Goal: Task Accomplishment & Management: Use online tool/utility

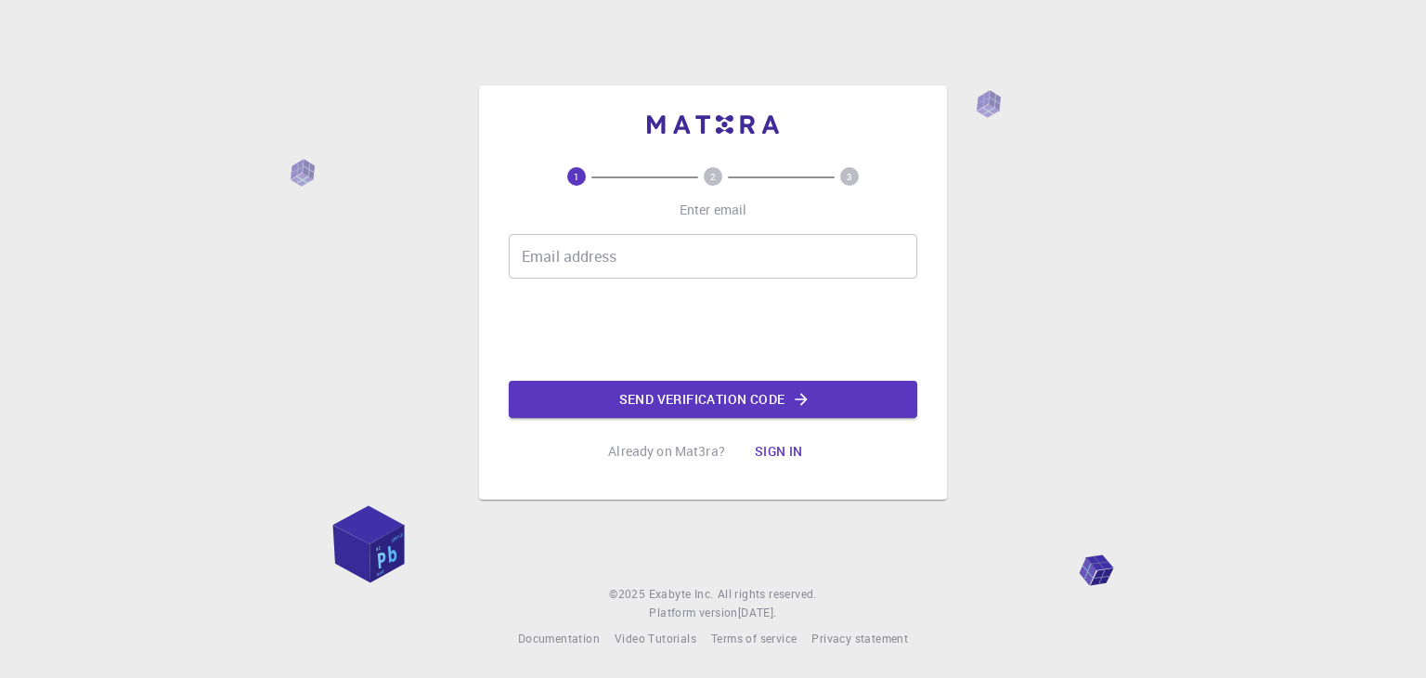
drag, startPoint x: 0, startPoint y: 0, endPoint x: 621, endPoint y: 255, distance: 671.6
click at [604, 255] on input "Email address" at bounding box center [713, 256] width 409 height 45
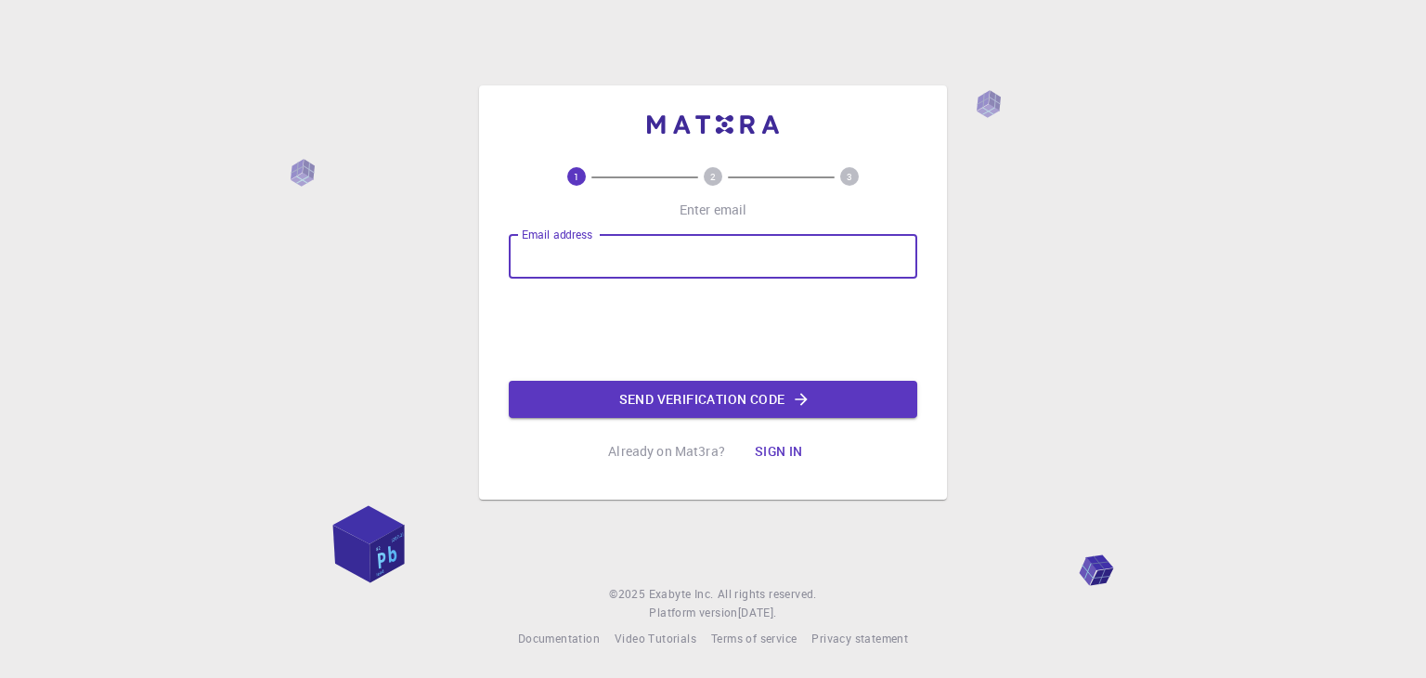
type input "vejinleon@gmail.com"
click at [723, 403] on button "Send verification code" at bounding box center [713, 399] width 409 height 37
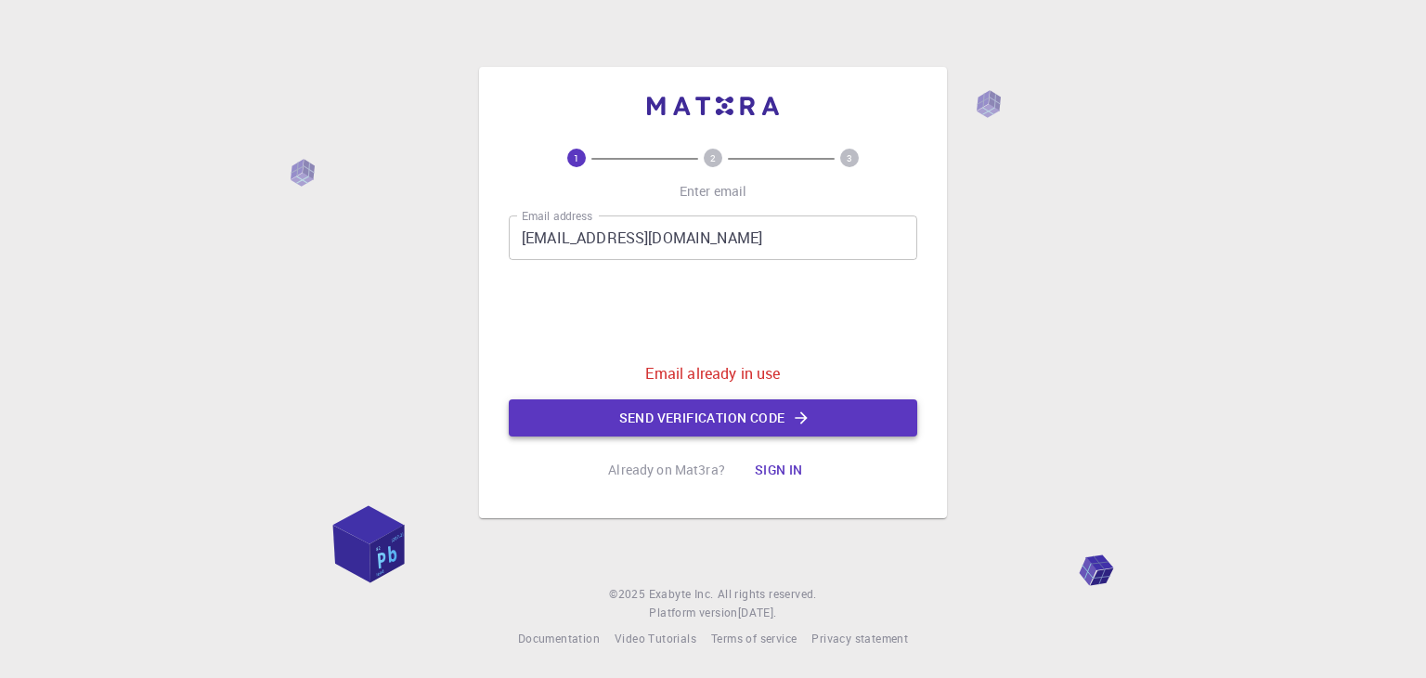
click at [732, 420] on button "Send verification code" at bounding box center [713, 417] width 409 height 37
click at [808, 420] on icon "button" at bounding box center [801, 418] width 19 height 19
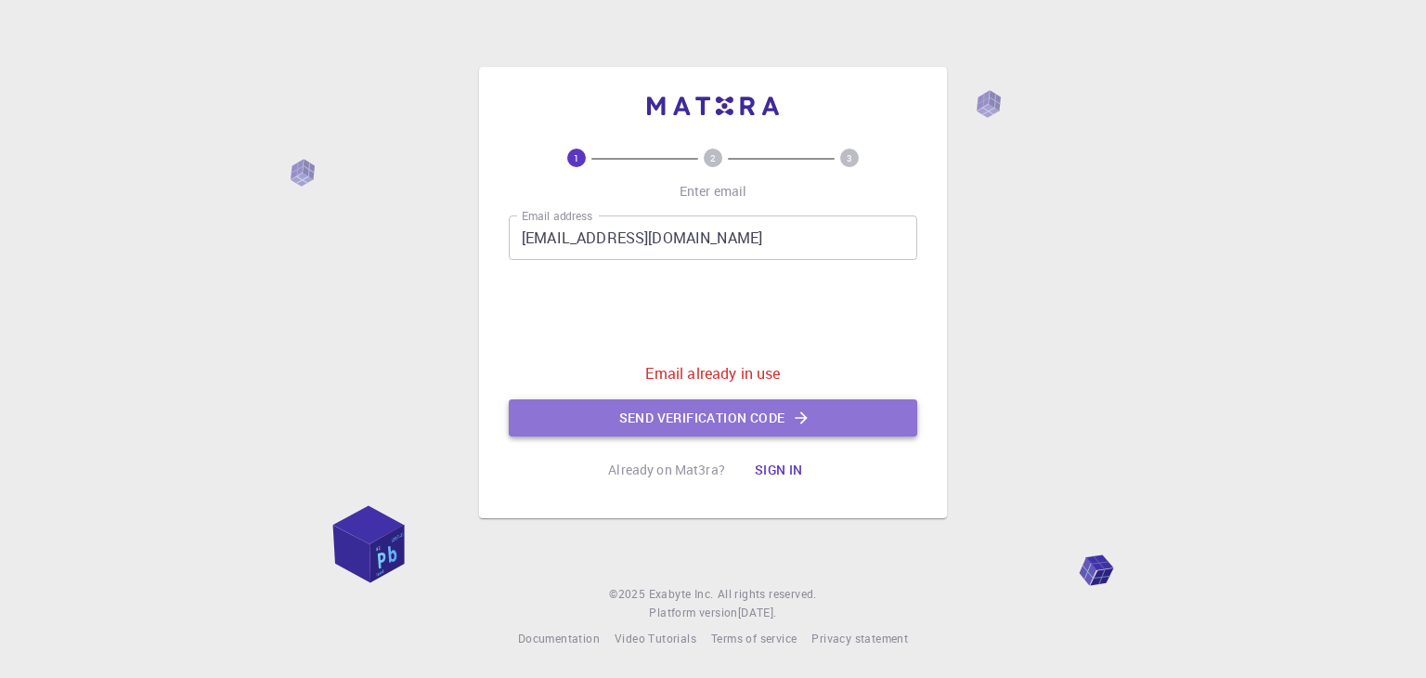
click at [822, 424] on button "Send verification code" at bounding box center [713, 417] width 409 height 37
click at [796, 409] on icon "button" at bounding box center [801, 418] width 19 height 19
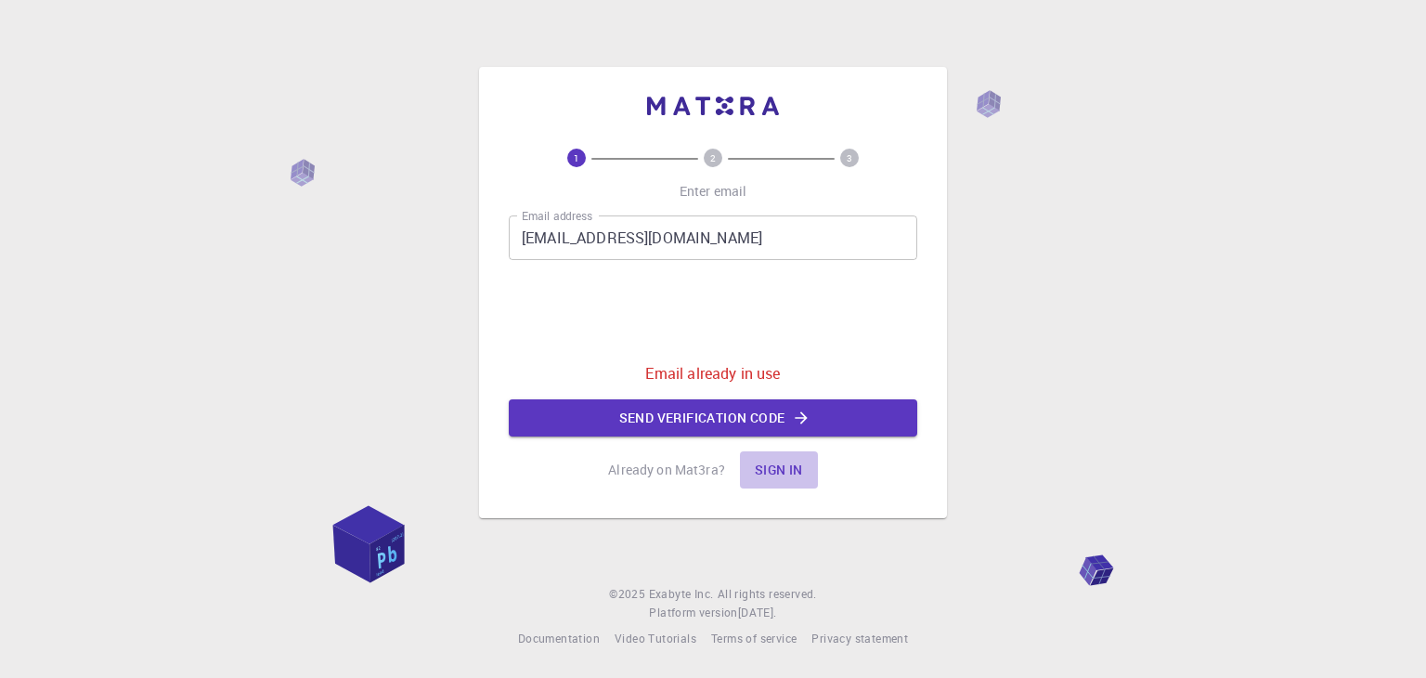
click at [779, 481] on button "Sign in" at bounding box center [779, 469] width 78 height 37
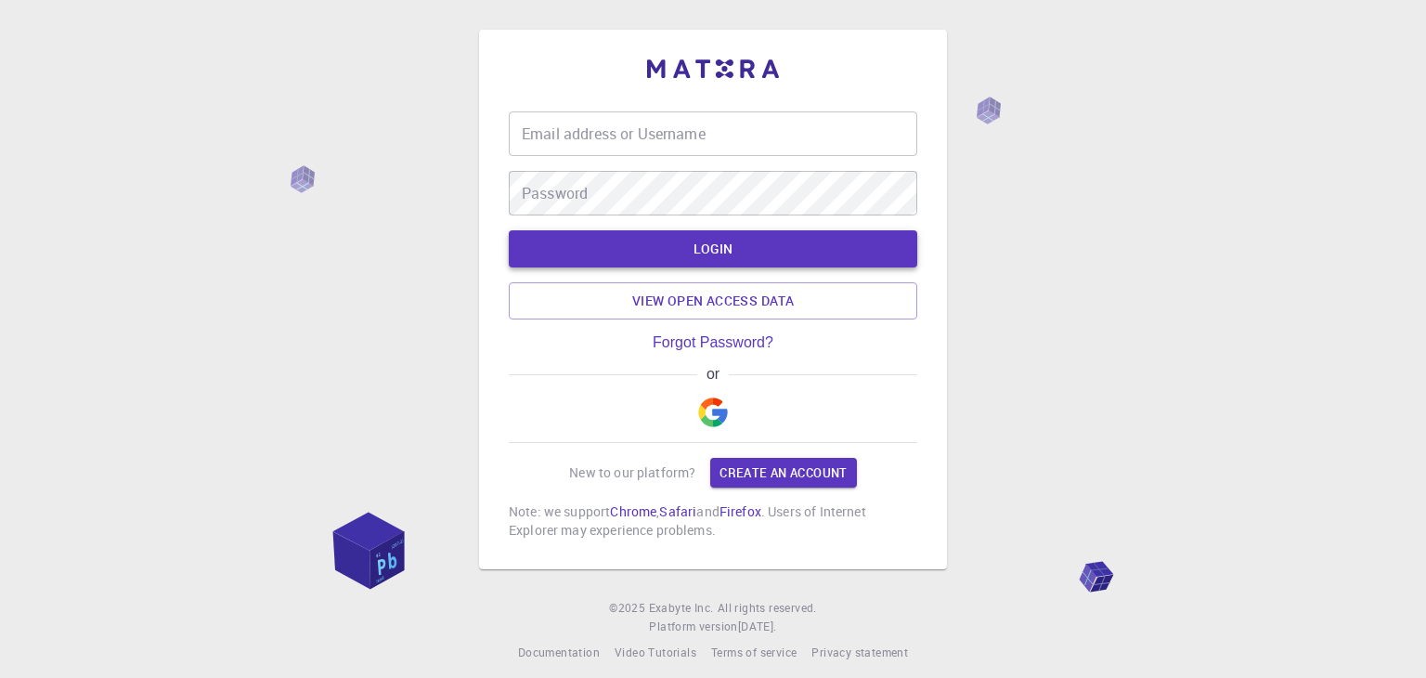
type input "vejinleon@gmail.com"
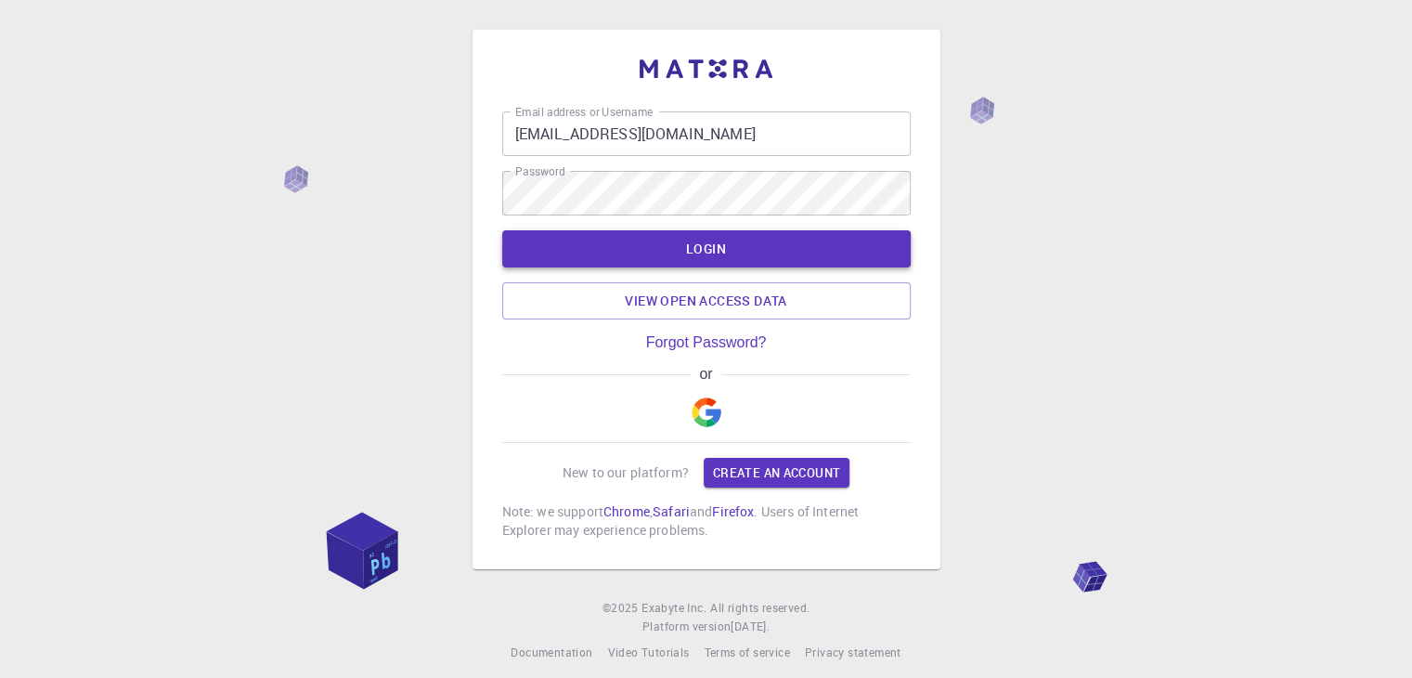
click at [676, 253] on button "LOGIN" at bounding box center [706, 248] width 409 height 37
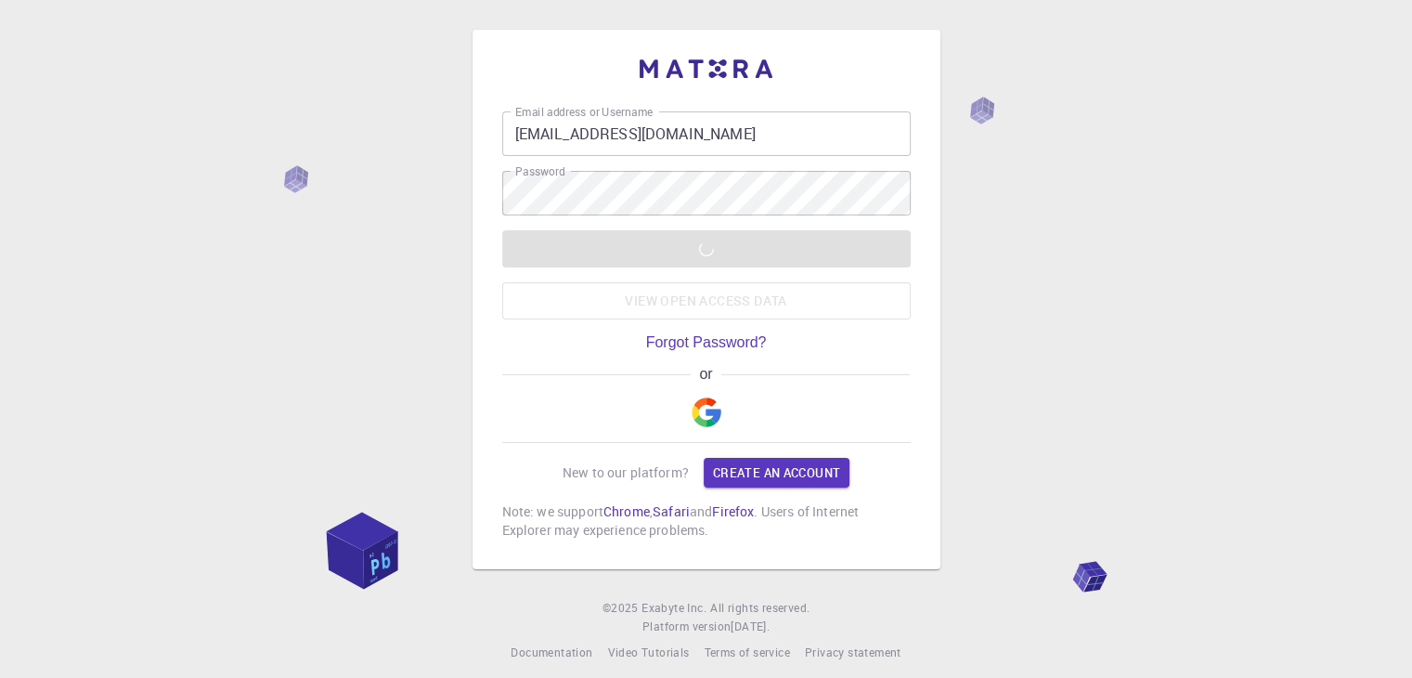
drag, startPoint x: 639, startPoint y: 159, endPoint x: 646, endPoint y: 168, distance: 11.9
click at [645, 164] on div "Email address or Username vejinleon@gmail.com Email address or Username Passwor…" at bounding box center [706, 163] width 409 height 104
click at [709, 406] on img "button" at bounding box center [707, 412] width 30 height 30
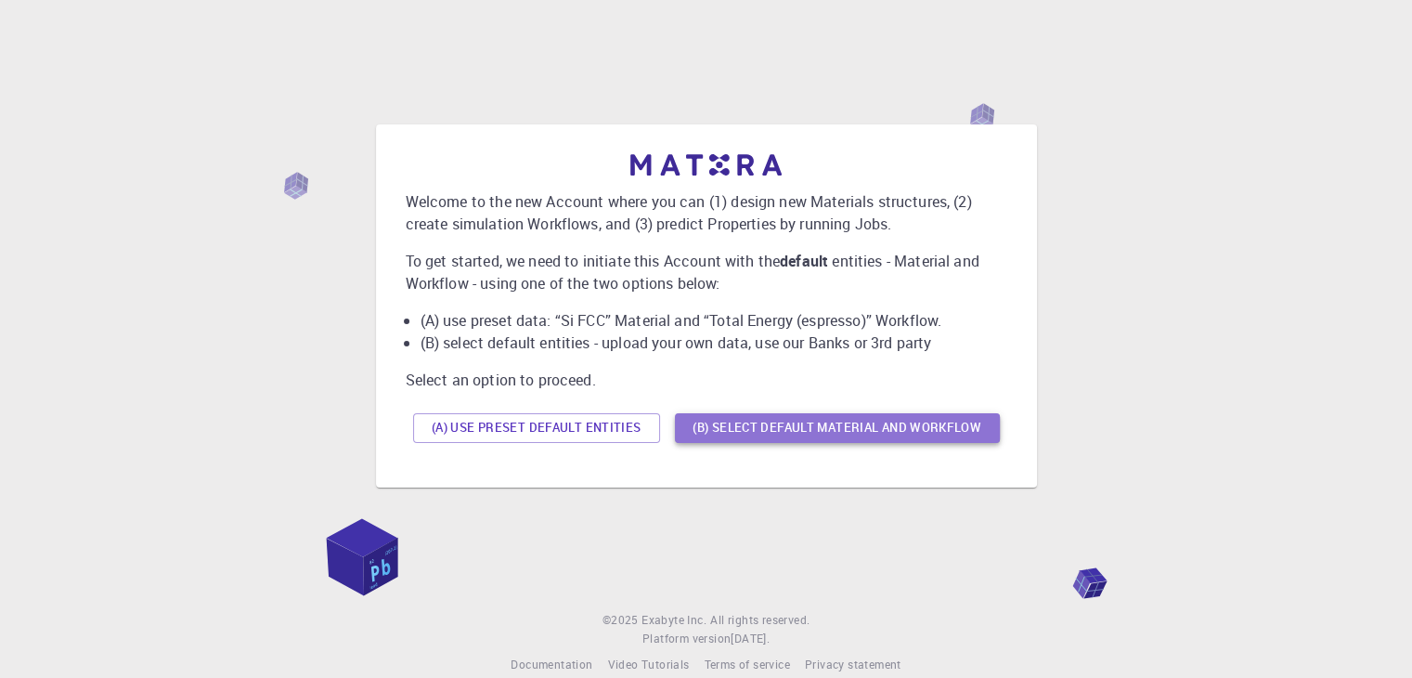
click at [808, 417] on button "(B) Select default material and workflow" at bounding box center [837, 428] width 325 height 30
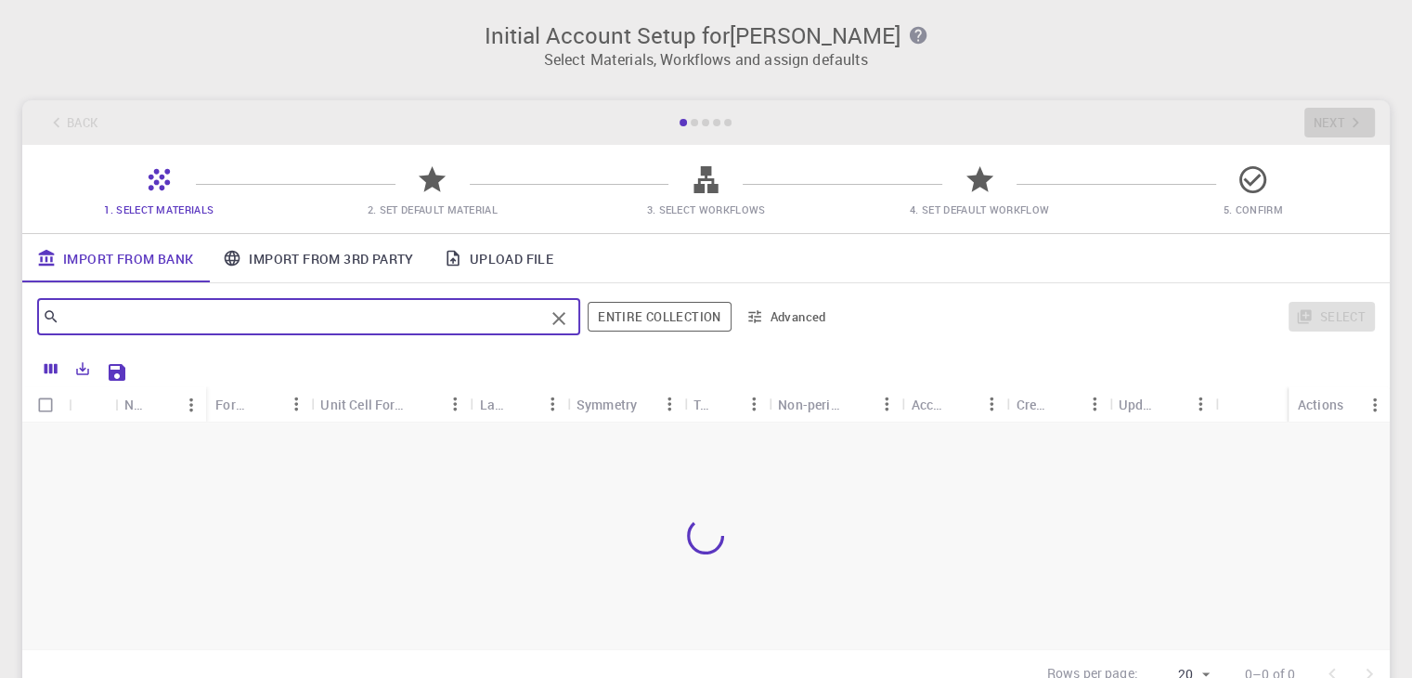
click at [240, 317] on input "text" at bounding box center [301, 317] width 485 height 26
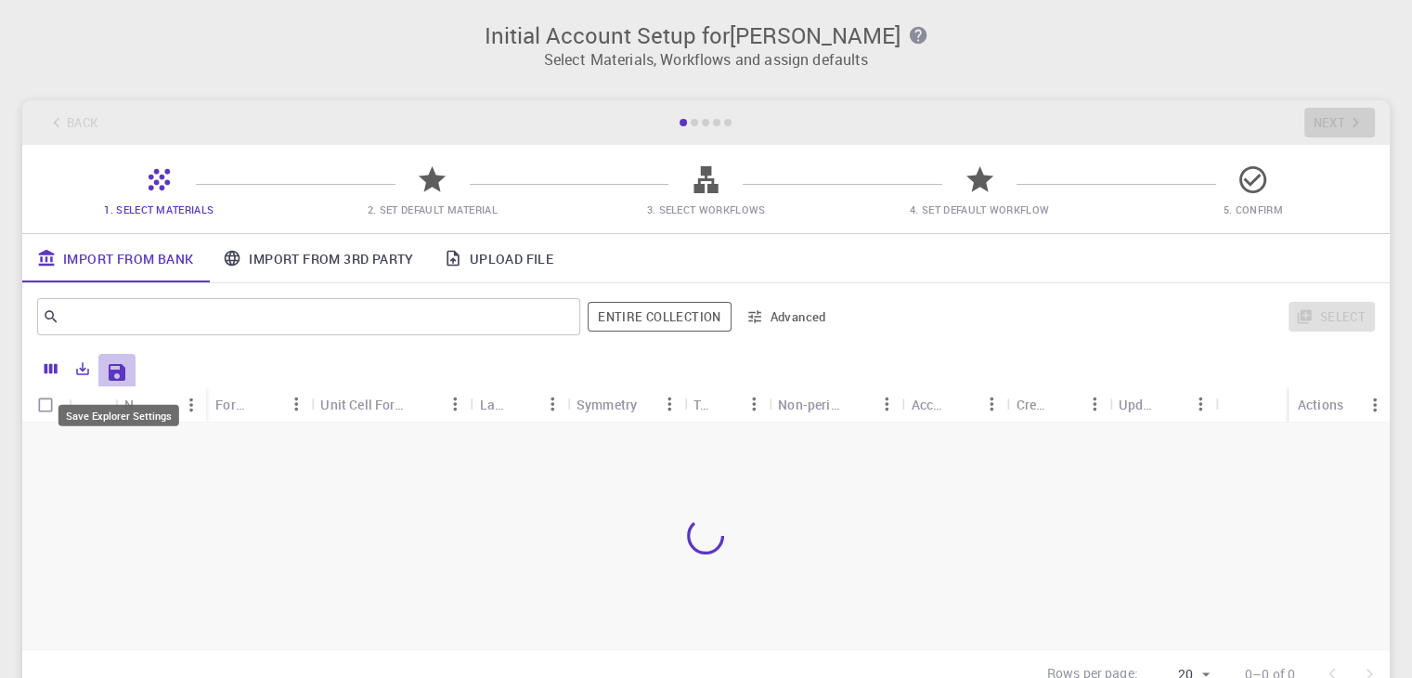
click at [107, 380] on icon "Save Explorer Settings" at bounding box center [117, 372] width 22 height 22
click at [41, 369] on button "Columns" at bounding box center [51, 369] width 32 height 30
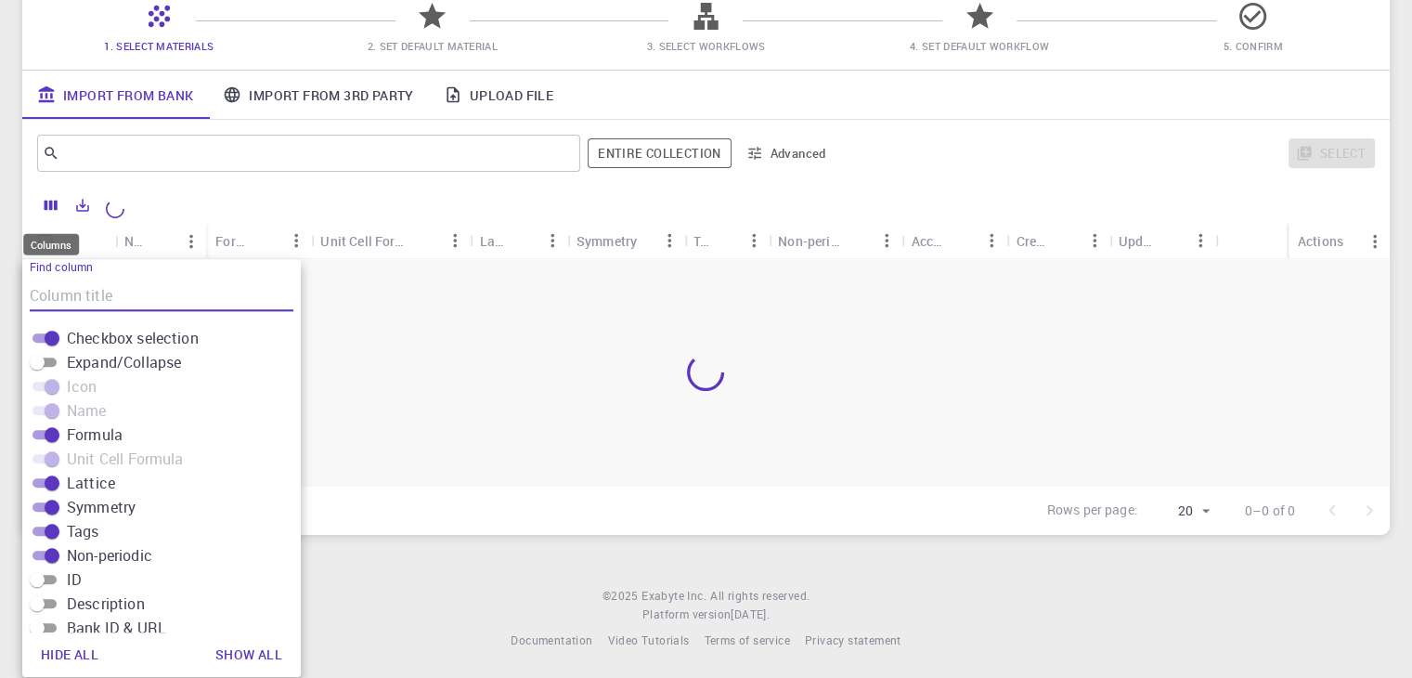
click at [53, 204] on icon "Columns" at bounding box center [51, 205] width 17 height 17
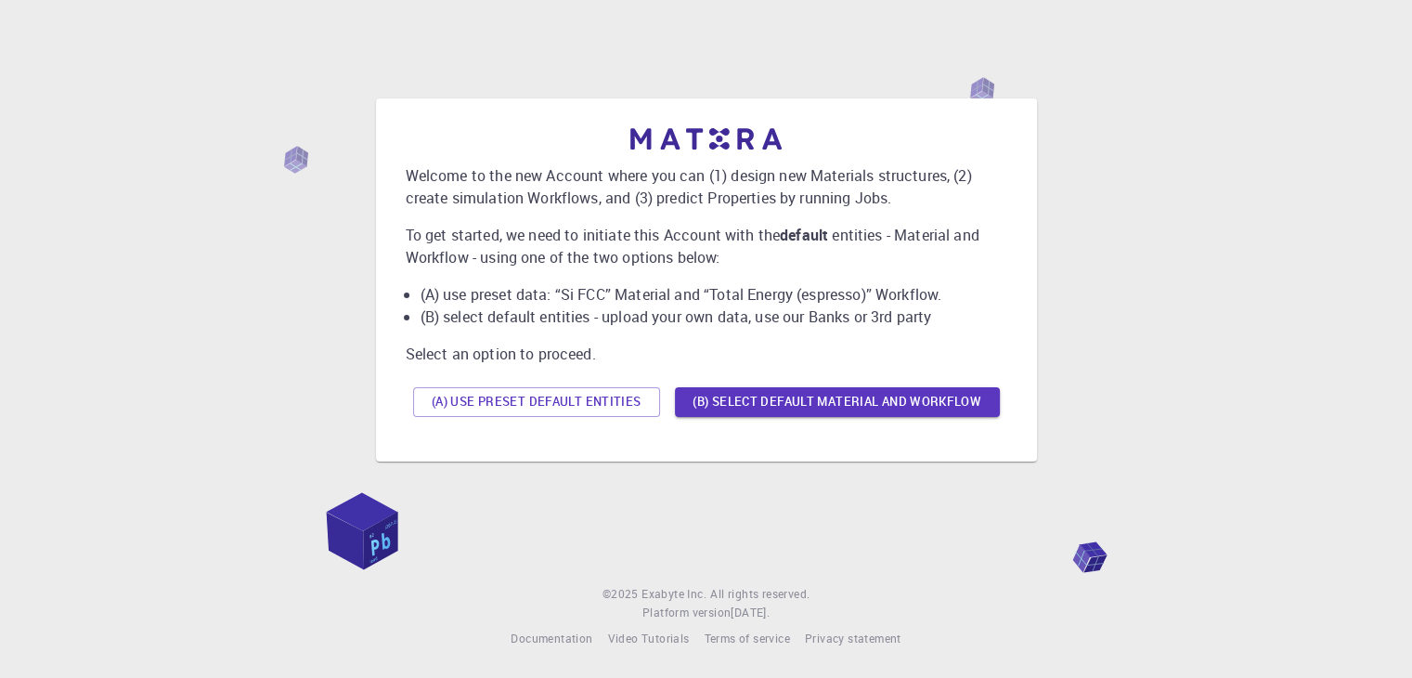
scroll to position [26, 0]
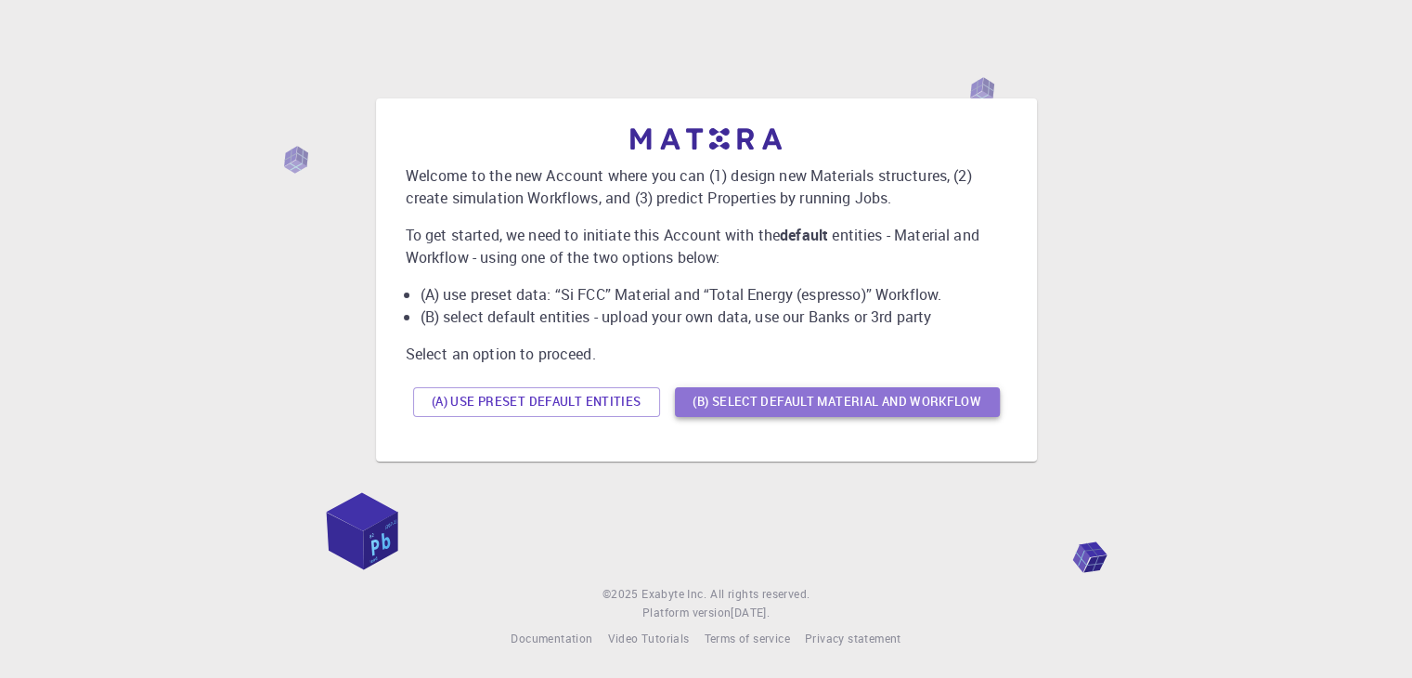
click at [780, 408] on button "(B) Select default material and workflow" at bounding box center [837, 402] width 325 height 30
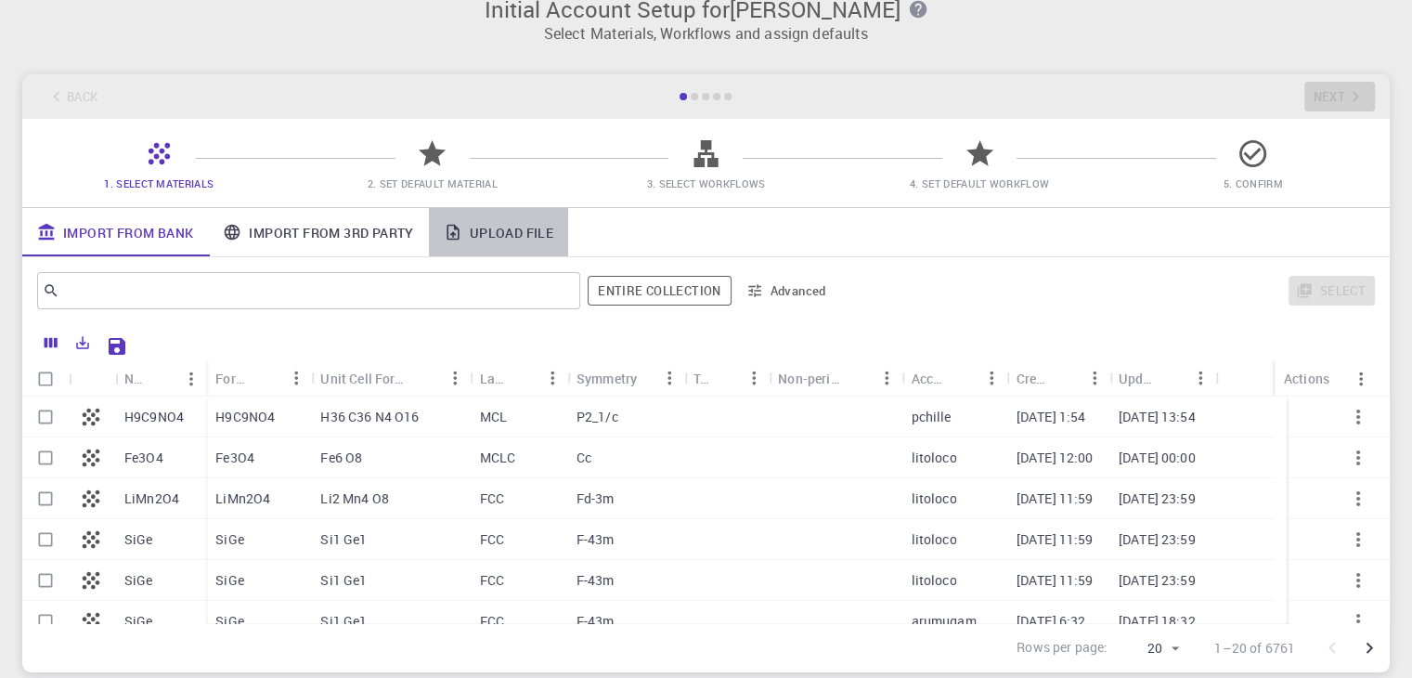
click at [505, 227] on link "Upload File" at bounding box center [498, 232] width 139 height 48
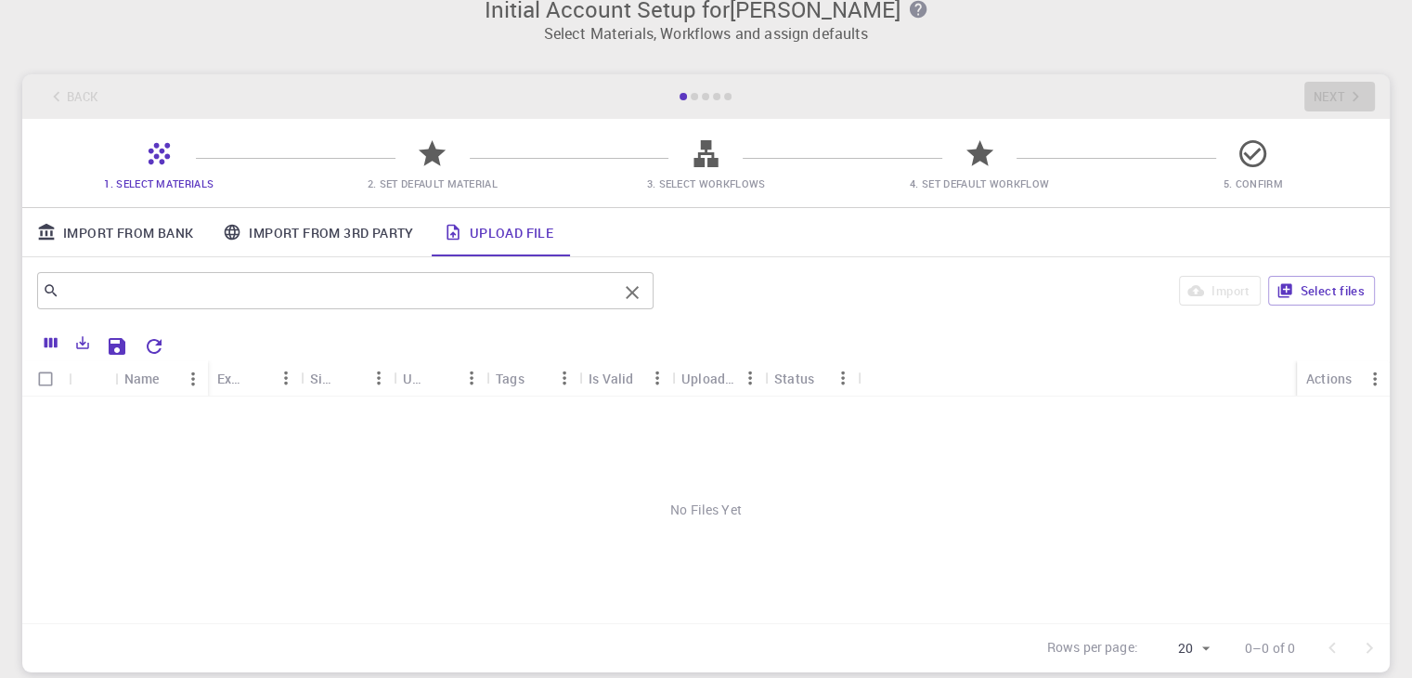
click at [235, 305] on div "​" at bounding box center [345, 290] width 617 height 37
click at [46, 343] on icon "Columns" at bounding box center [51, 343] width 13 height 10
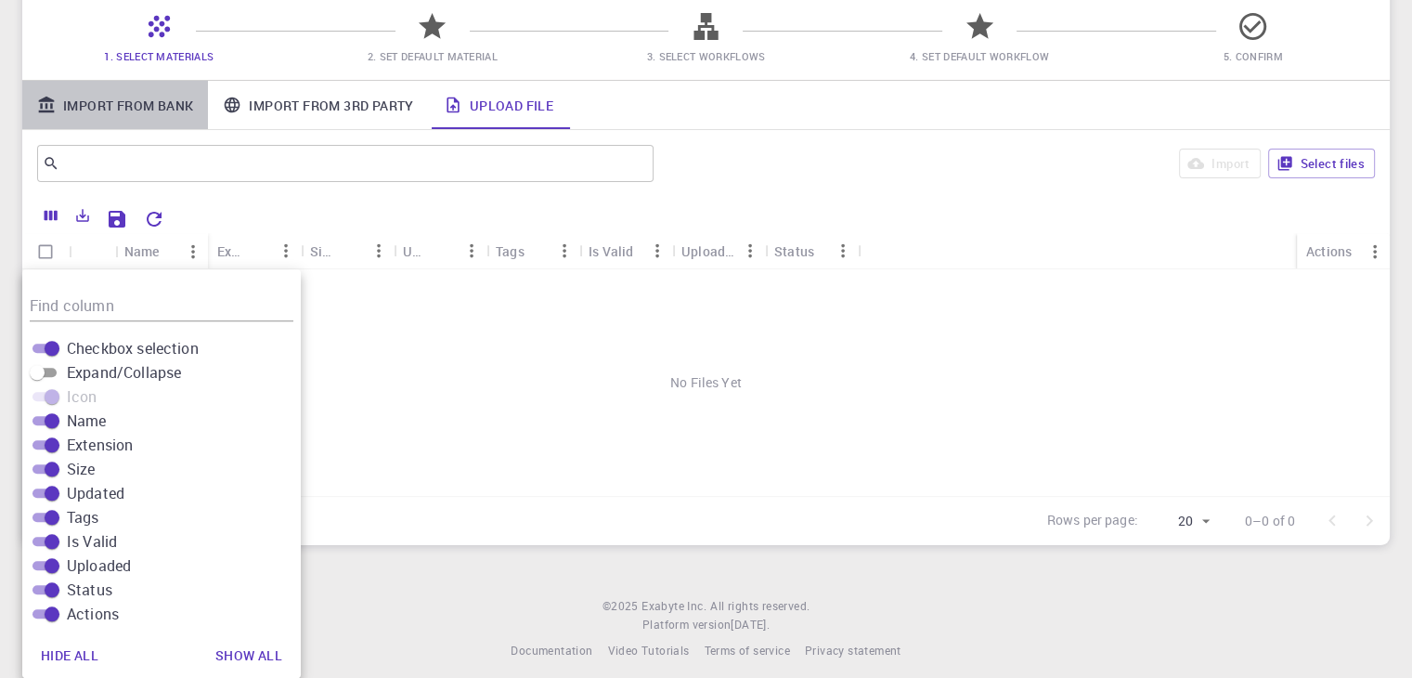
click at [162, 111] on link "Import From Bank" at bounding box center [115, 105] width 186 height 48
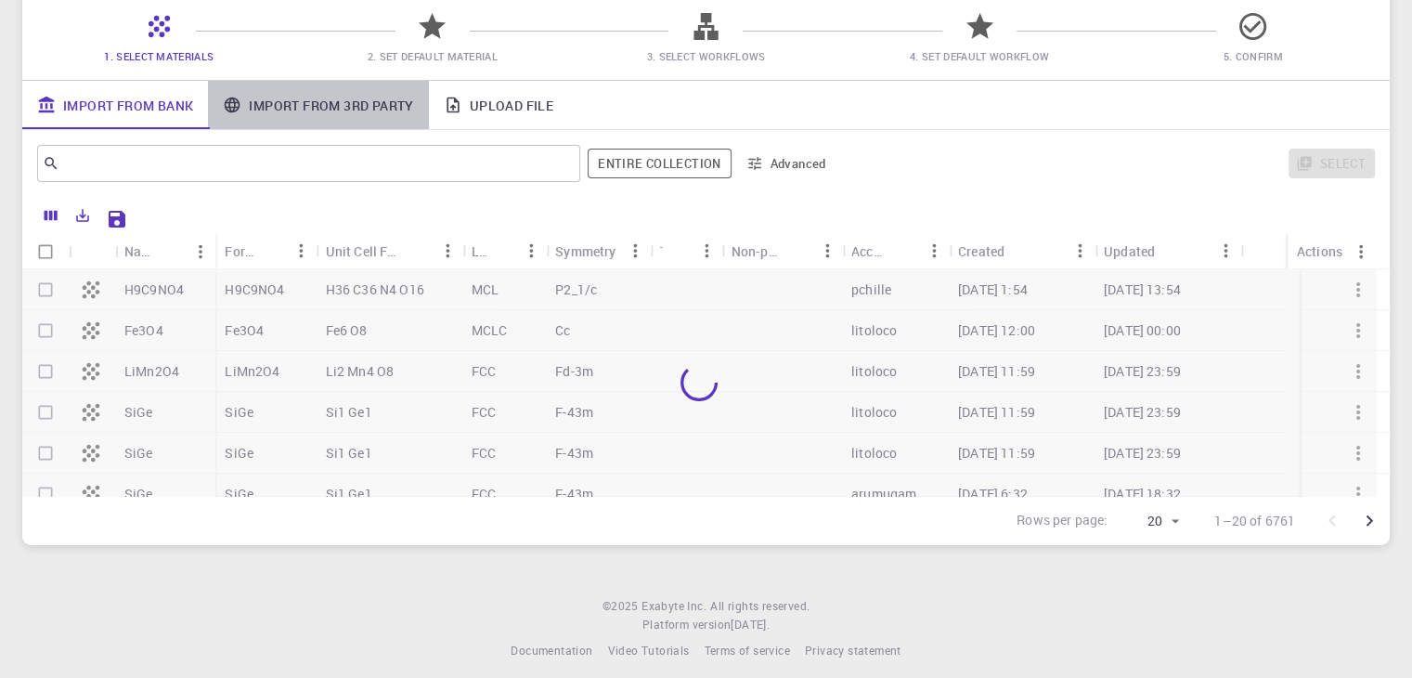
click at [284, 109] on link "Import From 3rd Party" at bounding box center [318, 105] width 220 height 48
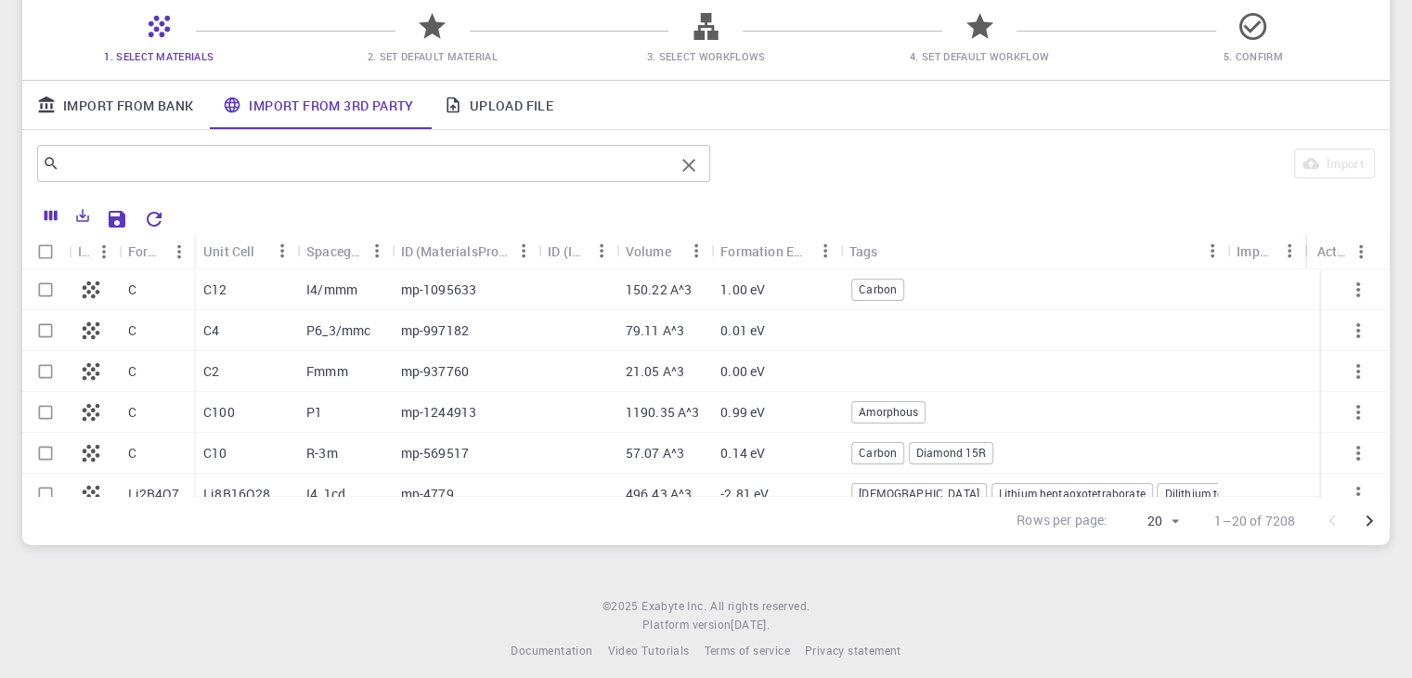
click at [179, 164] on input "text" at bounding box center [366, 163] width 615 height 26
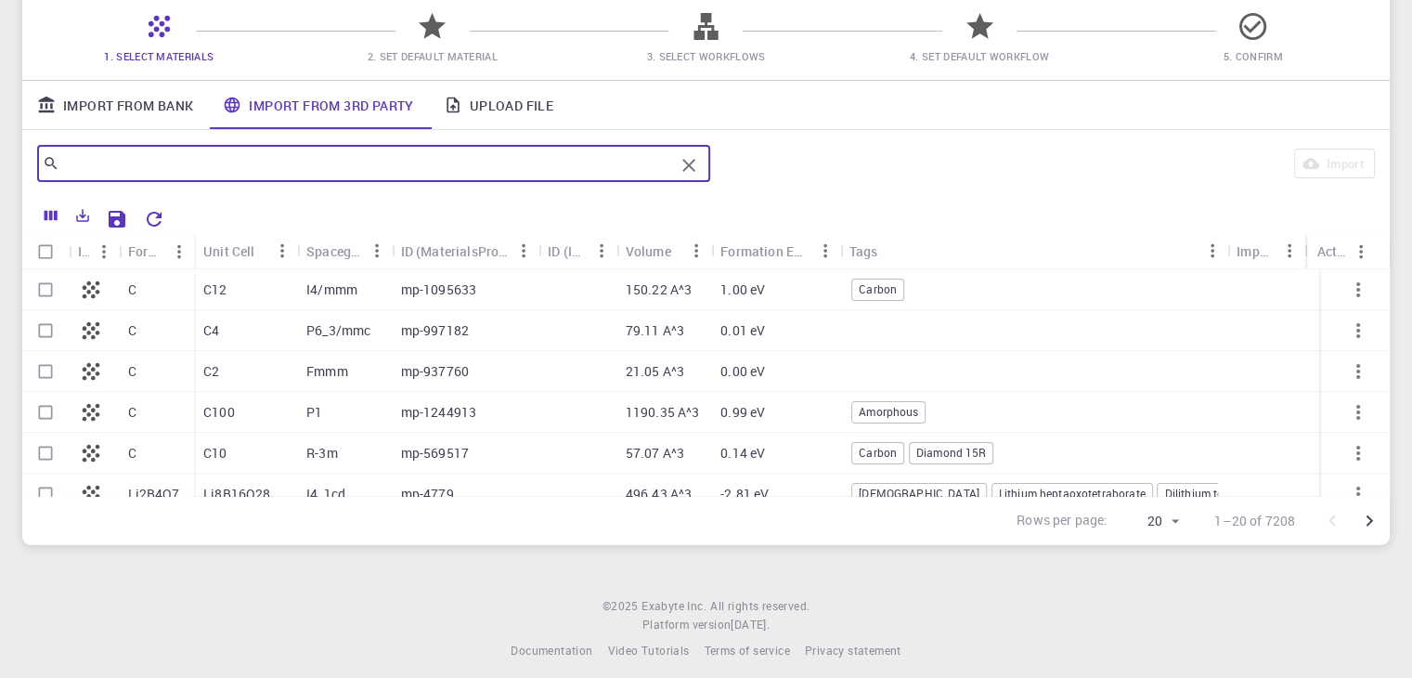
click at [142, 111] on link "Import From Bank" at bounding box center [115, 105] width 186 height 48
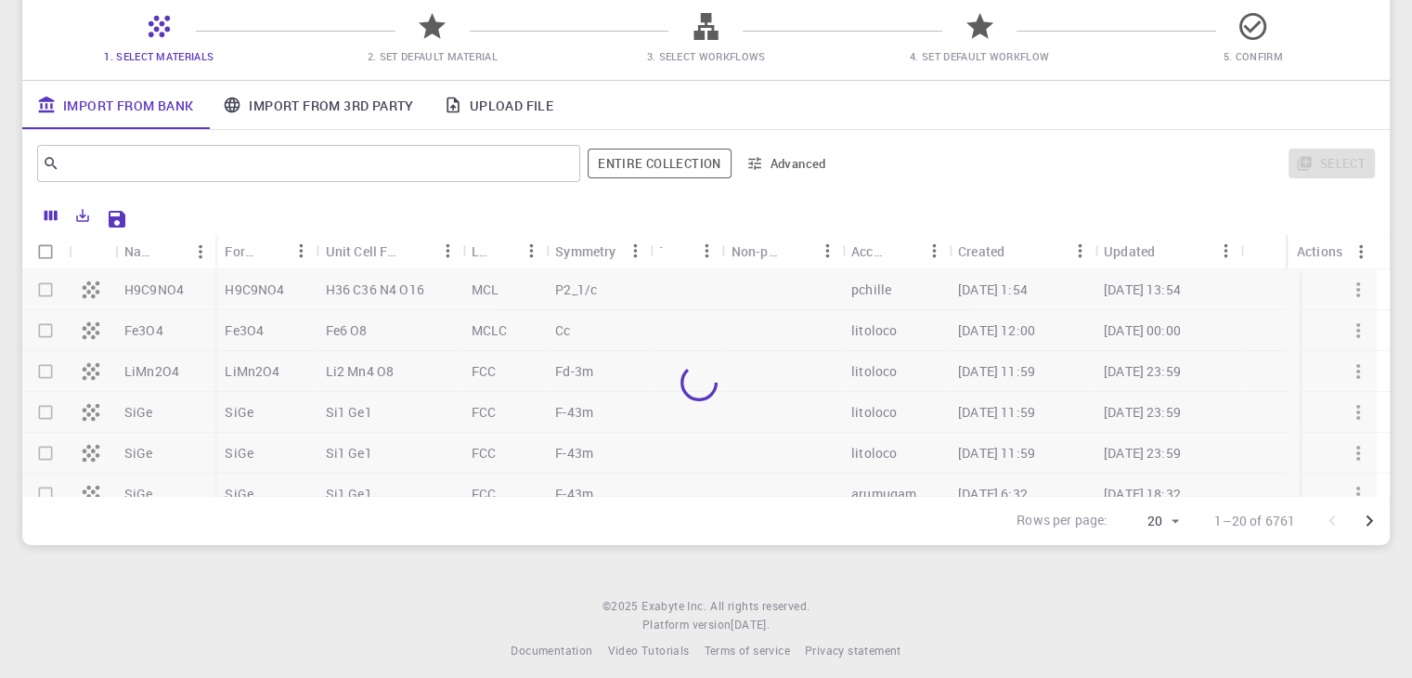
click at [468, 103] on link "Upload File" at bounding box center [498, 105] width 139 height 48
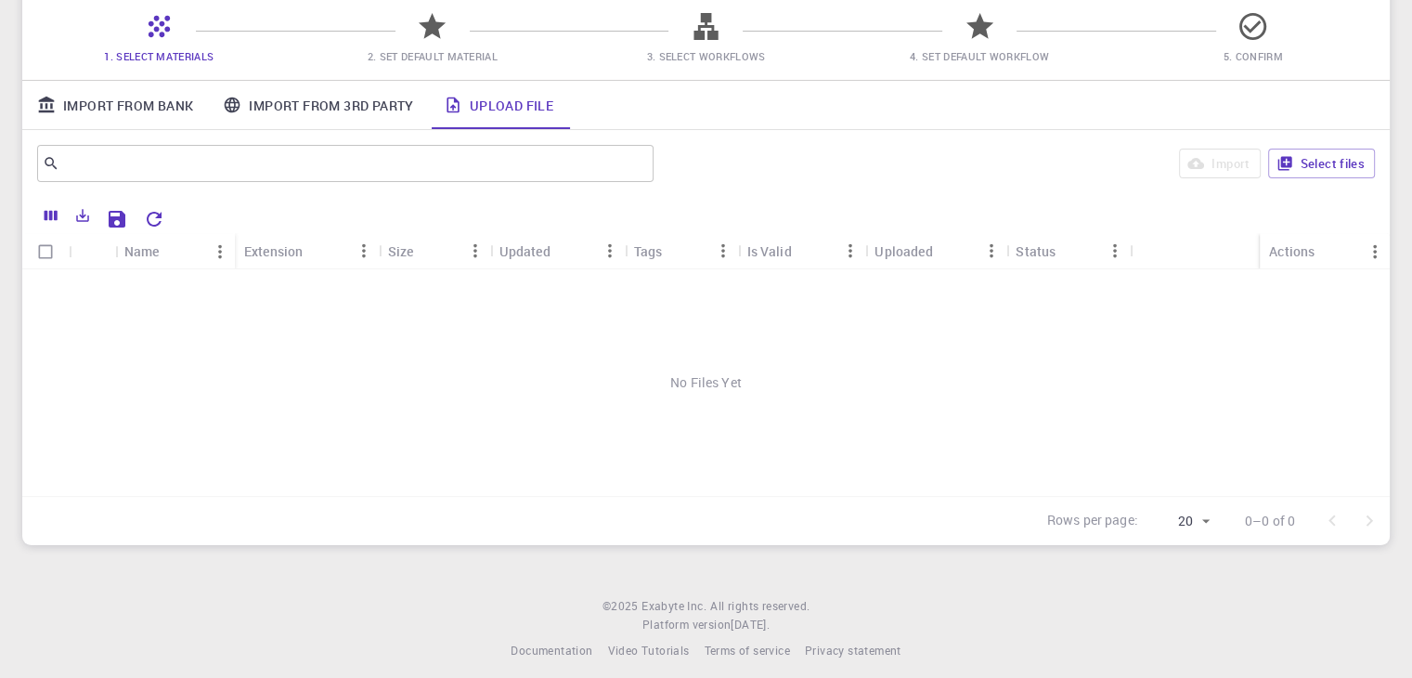
click at [357, 110] on link "Import From 3rd Party" at bounding box center [318, 105] width 220 height 48
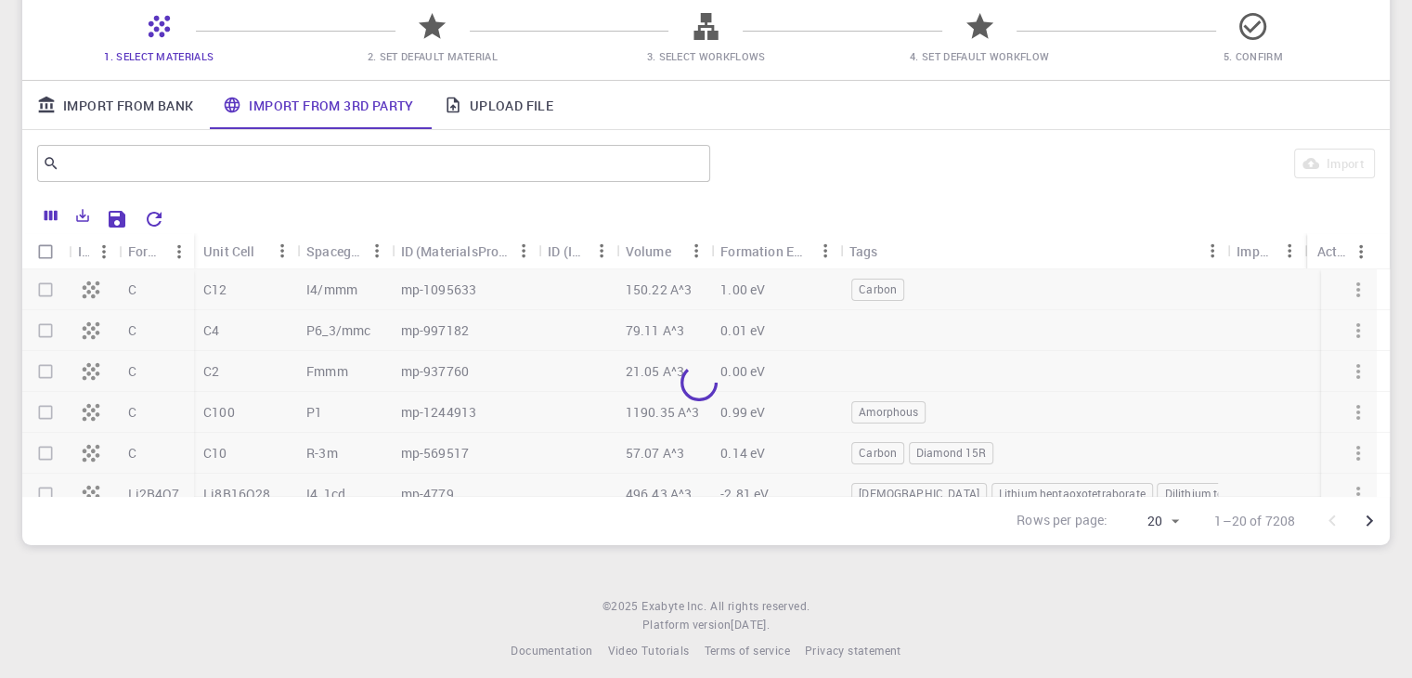
drag, startPoint x: 432, startPoint y: 39, endPoint x: 487, endPoint y: 39, distance: 54.8
click at [433, 39] on icon at bounding box center [432, 26] width 32 height 32
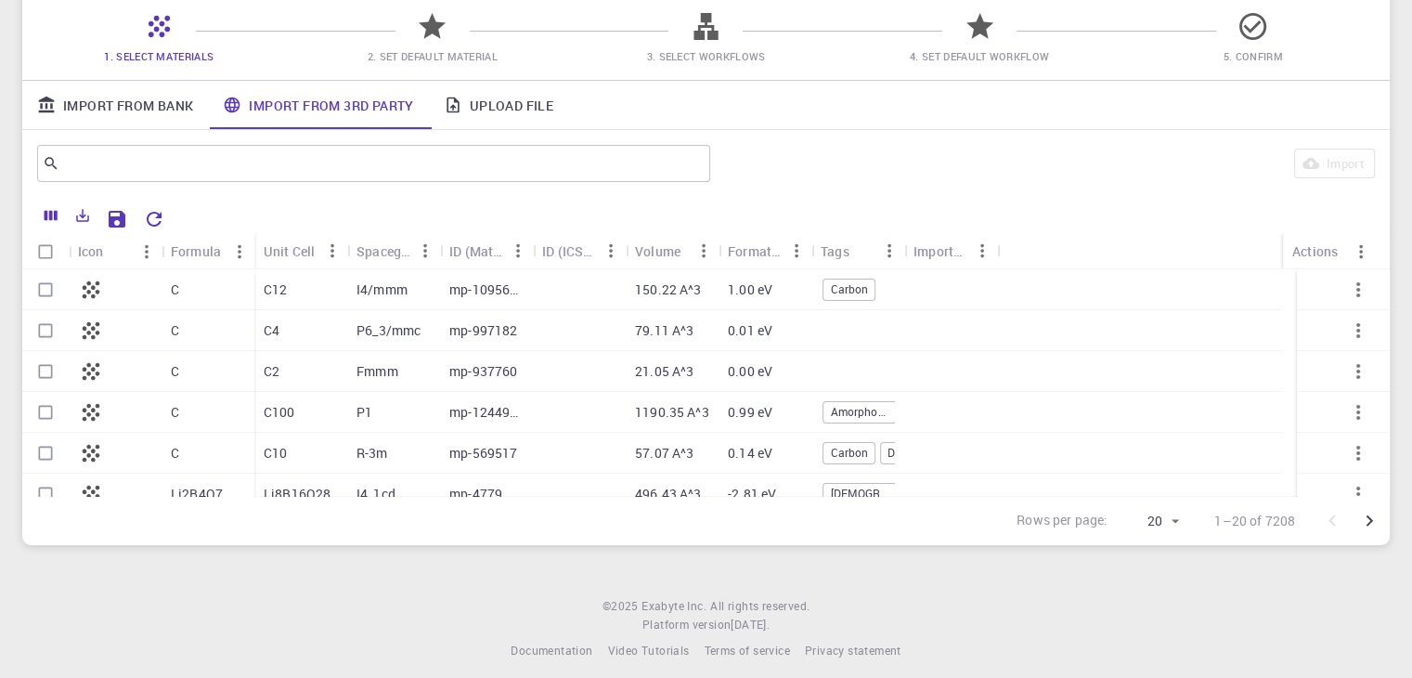
click at [729, 46] on span "3. Select Workflows" at bounding box center [706, 55] width 259 height 19
click at [150, 100] on link "Import From Bank" at bounding box center [115, 105] width 186 height 48
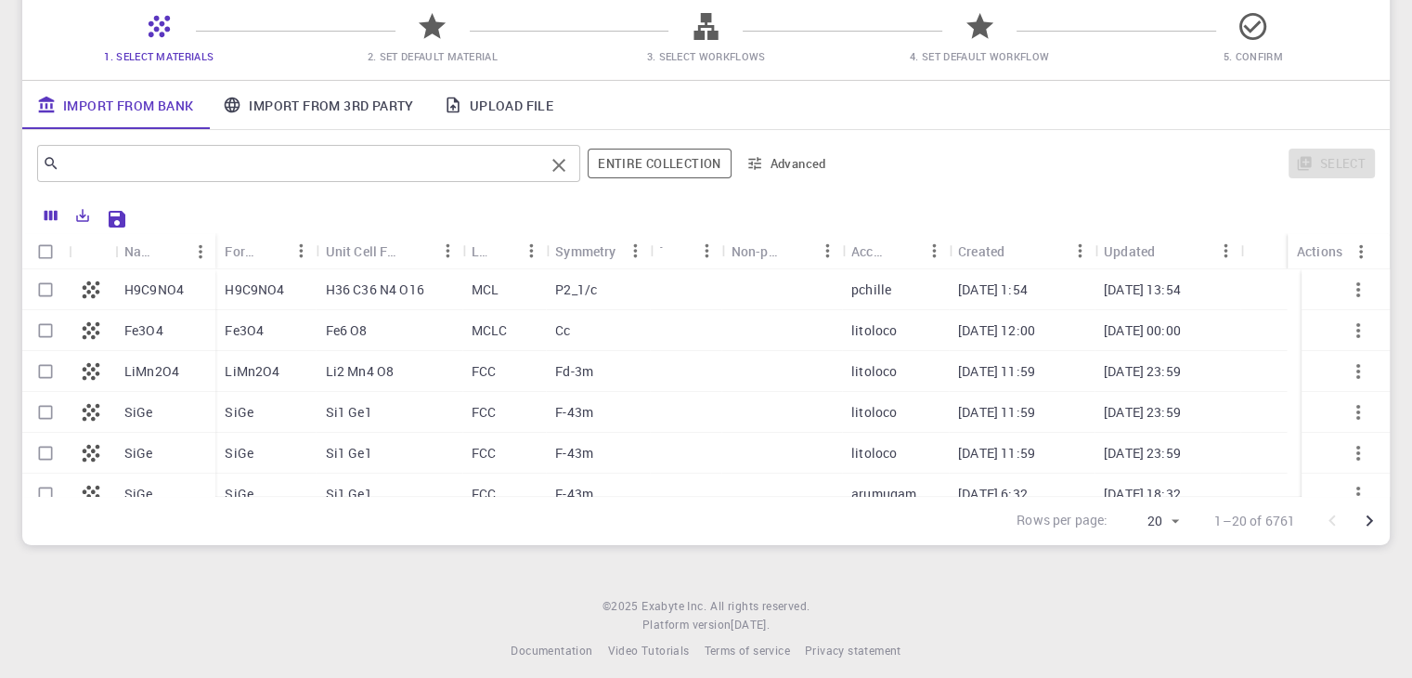
click at [192, 166] on input "text" at bounding box center [301, 163] width 485 height 26
click at [45, 220] on icon "Columns" at bounding box center [51, 216] width 13 height 10
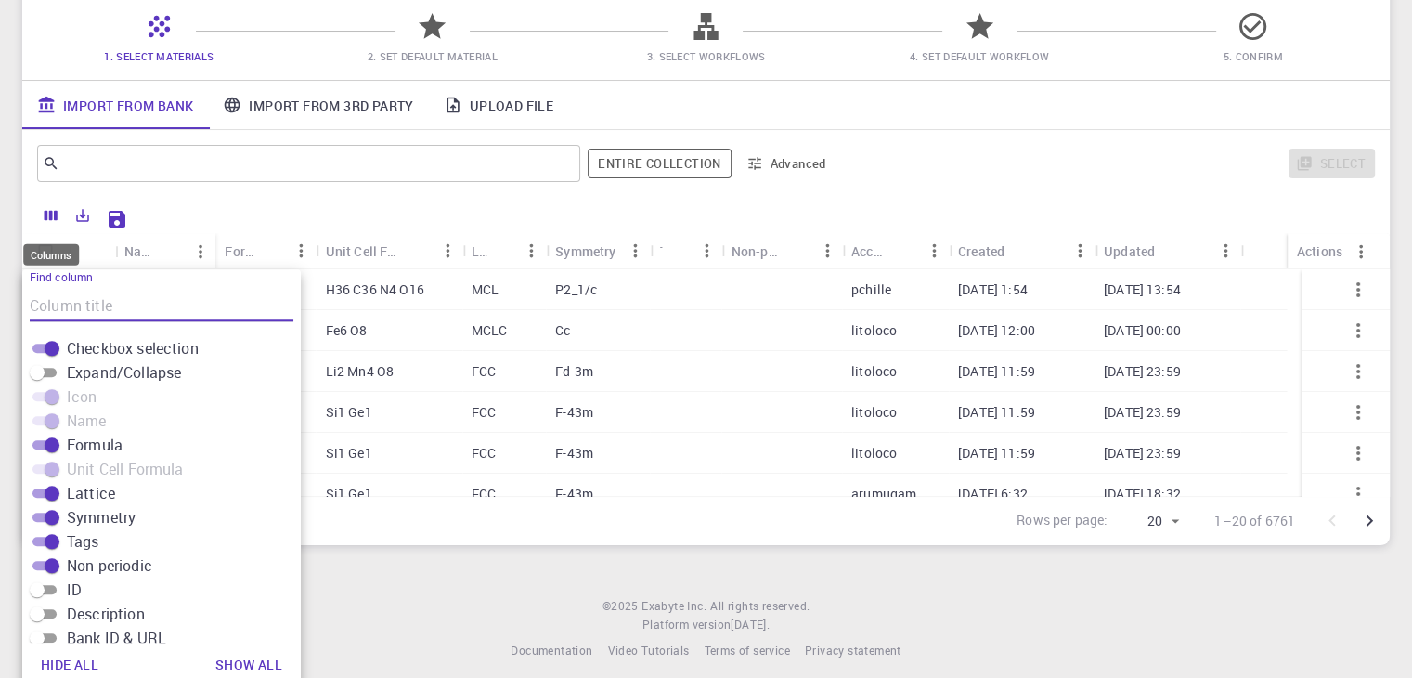
scroll to position [163, 0]
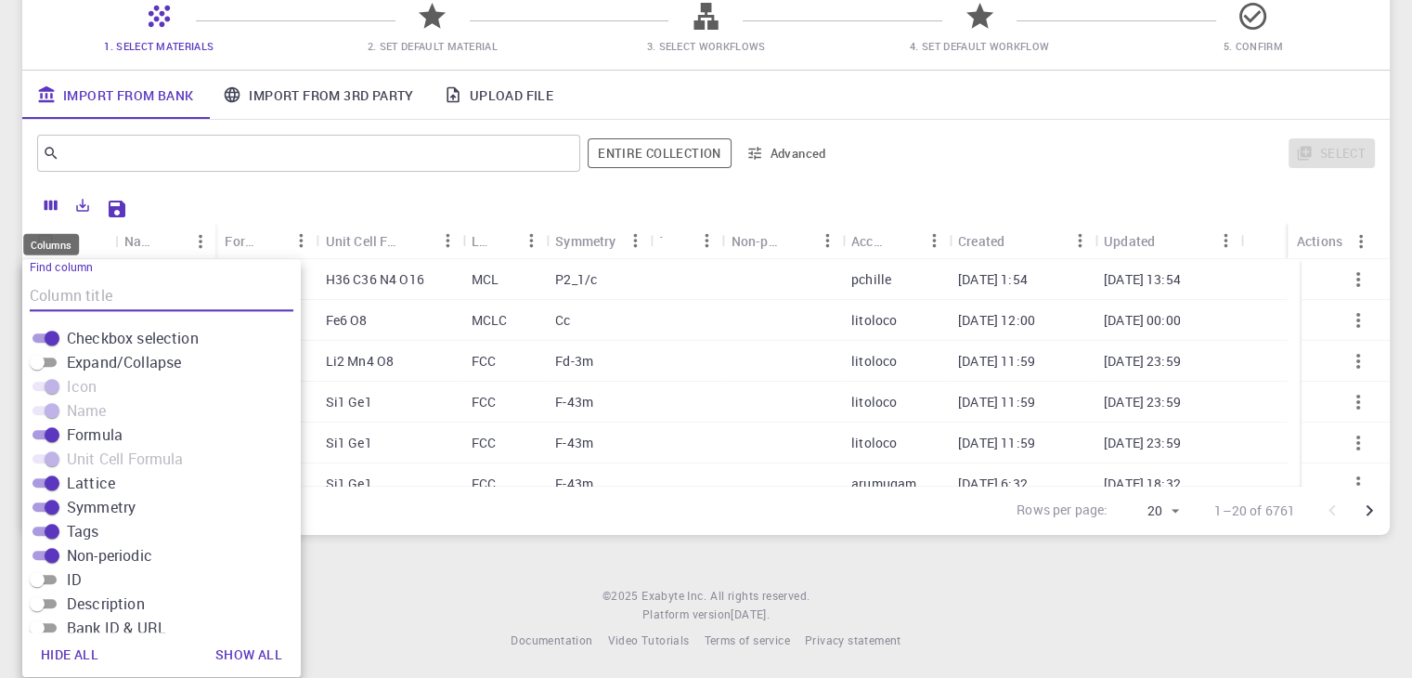
click at [49, 209] on icon "Columns" at bounding box center [51, 206] width 13 height 10
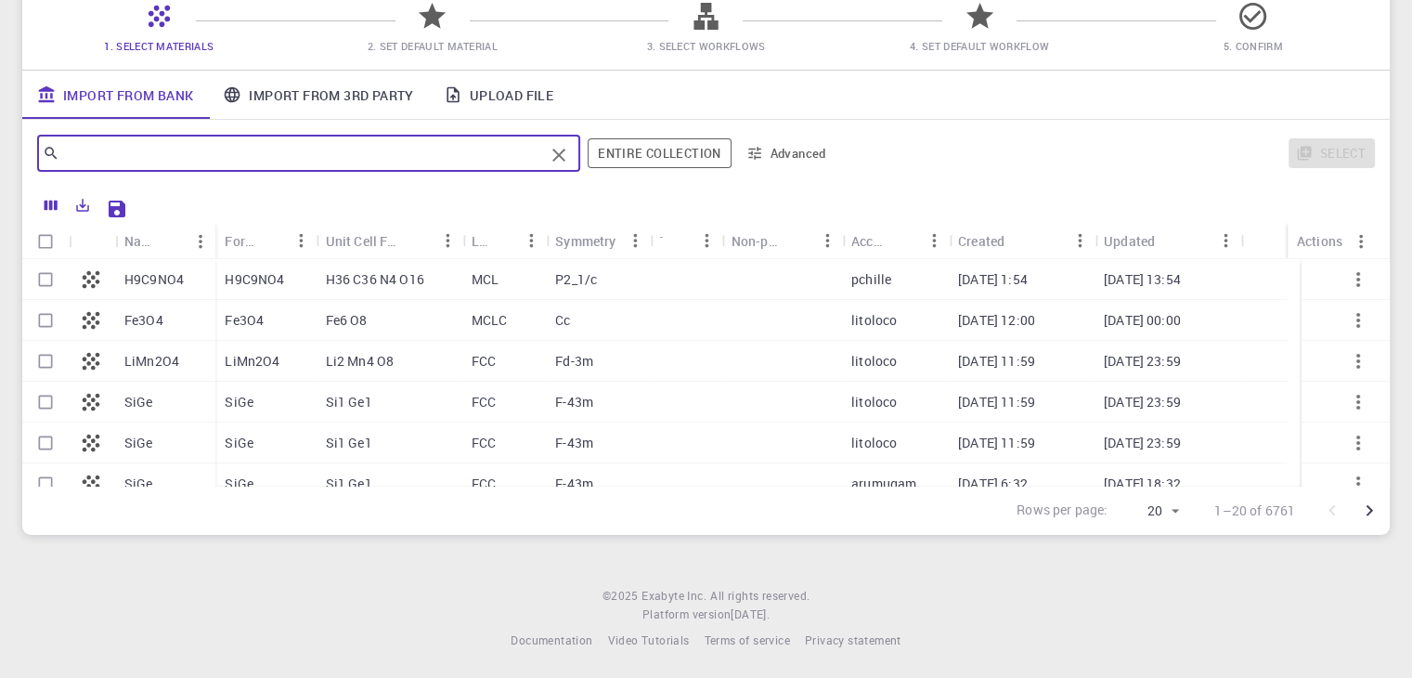
click at [214, 153] on input "text" at bounding box center [301, 153] width 485 height 26
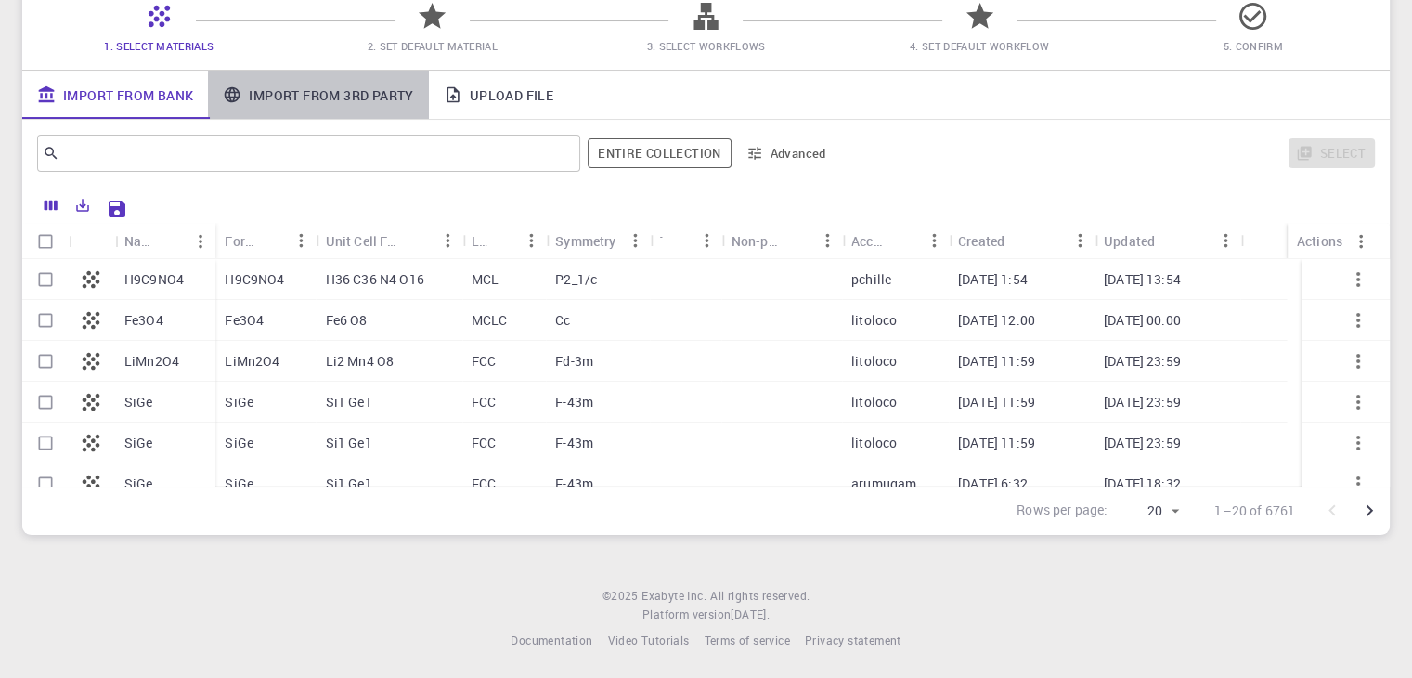
click at [308, 91] on link "Import From 3rd Party" at bounding box center [318, 95] width 220 height 48
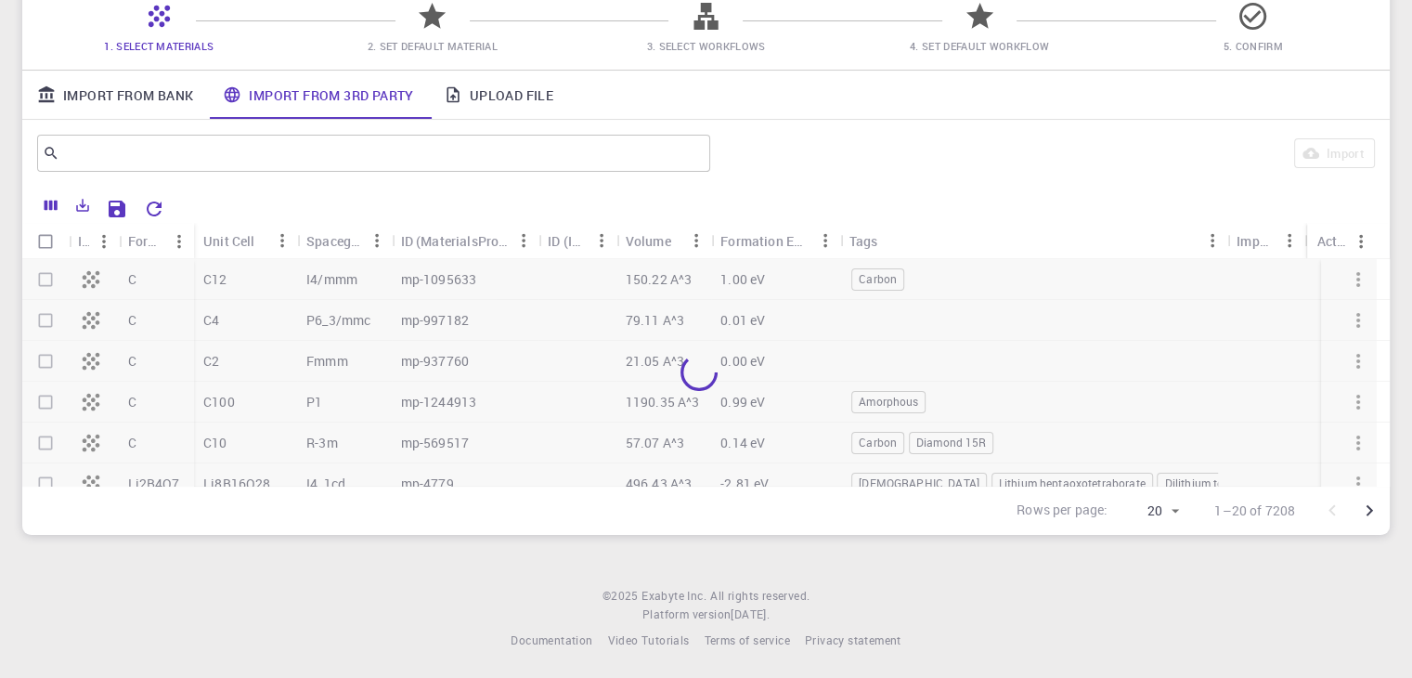
click at [430, 36] on span "2. Set Default Material" at bounding box center [433, 45] width 259 height 19
drag, startPoint x: 725, startPoint y: 20, endPoint x: 748, endPoint y: 23, distance: 23.4
click at [742, 23] on span "3. Select Workflows" at bounding box center [706, 33] width 259 height 44
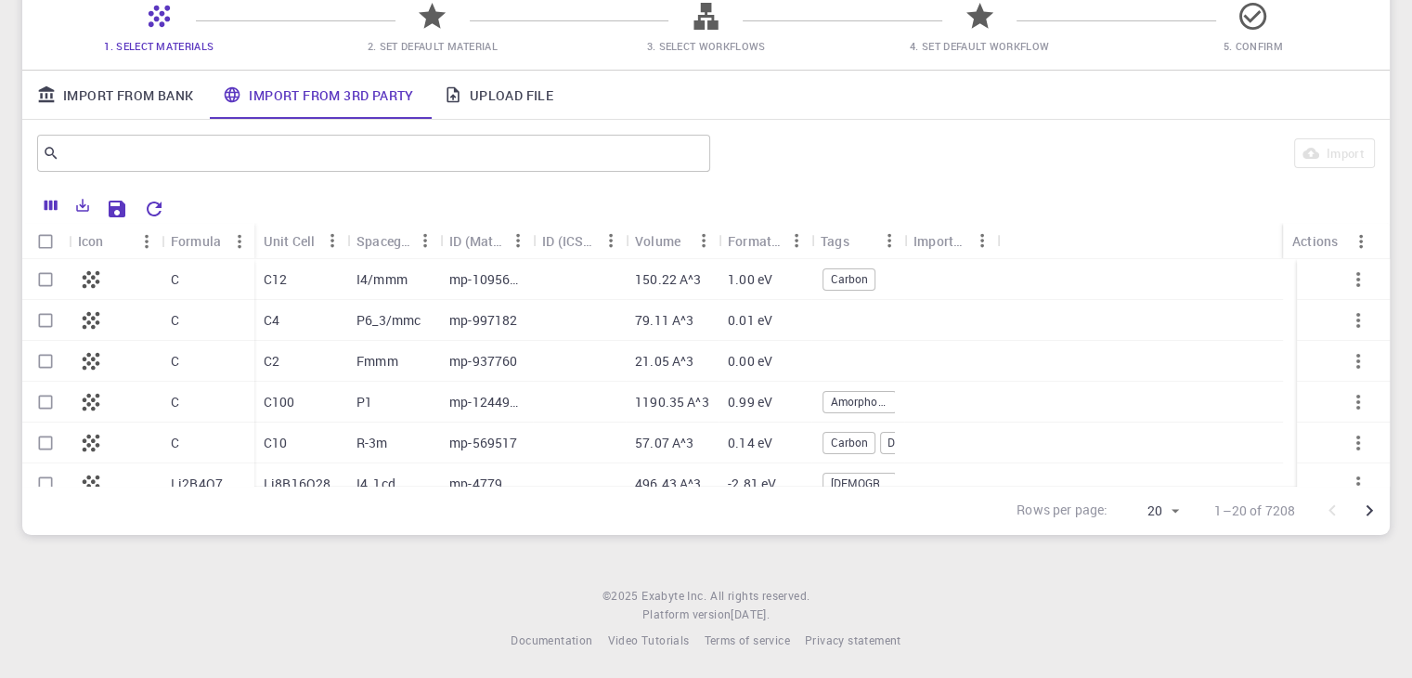
click at [1036, 24] on span "4. Set Default Workflow" at bounding box center [980, 33] width 259 height 44
click at [978, 0] on icon at bounding box center [980, 16] width 32 height 32
click at [981, 14] on icon at bounding box center [979, 16] width 27 height 26
click at [123, 99] on link "Import From Bank" at bounding box center [115, 95] width 186 height 48
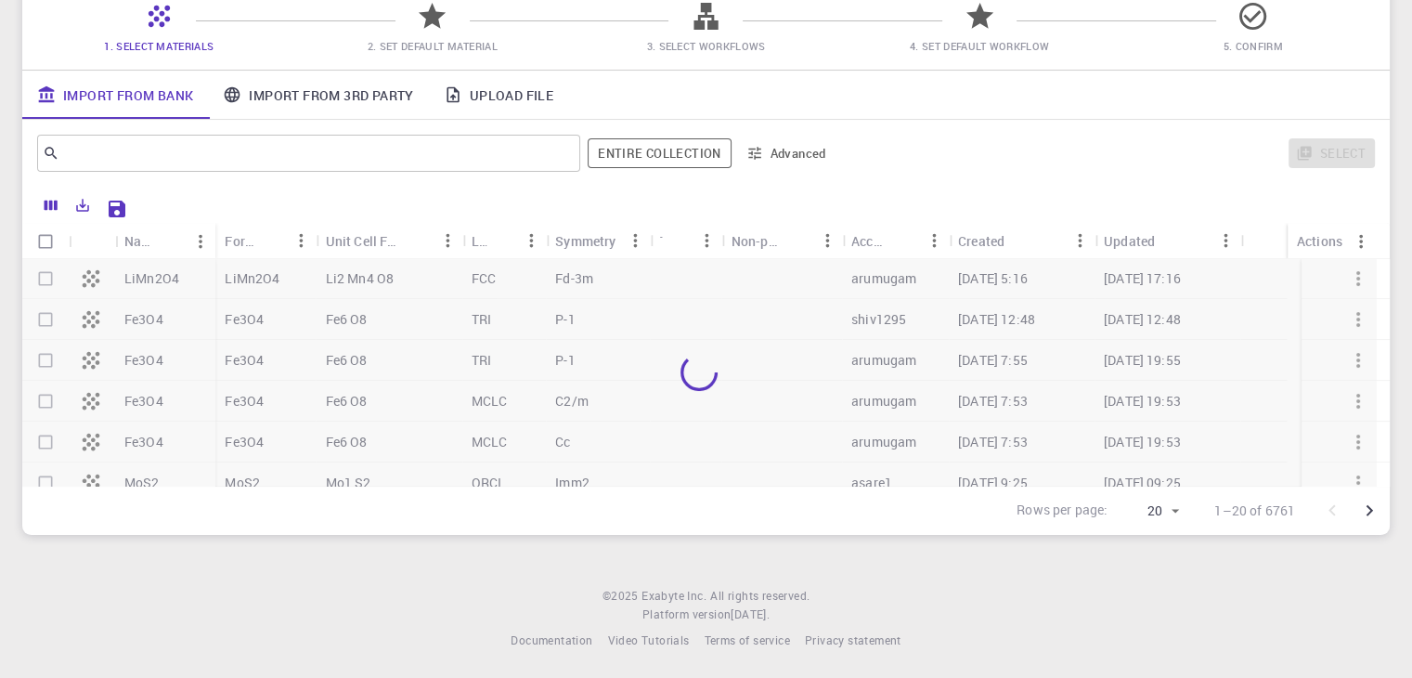
scroll to position [0, 0]
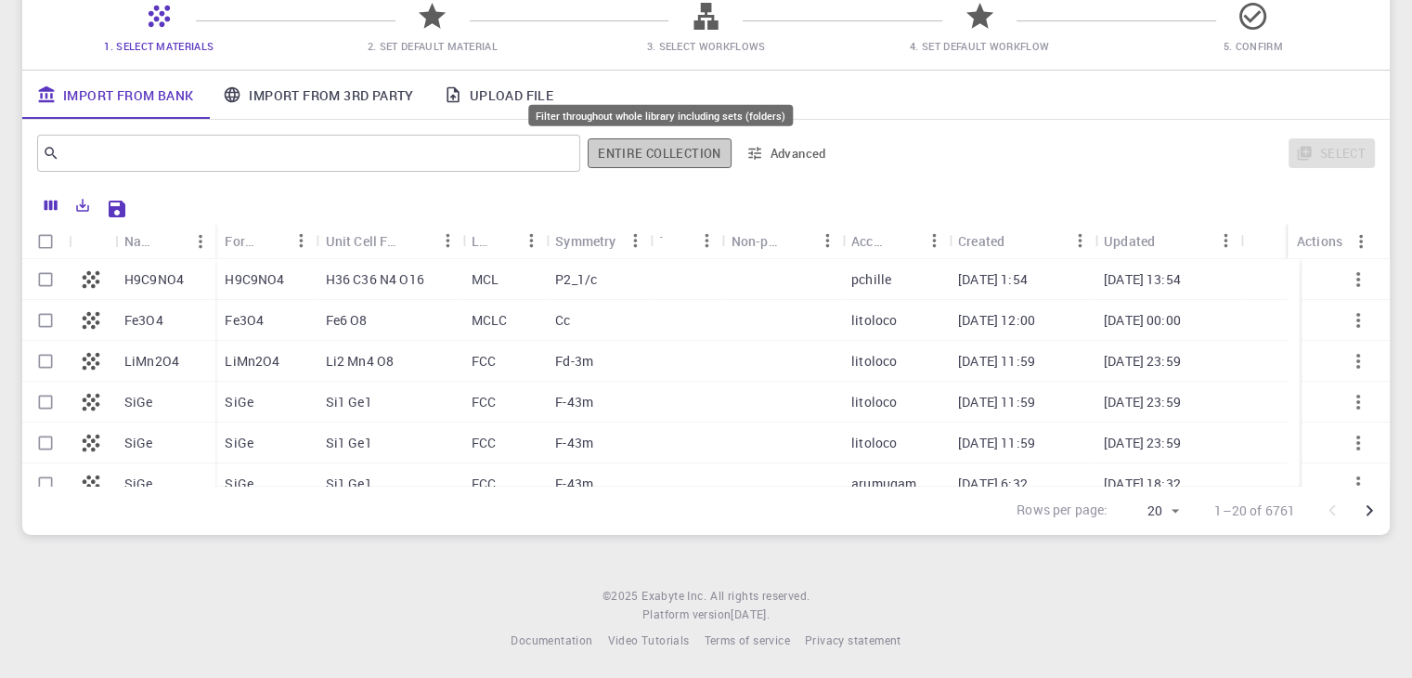
click at [682, 149] on button "Entire collection" at bounding box center [659, 153] width 143 height 30
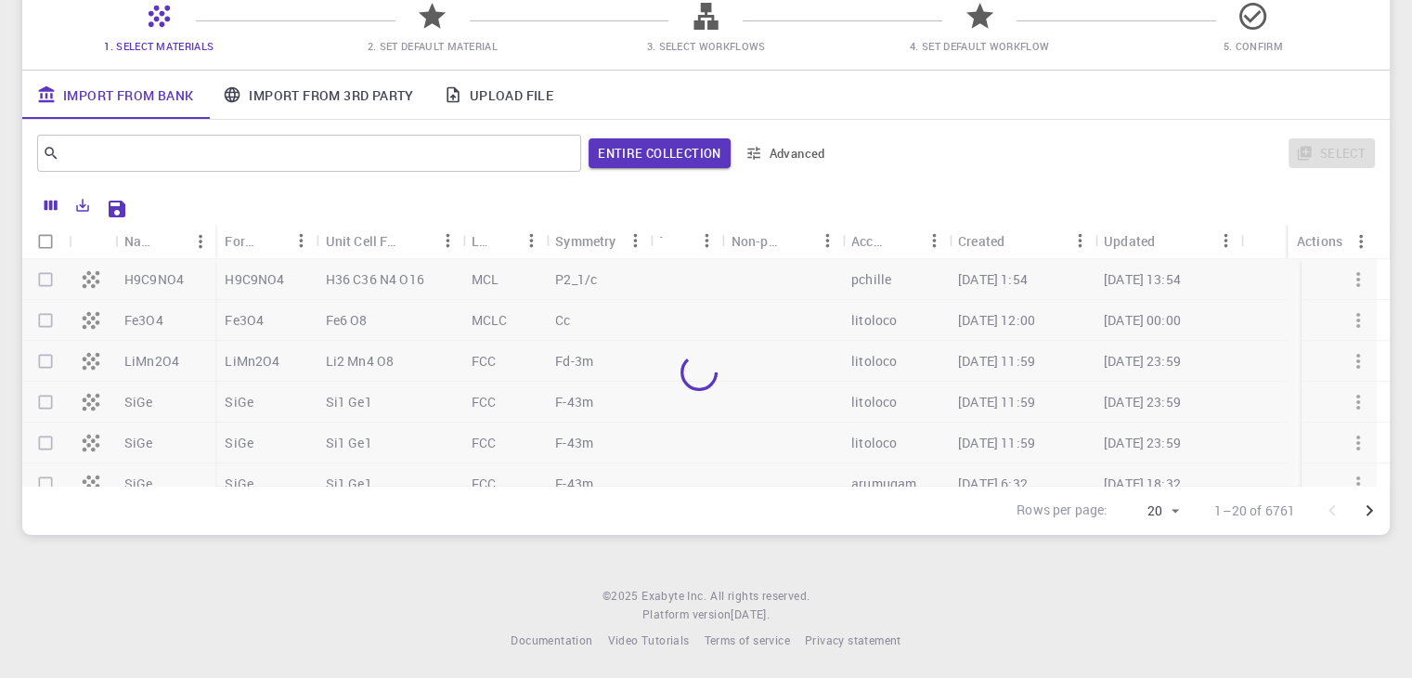
click at [766, 145] on button "Advanced" at bounding box center [786, 153] width 97 height 30
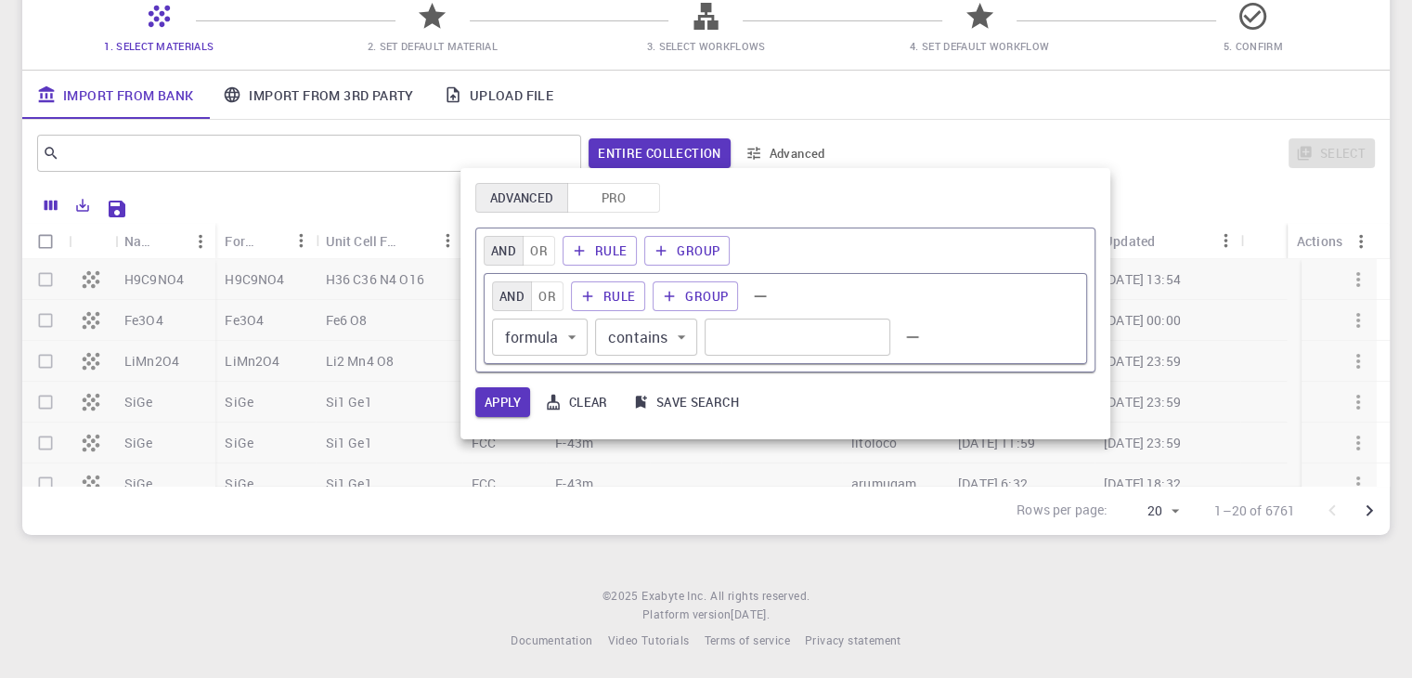
click at [617, 572] on div at bounding box center [706, 339] width 1412 height 678
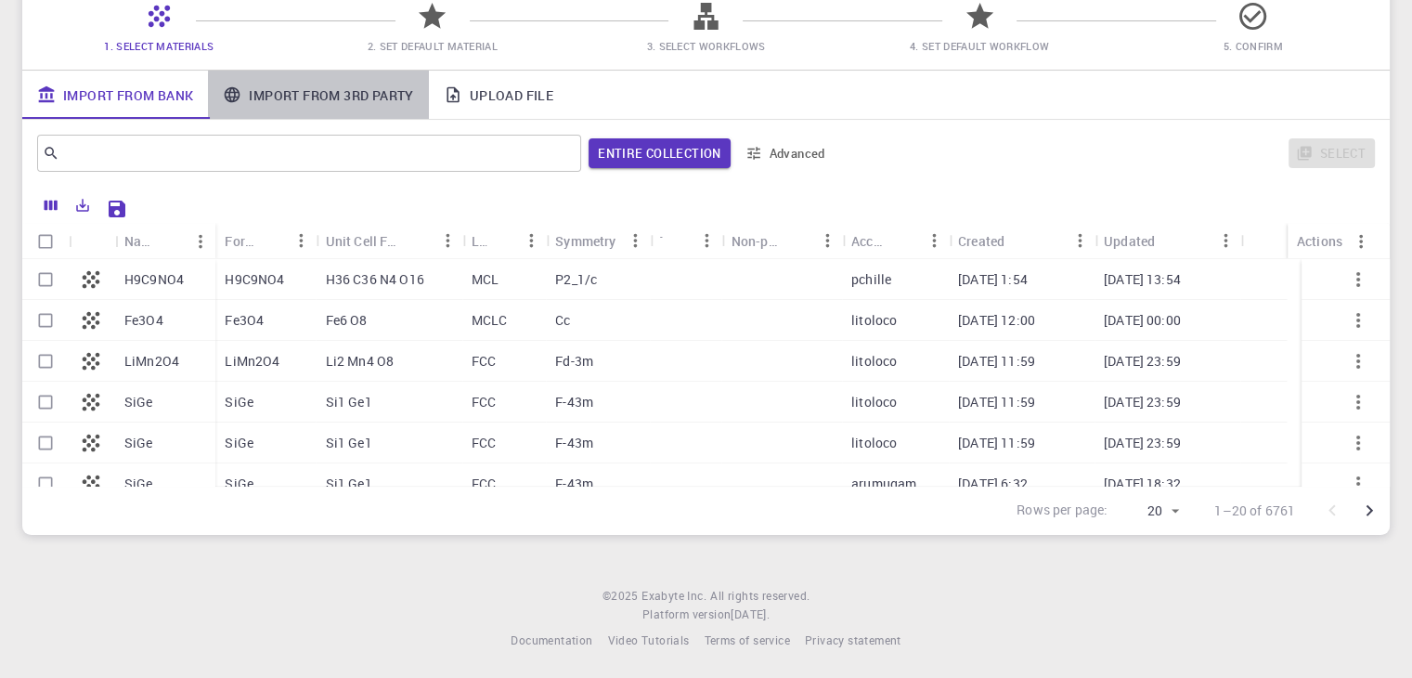
click at [315, 94] on link "Import From 3rd Party" at bounding box center [318, 95] width 220 height 48
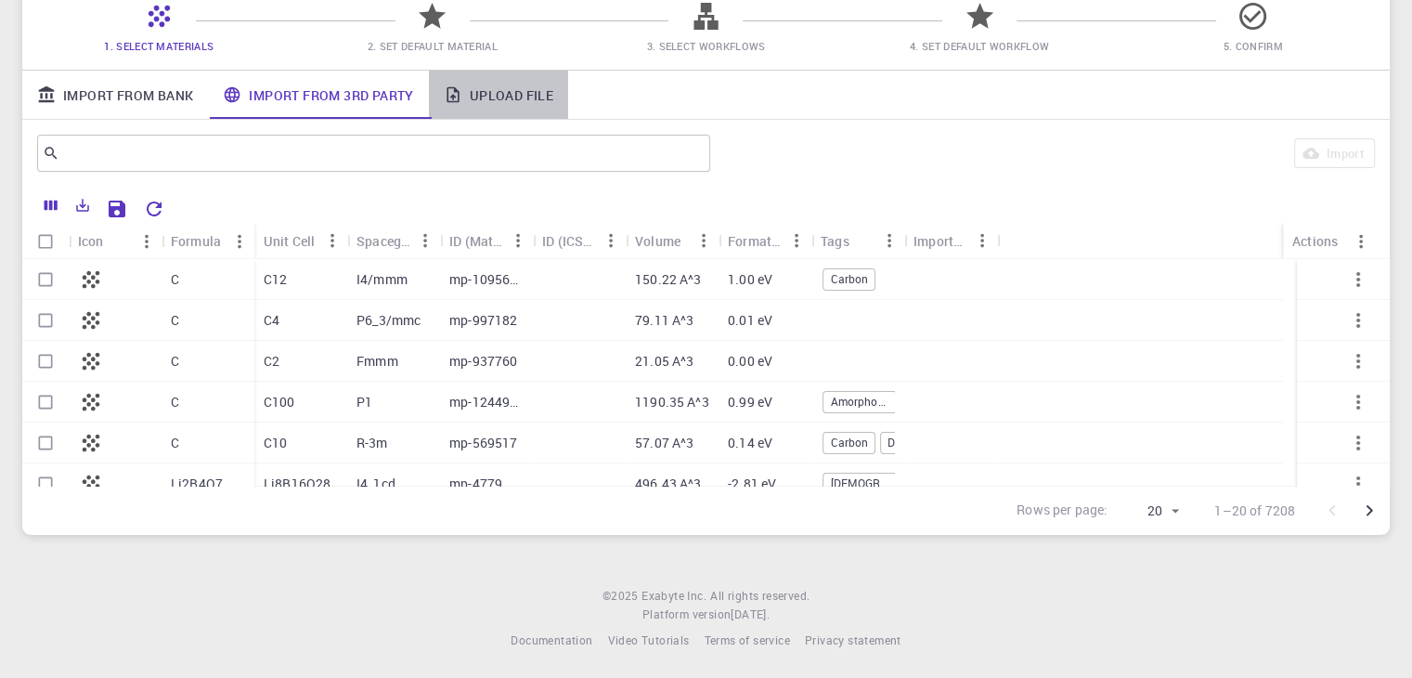
click at [476, 83] on link "Upload File" at bounding box center [498, 95] width 139 height 48
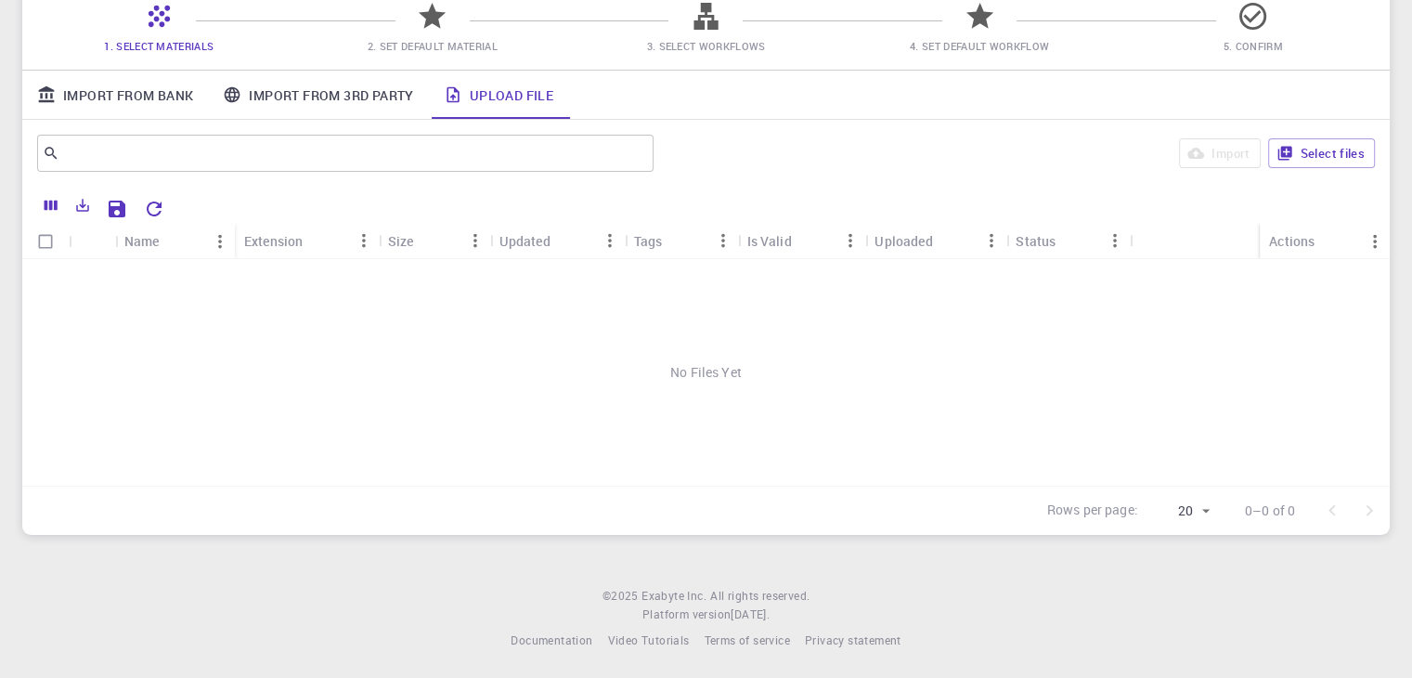
click at [693, 16] on icon at bounding box center [706, 16] width 32 height 32
click at [1311, 149] on button "Select files" at bounding box center [1321, 153] width 107 height 30
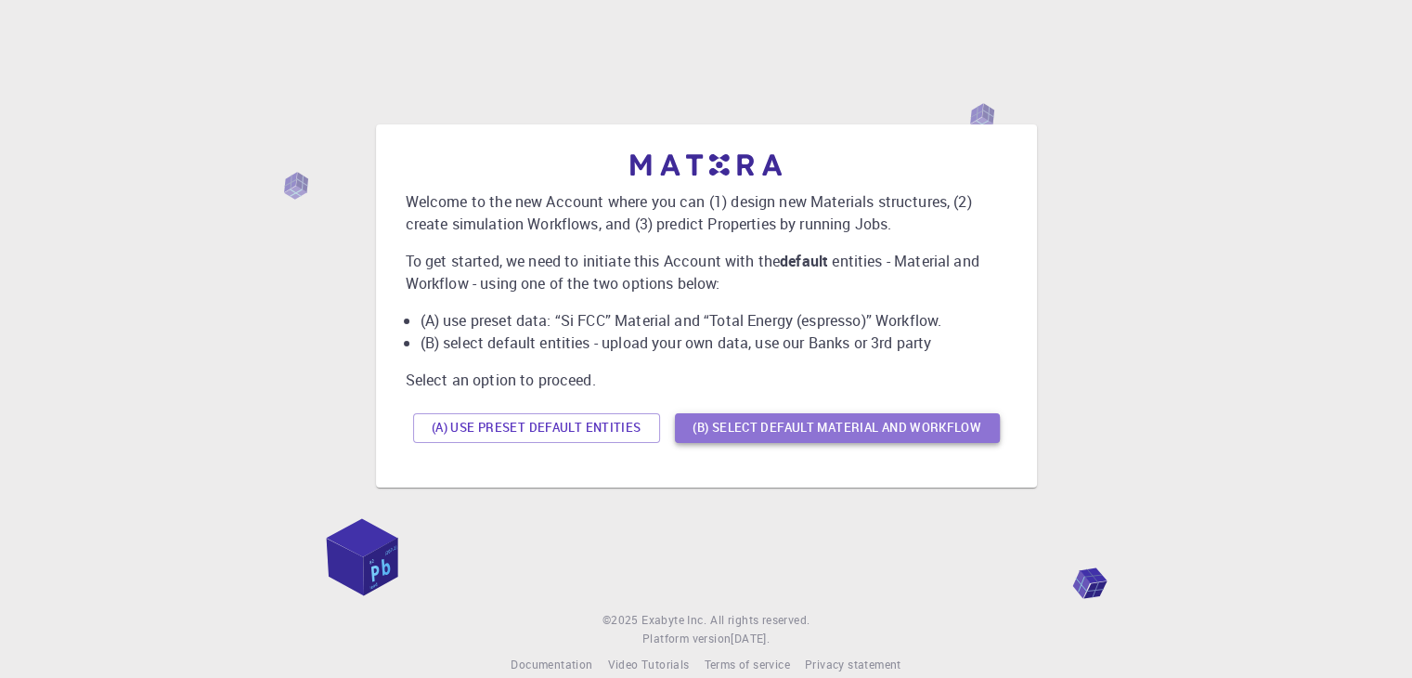
click at [754, 439] on button "(B) Select default material and workflow" at bounding box center [837, 428] width 325 height 30
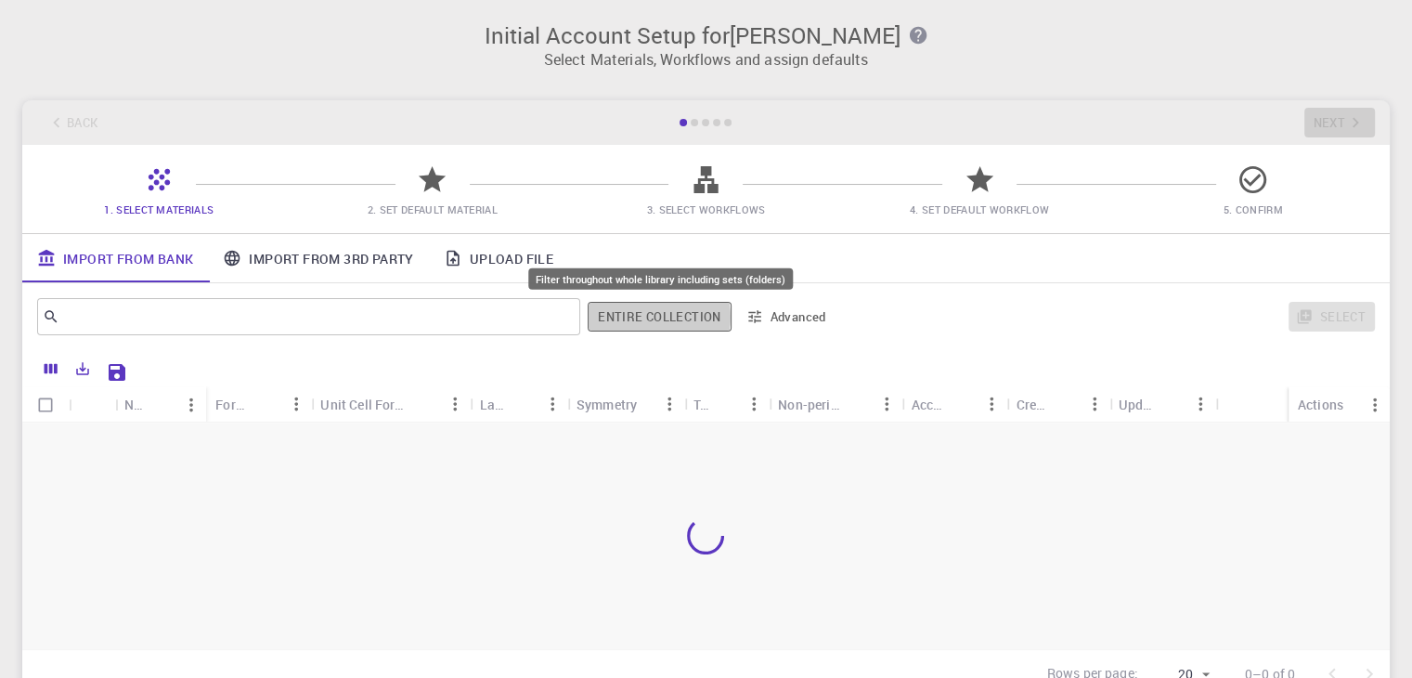
click at [652, 317] on button "Entire collection" at bounding box center [659, 317] width 143 height 30
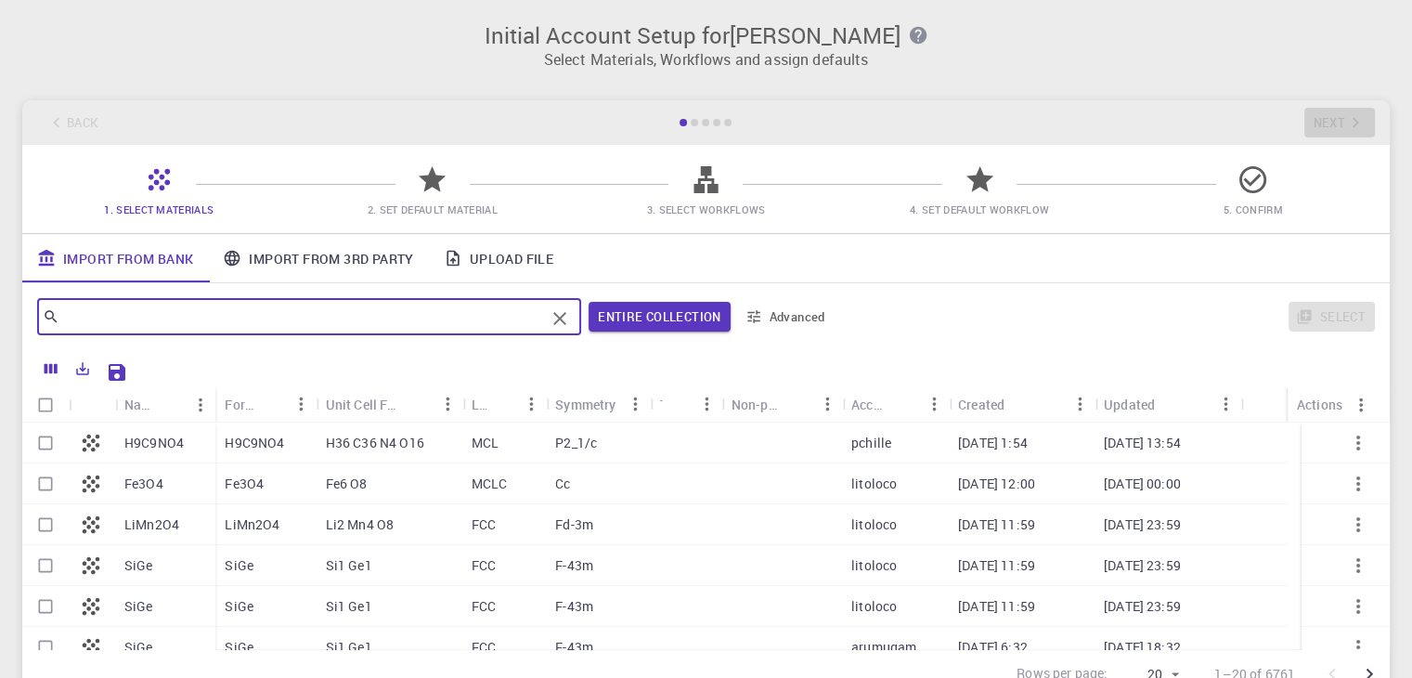
click at [379, 320] on input "text" at bounding box center [302, 317] width 486 height 26
click at [551, 317] on icon "Clear" at bounding box center [560, 318] width 22 height 22
click at [318, 226] on main "Back Next 1. Select Materials 2. Set Default Material 3. Select Workflows 4. Se…" at bounding box center [706, 399] width 1368 height 598
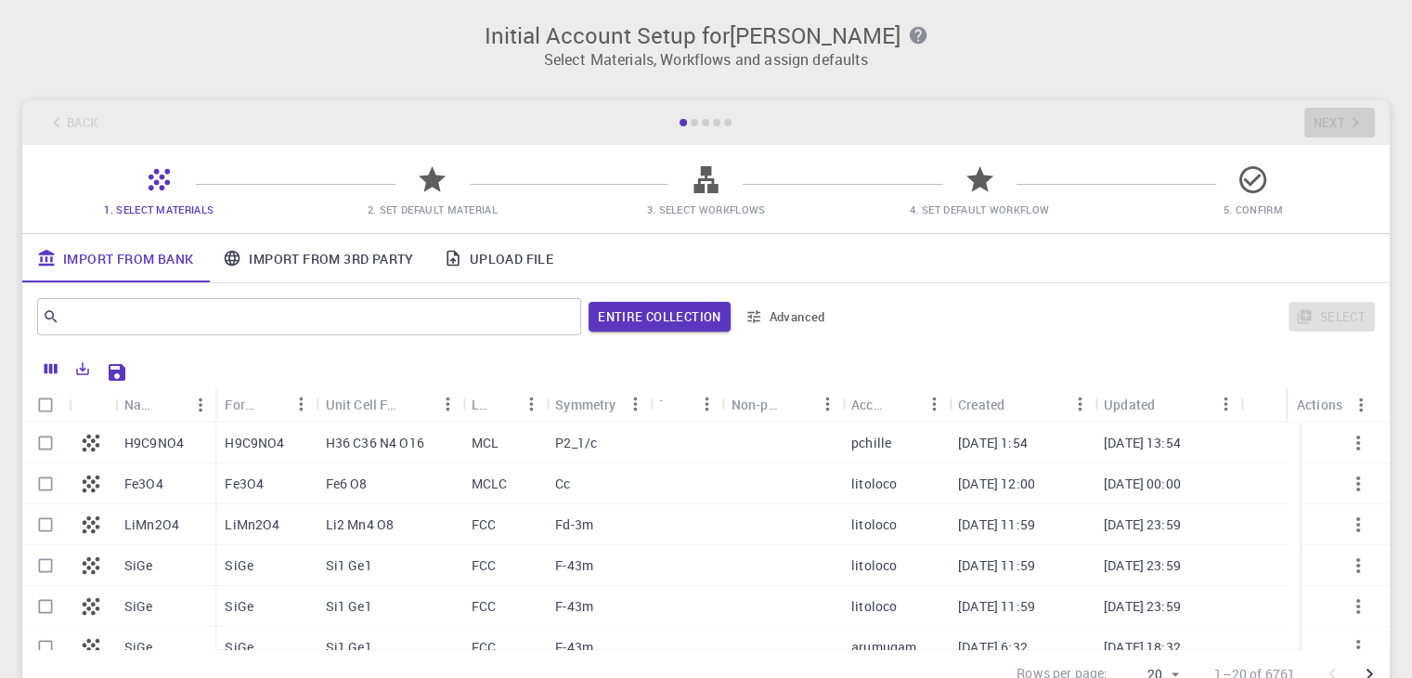
click at [305, 259] on link "Import From 3rd Party" at bounding box center [318, 258] width 220 height 48
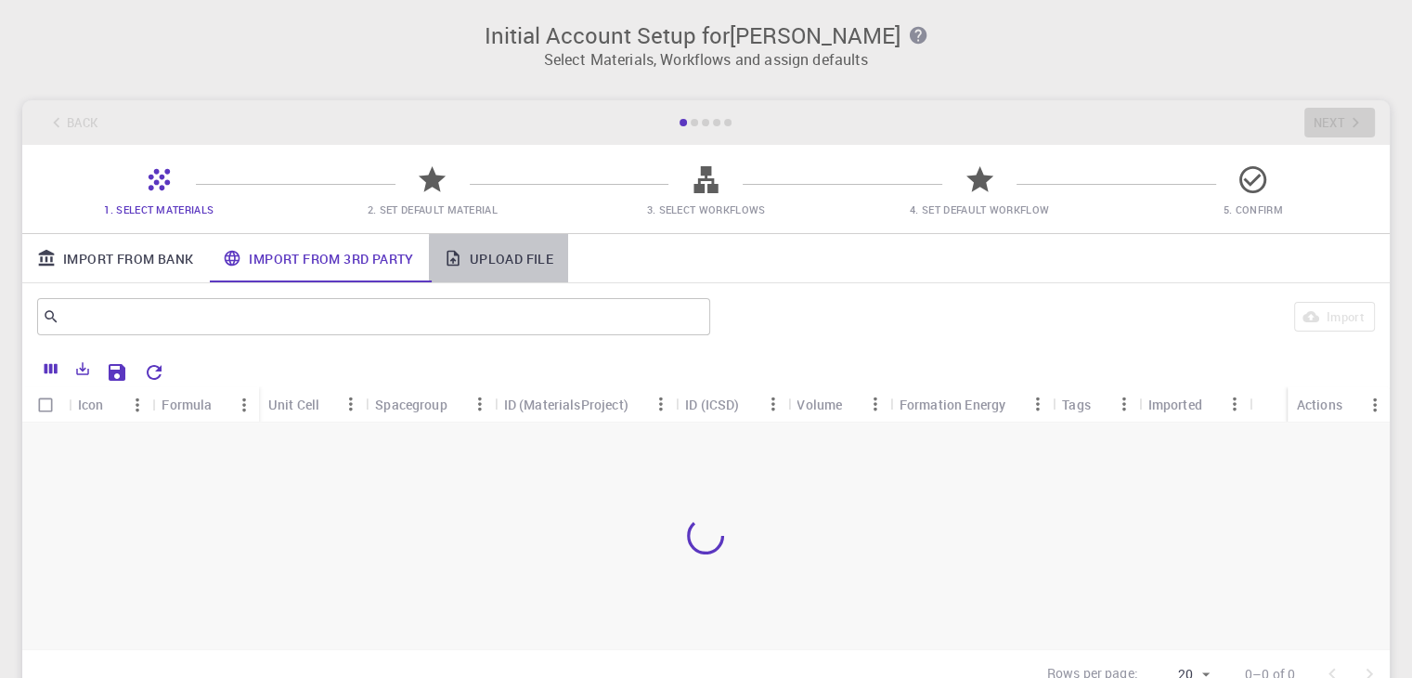
click at [500, 261] on link "Upload File" at bounding box center [498, 258] width 139 height 48
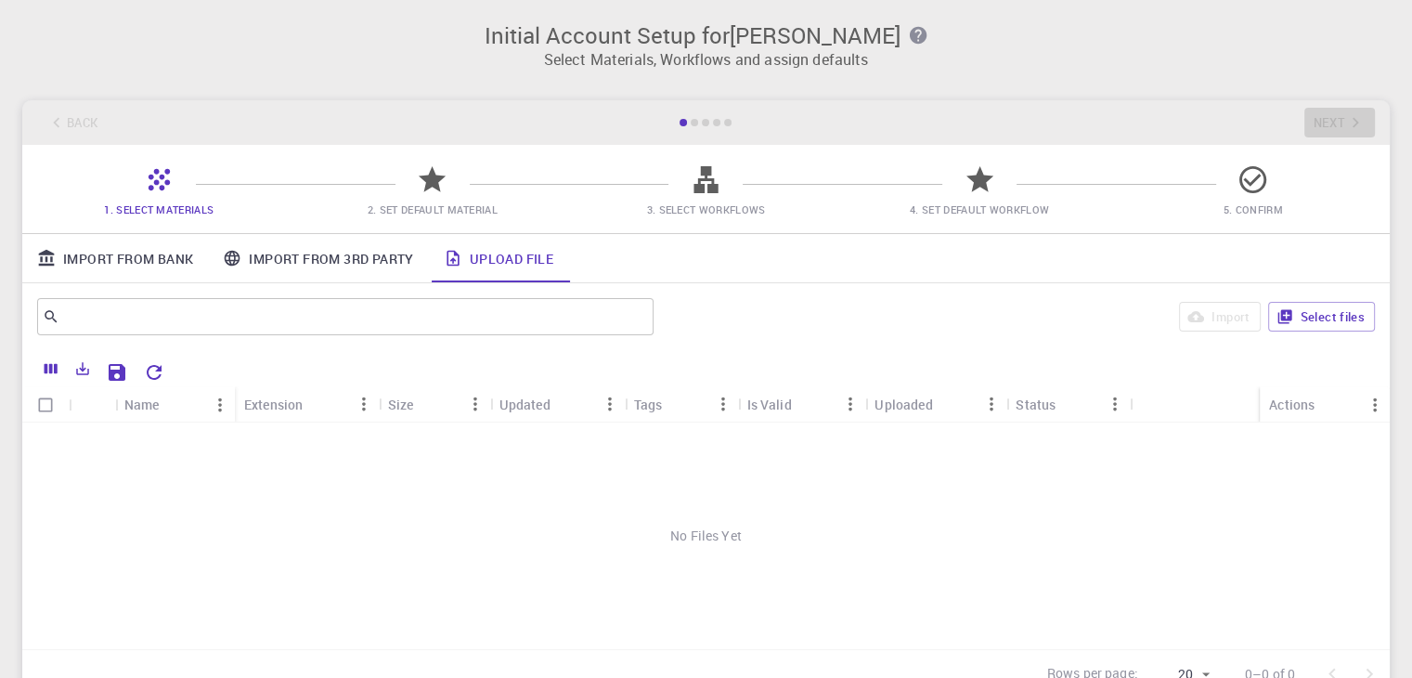
click at [424, 185] on icon at bounding box center [432, 179] width 32 height 32
click at [428, 178] on icon at bounding box center [432, 179] width 27 height 26
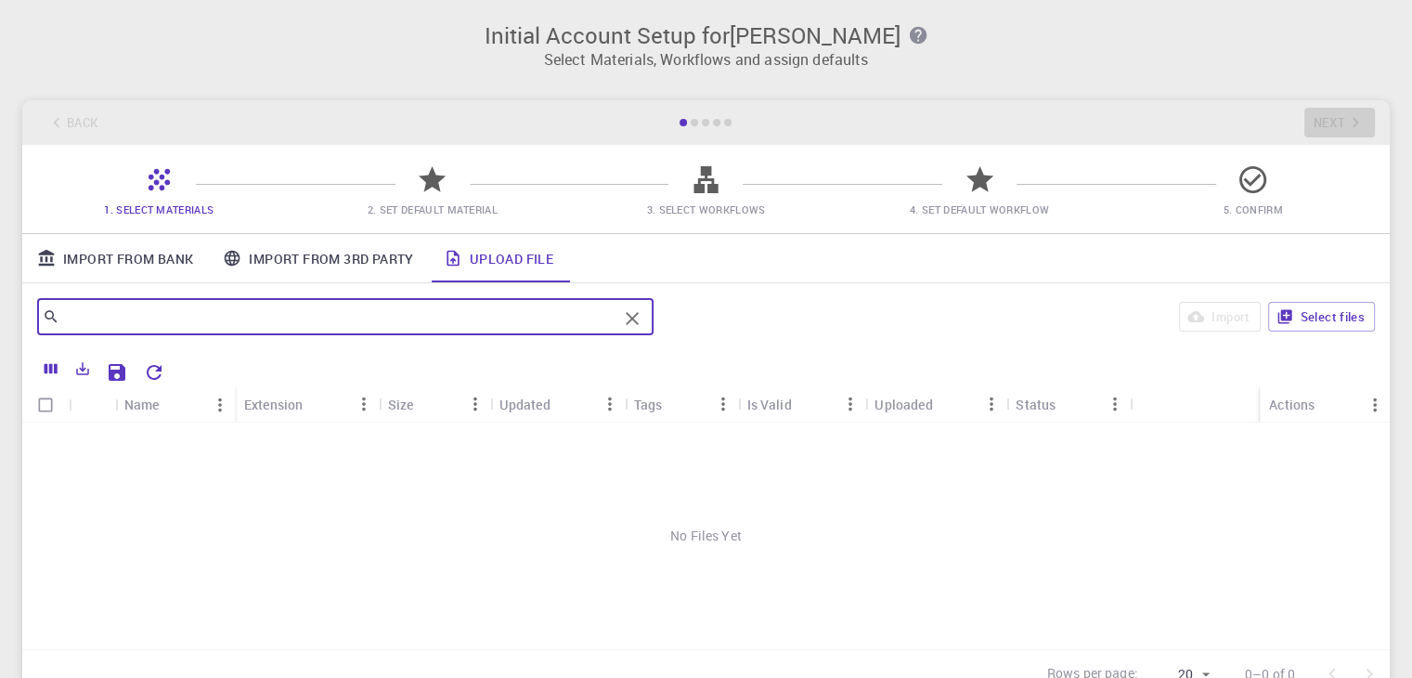
click at [274, 324] on input "text" at bounding box center [338, 317] width 558 height 26
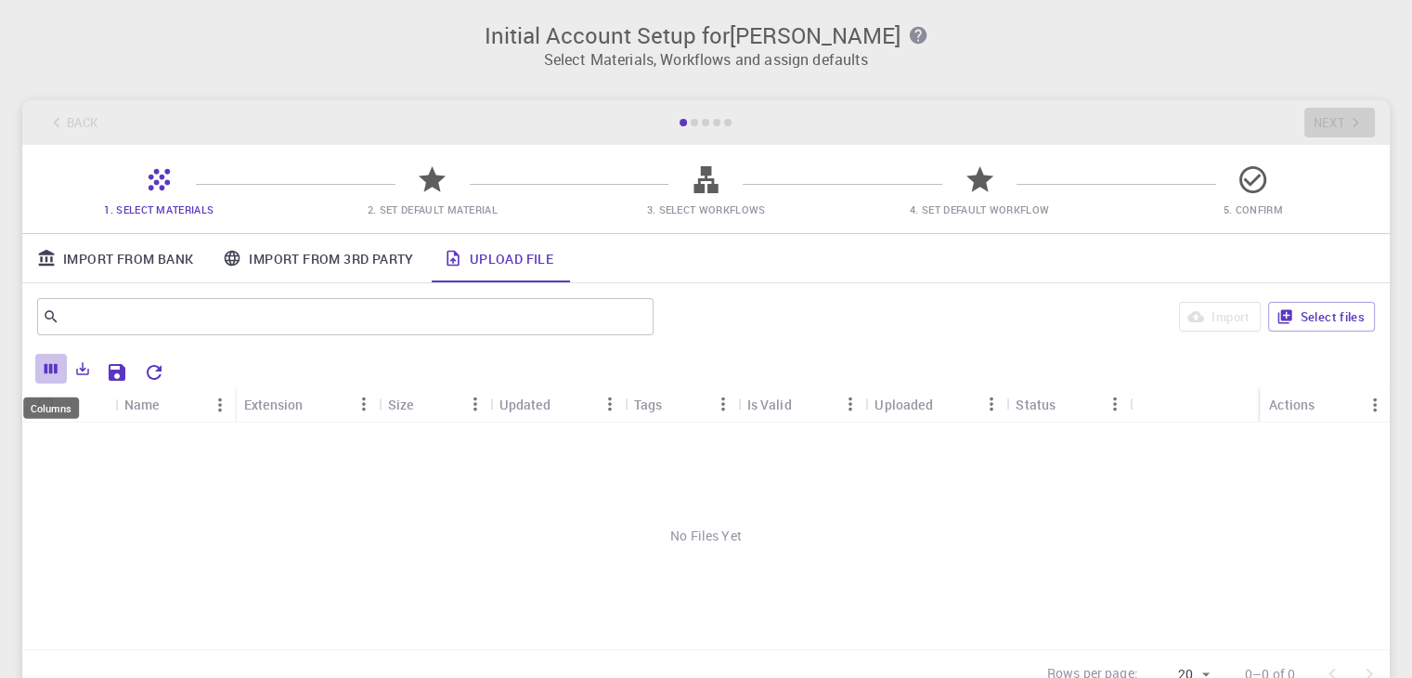
click at [50, 369] on icon "Columns" at bounding box center [51, 369] width 13 height 10
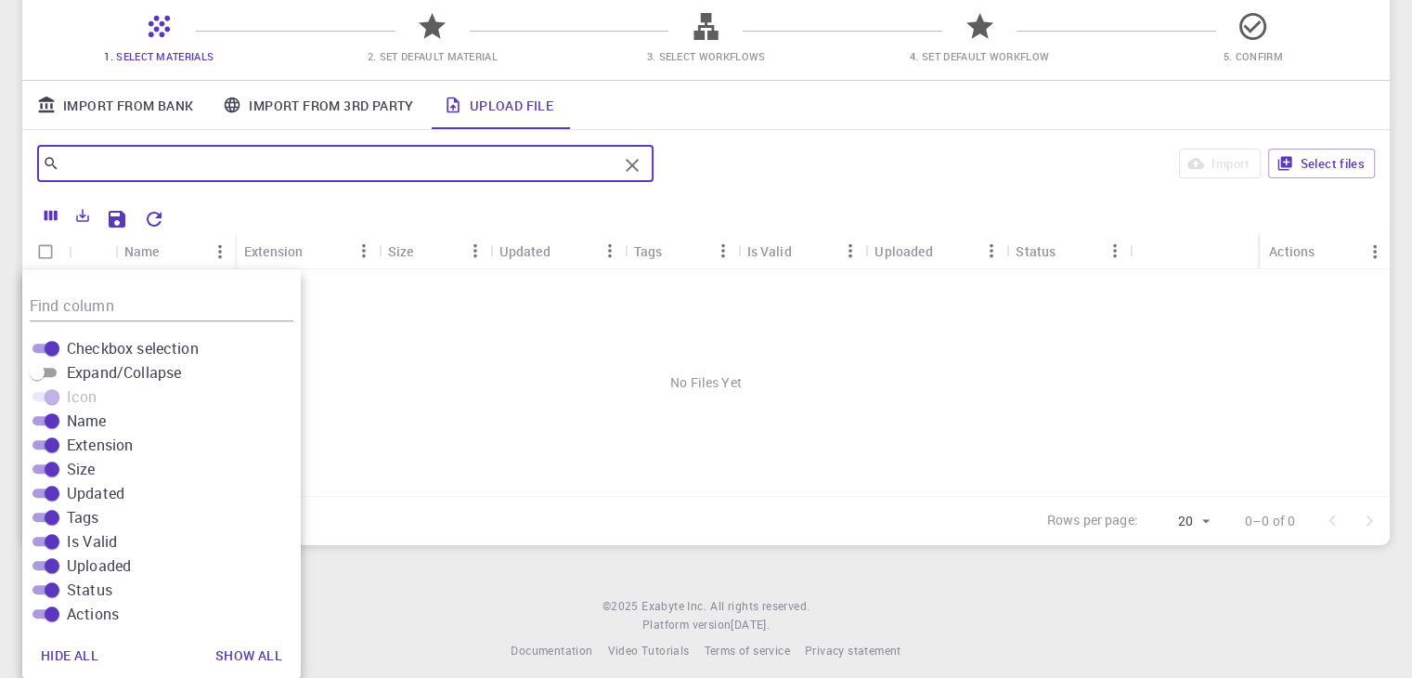
click at [110, 167] on input "text" at bounding box center [338, 163] width 558 height 26
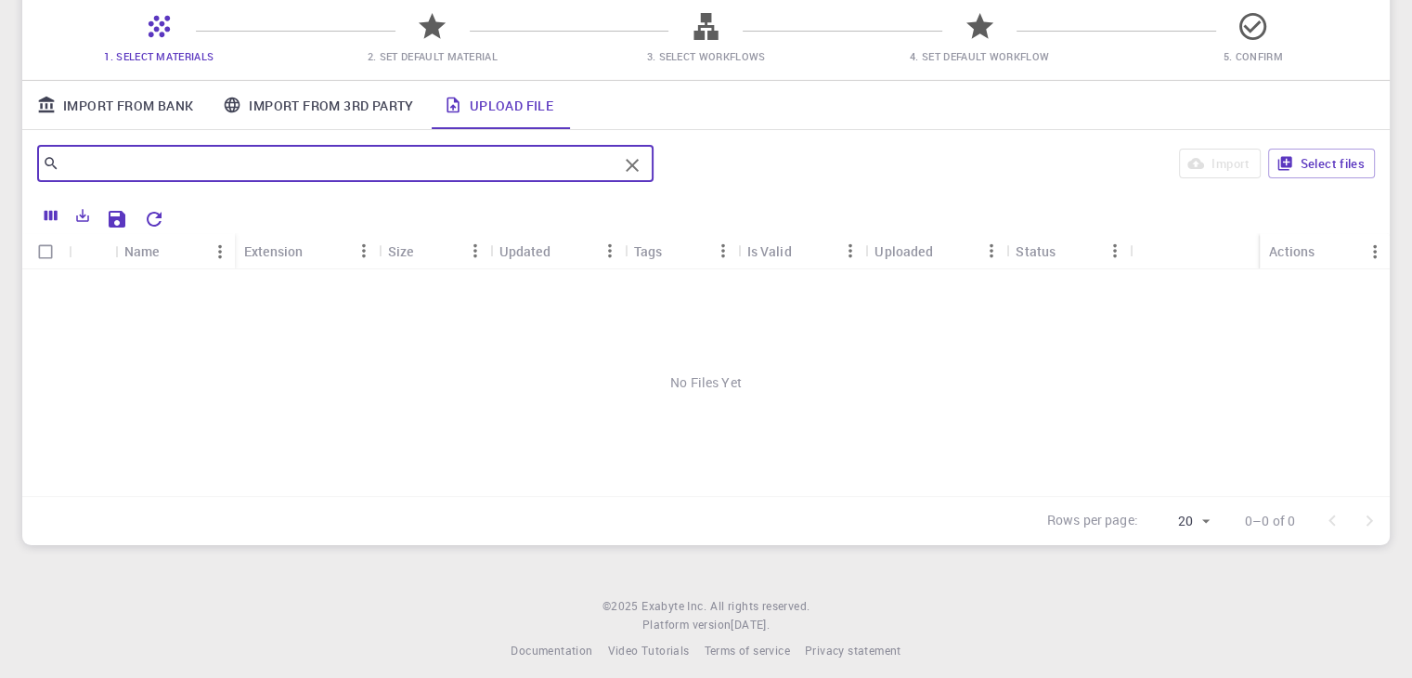
click at [297, 153] on input "text" at bounding box center [338, 163] width 558 height 26
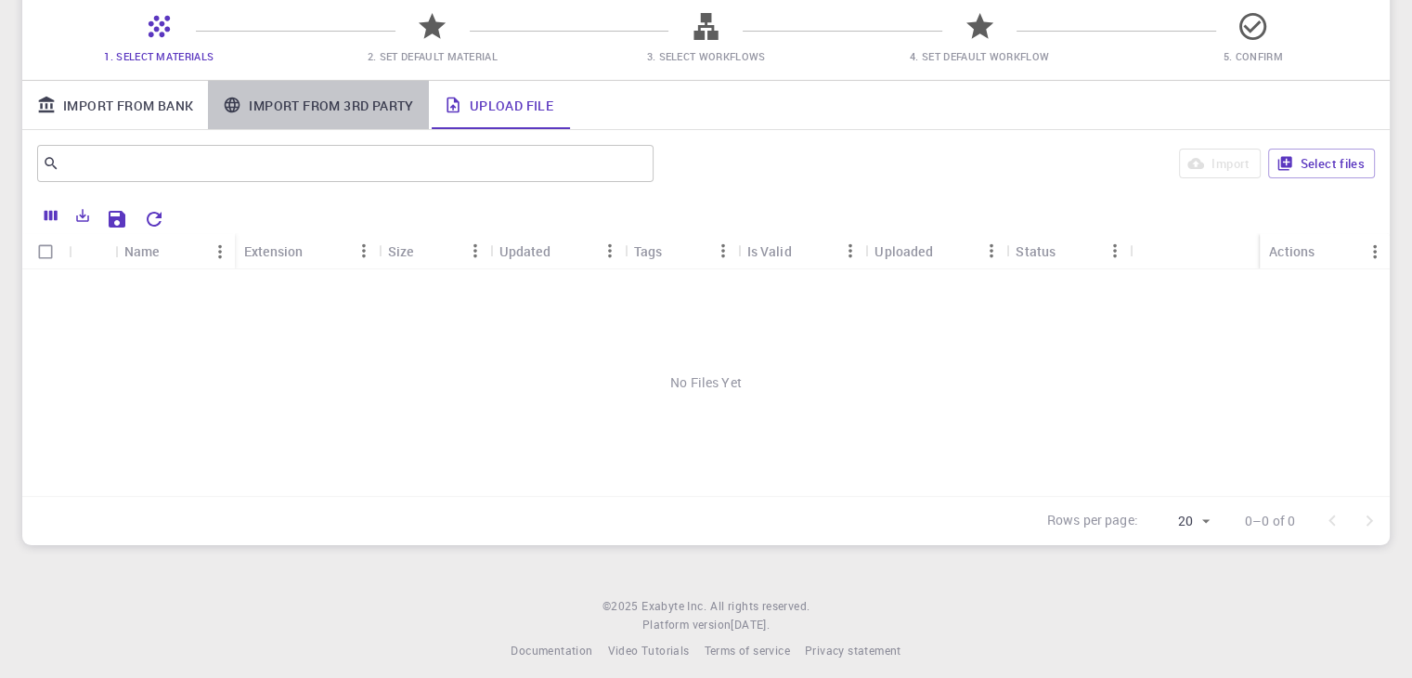
drag, startPoint x: 341, startPoint y: 105, endPoint x: 90, endPoint y: 99, distance: 250.8
click at [336, 105] on link "Import From 3rd Party" at bounding box center [318, 105] width 220 height 48
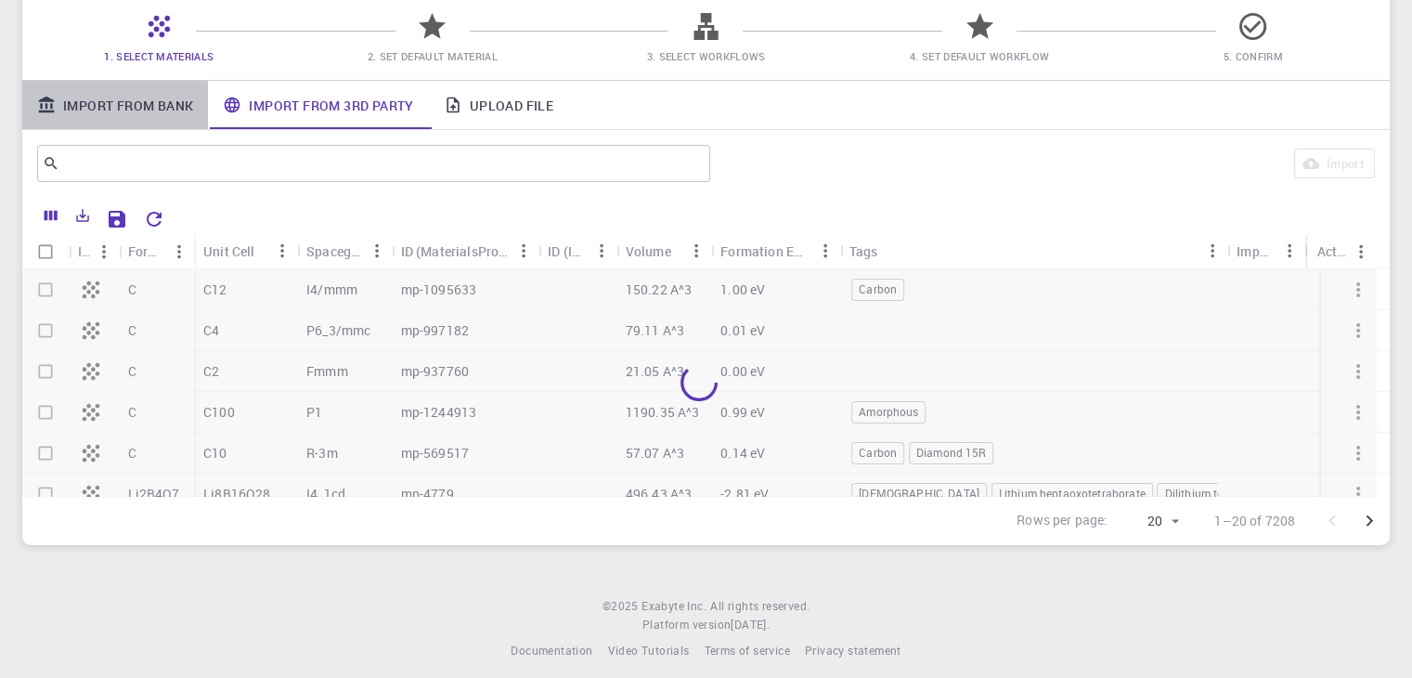
click at [91, 100] on link "Import From Bank" at bounding box center [115, 105] width 186 height 48
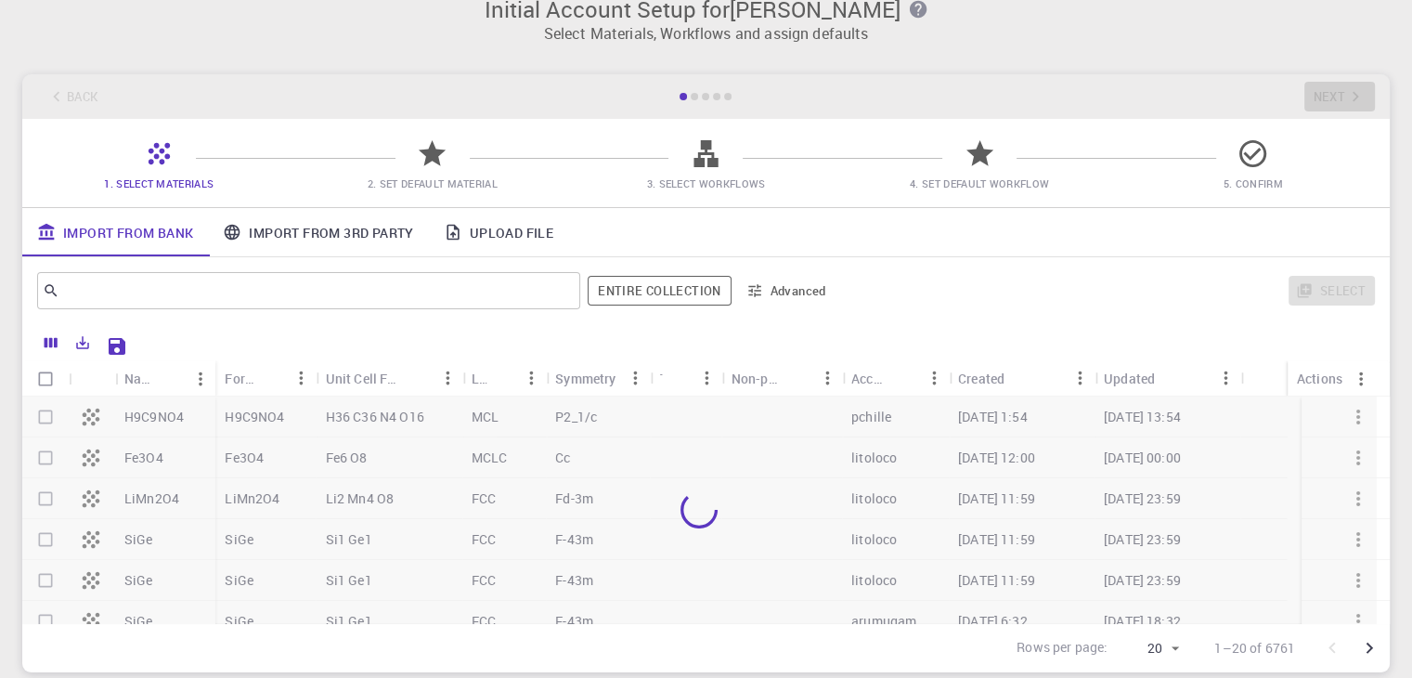
scroll to position [0, 0]
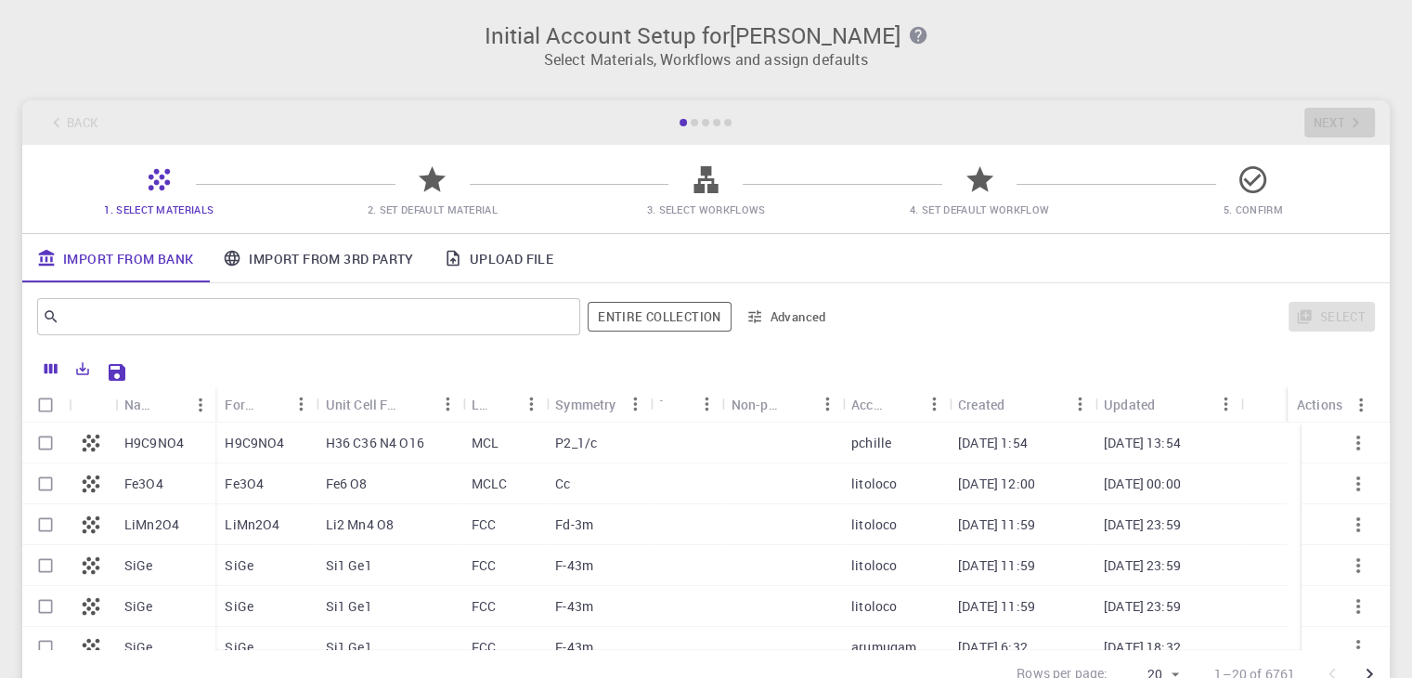
click at [1345, 151] on div "1. Select Materials 2. Set Default Material 3. Select Workflows 4. Set Default …" at bounding box center [706, 189] width 1368 height 88
drag, startPoint x: 1345, startPoint y: 123, endPoint x: 1300, endPoint y: 101, distance: 50.3
click at [1345, 122] on div "Back Next" at bounding box center [706, 122] width 1368 height 45
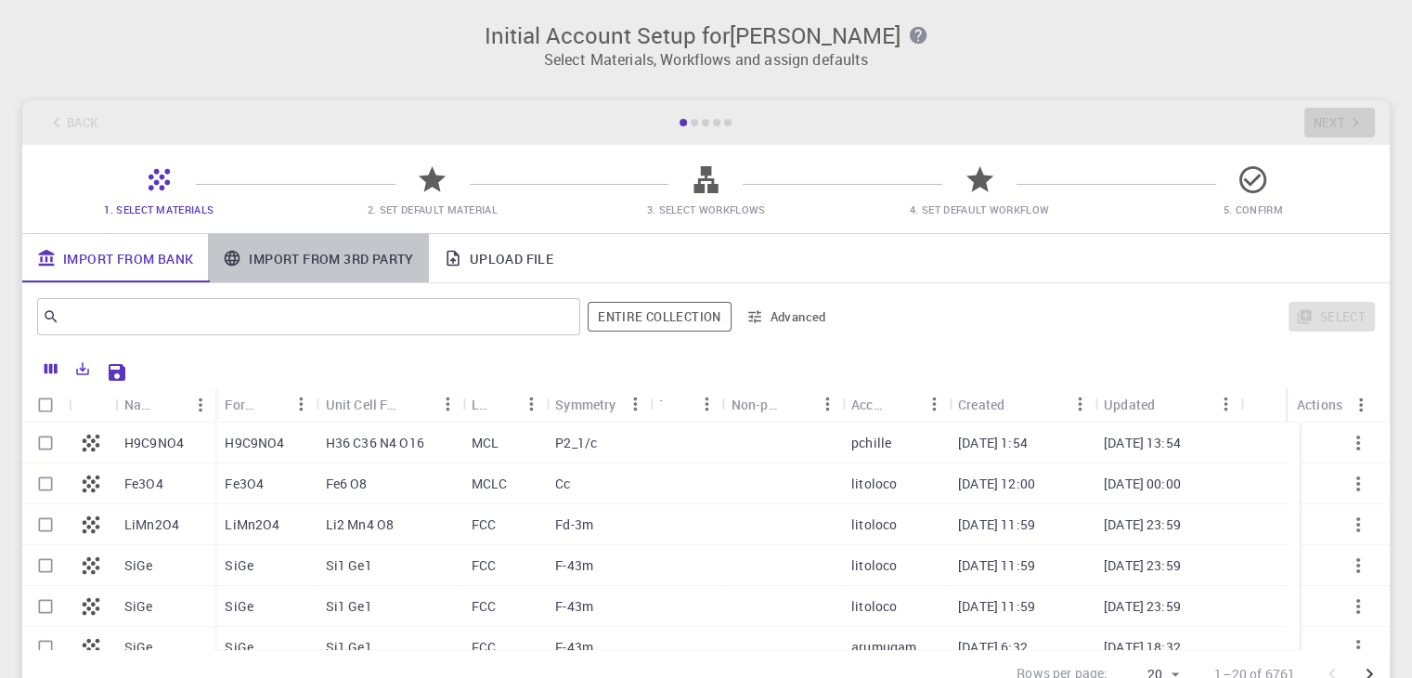
drag, startPoint x: 238, startPoint y: 276, endPoint x: 249, endPoint y: 256, distance: 22.5
click at [240, 266] on link "Import From 3rd Party" at bounding box center [318, 258] width 220 height 48
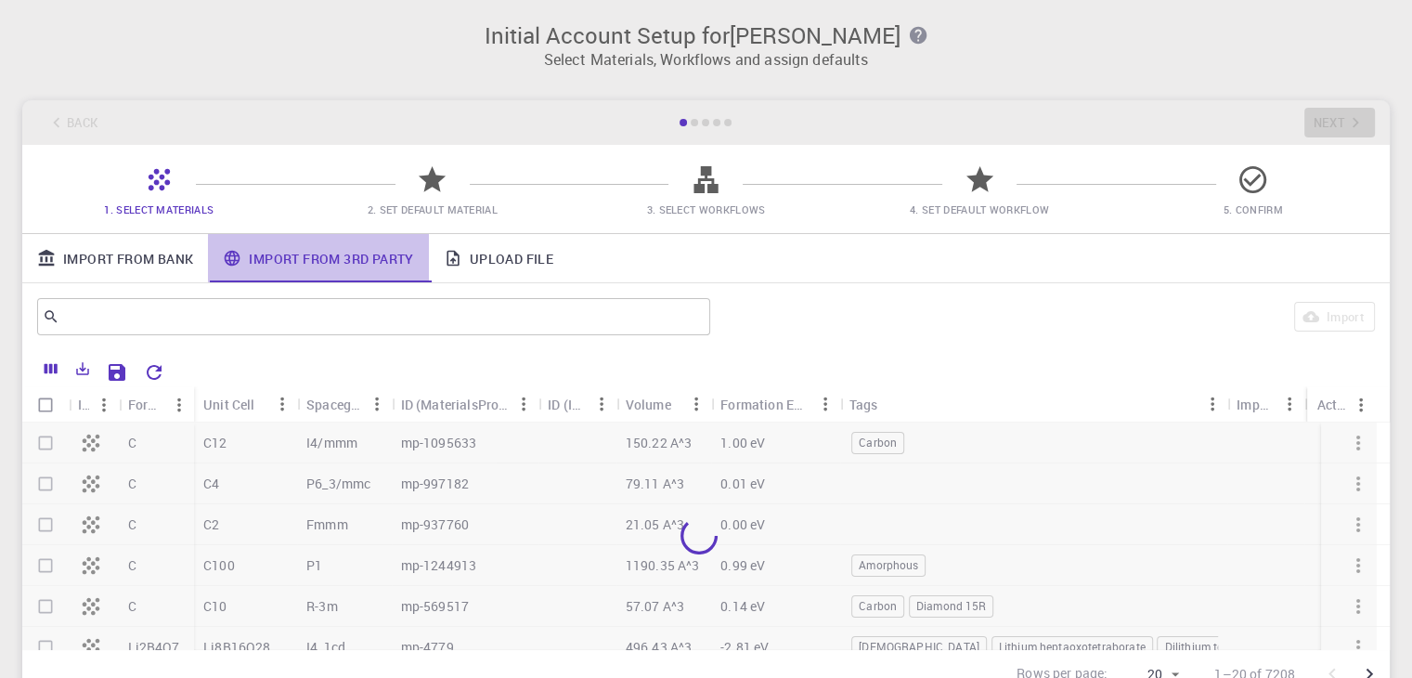
click at [250, 256] on link "Import From 3rd Party" at bounding box center [318, 258] width 220 height 48
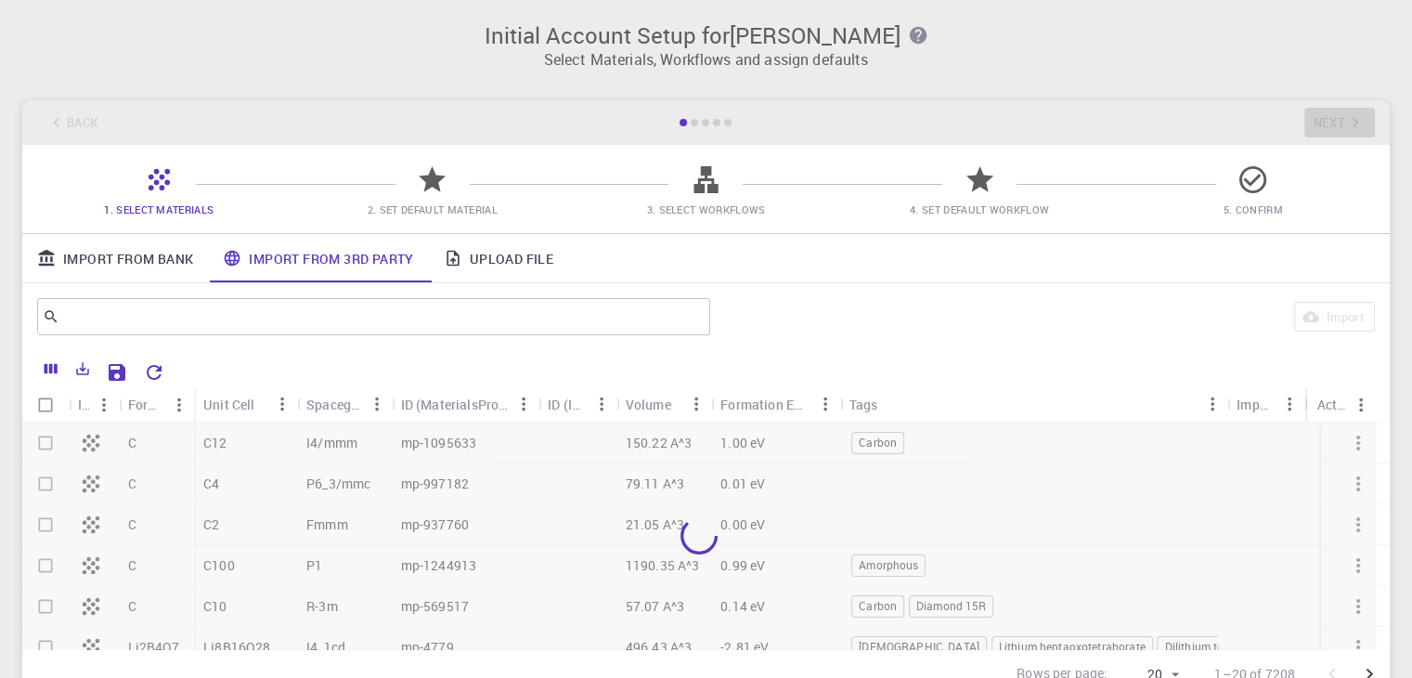
click at [457, 257] on icon at bounding box center [453, 258] width 19 height 19
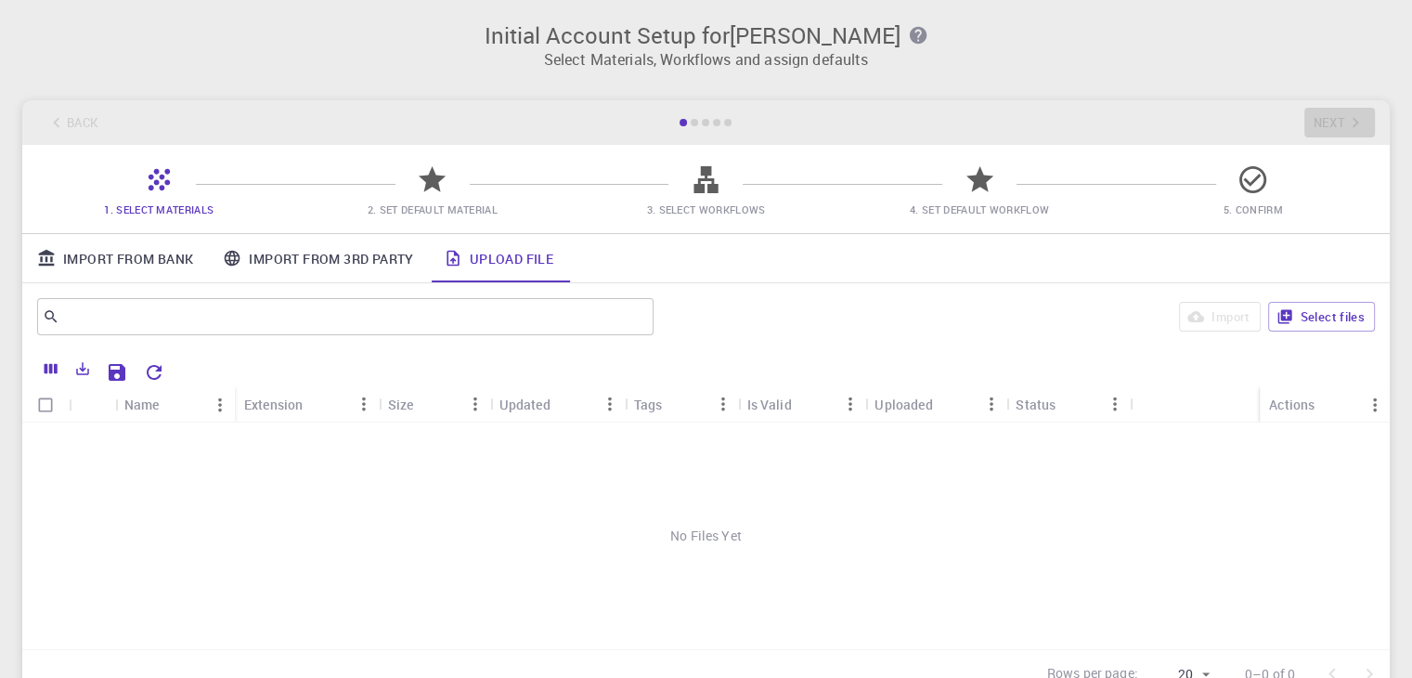
click at [293, 406] on div "Extension" at bounding box center [273, 404] width 58 height 36
click at [157, 369] on icon "Reset Explorer Settings" at bounding box center [154, 372] width 22 height 22
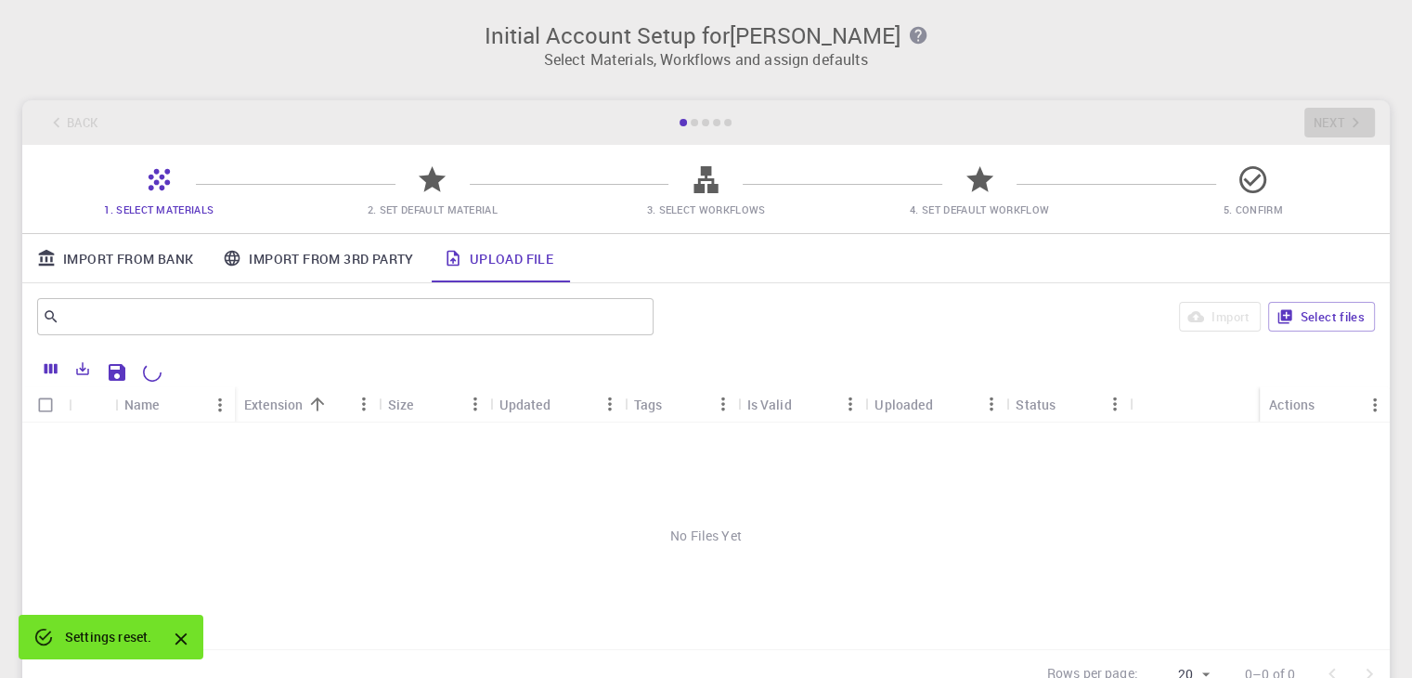
click at [153, 272] on link "Import From Bank" at bounding box center [115, 258] width 186 height 48
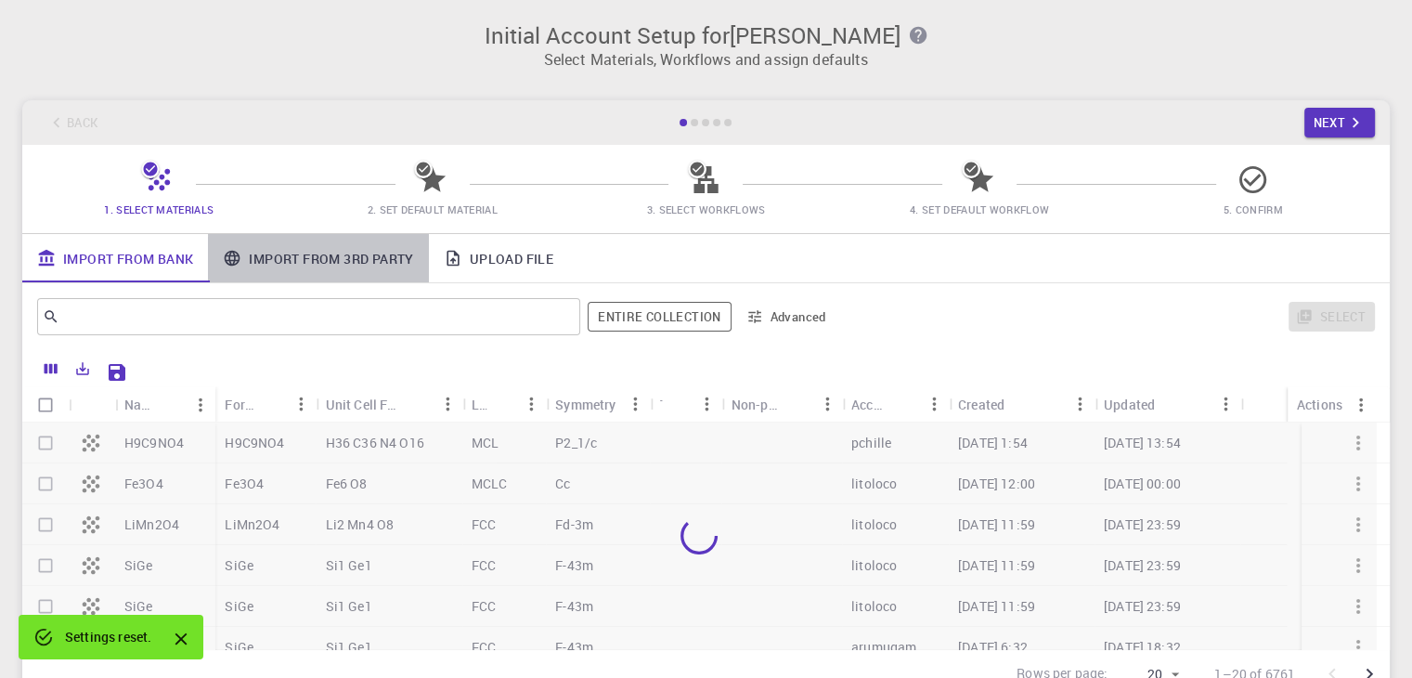
click at [265, 255] on link "Import From 3rd Party" at bounding box center [318, 258] width 220 height 48
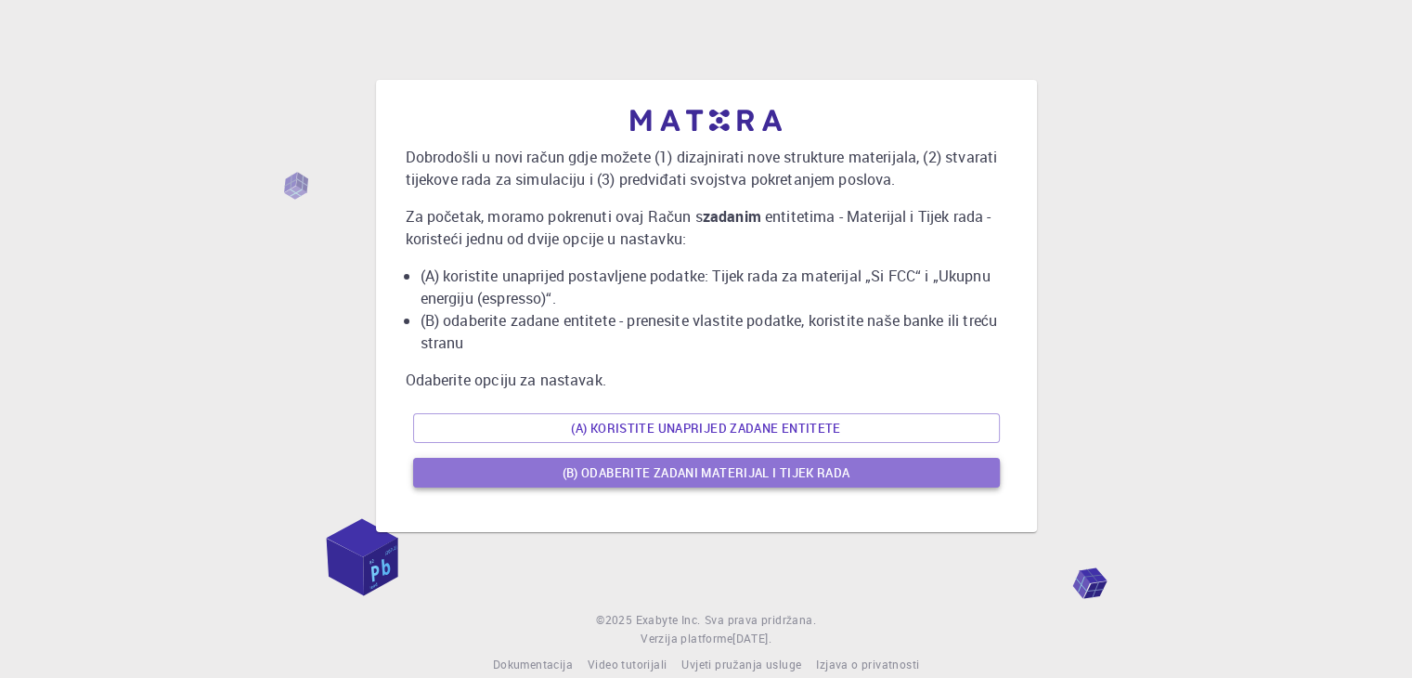
click at [775, 473] on font "(B) Odaberite zadani materijal i tijek rada" at bounding box center [707, 472] width 288 height 17
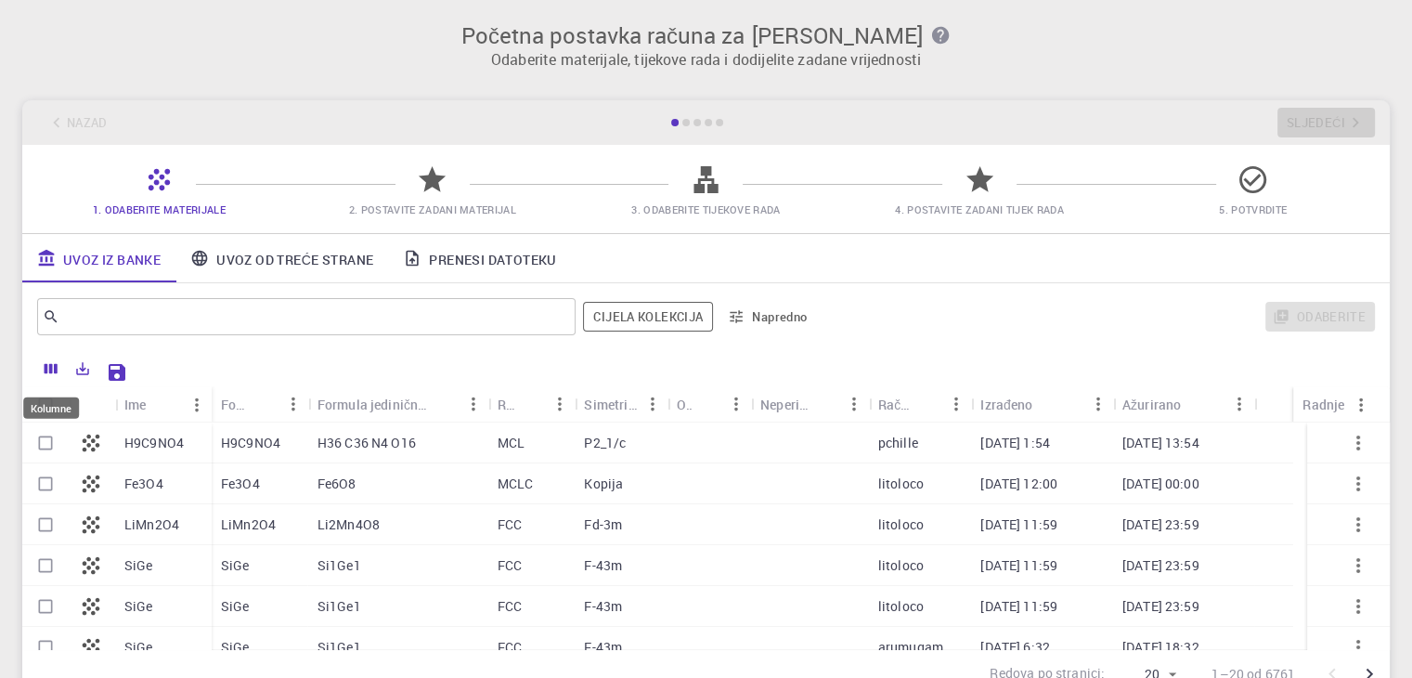
click at [45, 379] on button "Kolumne" at bounding box center [51, 369] width 32 height 30
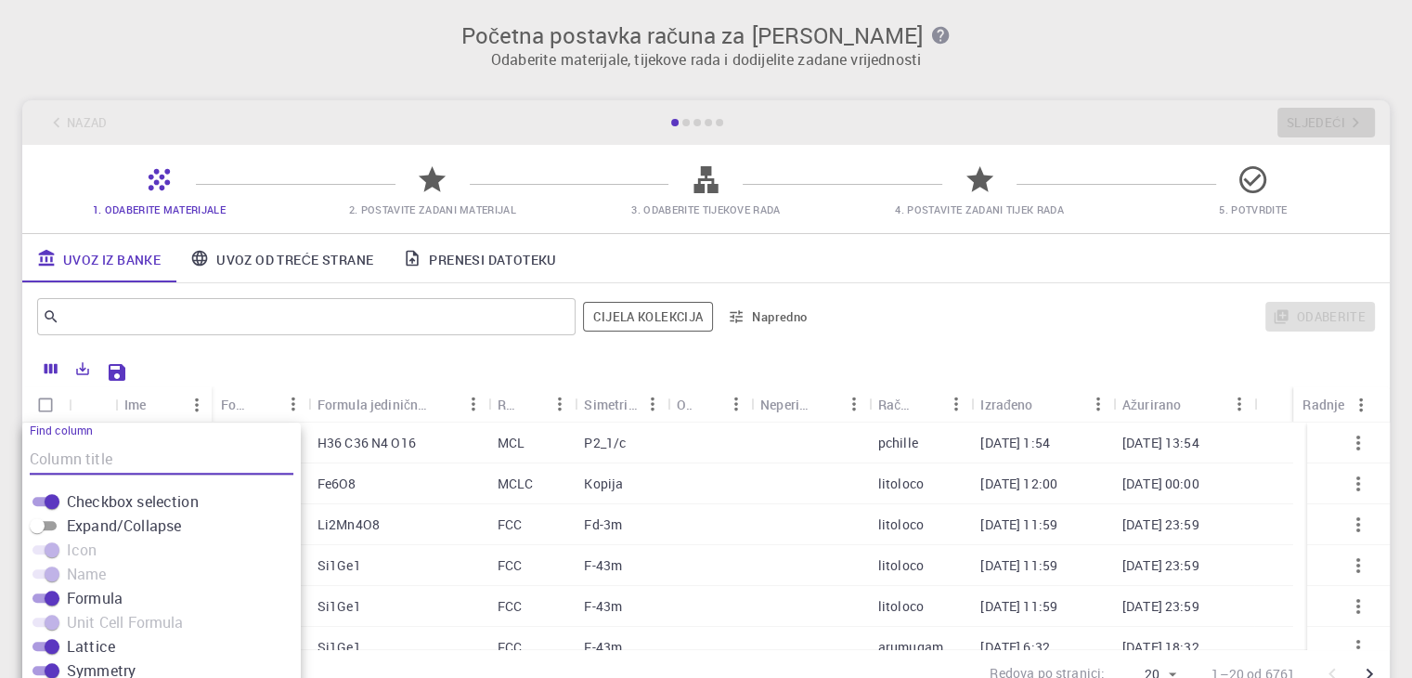
scroll to position [163, 0]
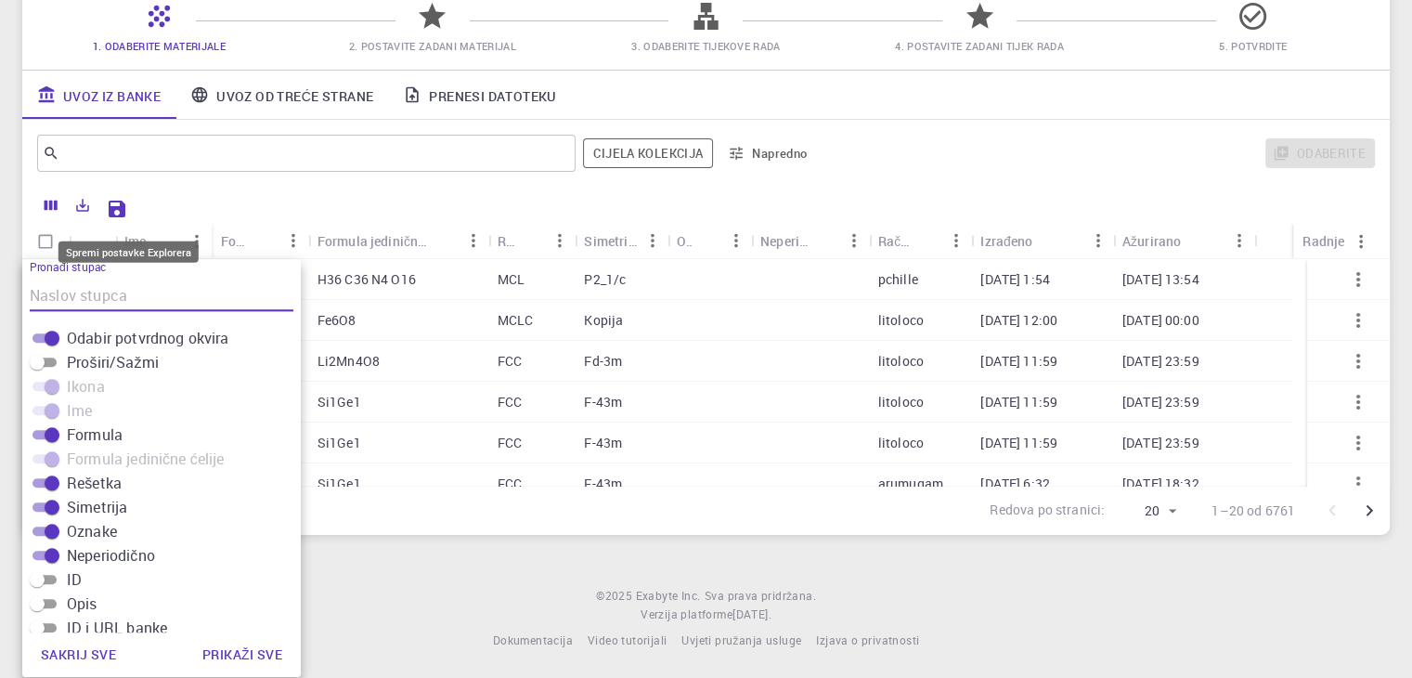
click at [121, 205] on icon "Spremi postavke Explorera" at bounding box center [117, 209] width 17 height 17
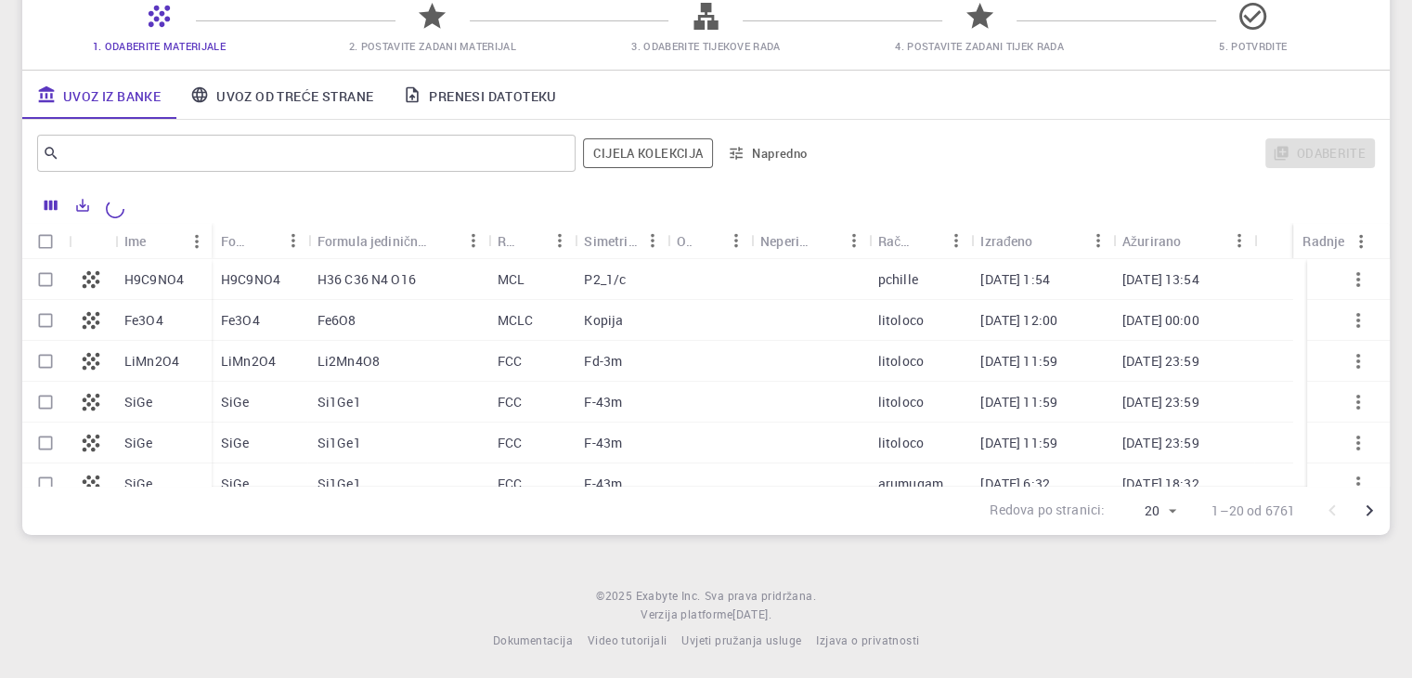
click at [151, 194] on div at bounding box center [754, 206] width 1244 height 32
click at [346, 104] on link "Uvoz od treće strane" at bounding box center [281, 95] width 213 height 48
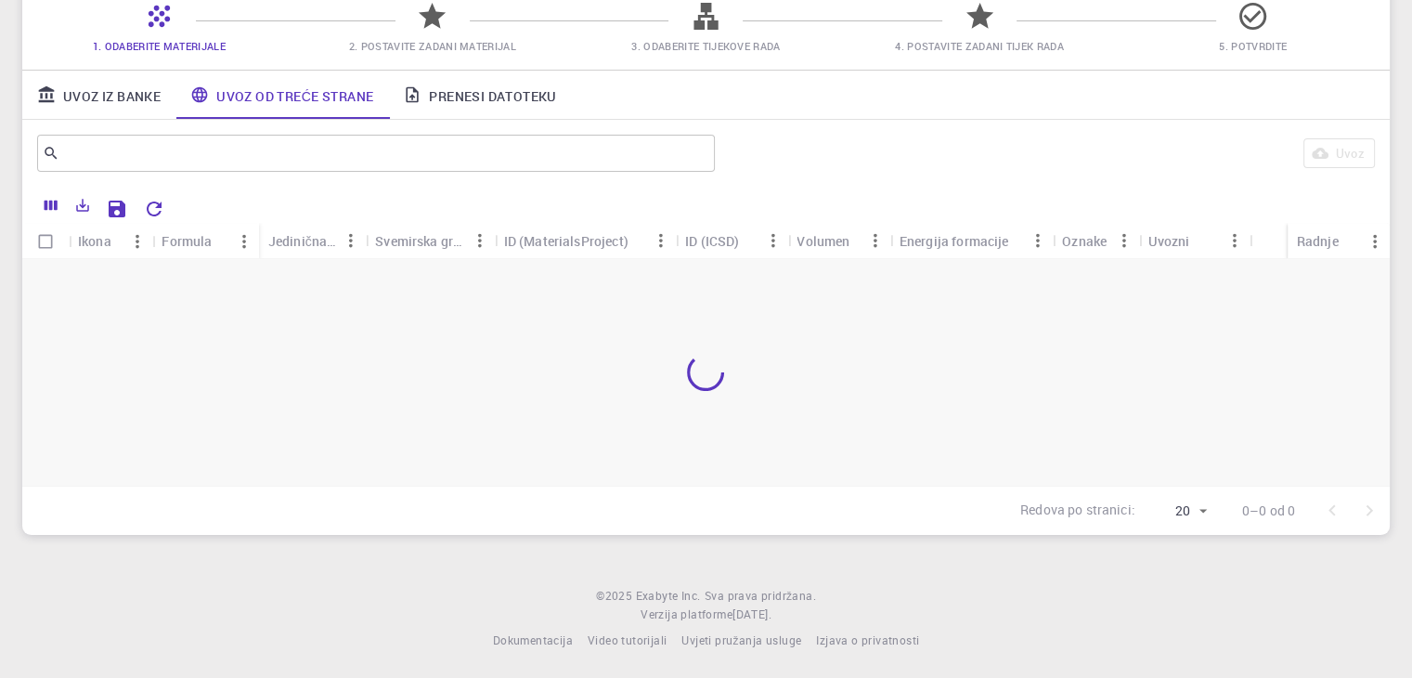
click at [461, 94] on font "Prenesi datoteku" at bounding box center [492, 95] width 127 height 18
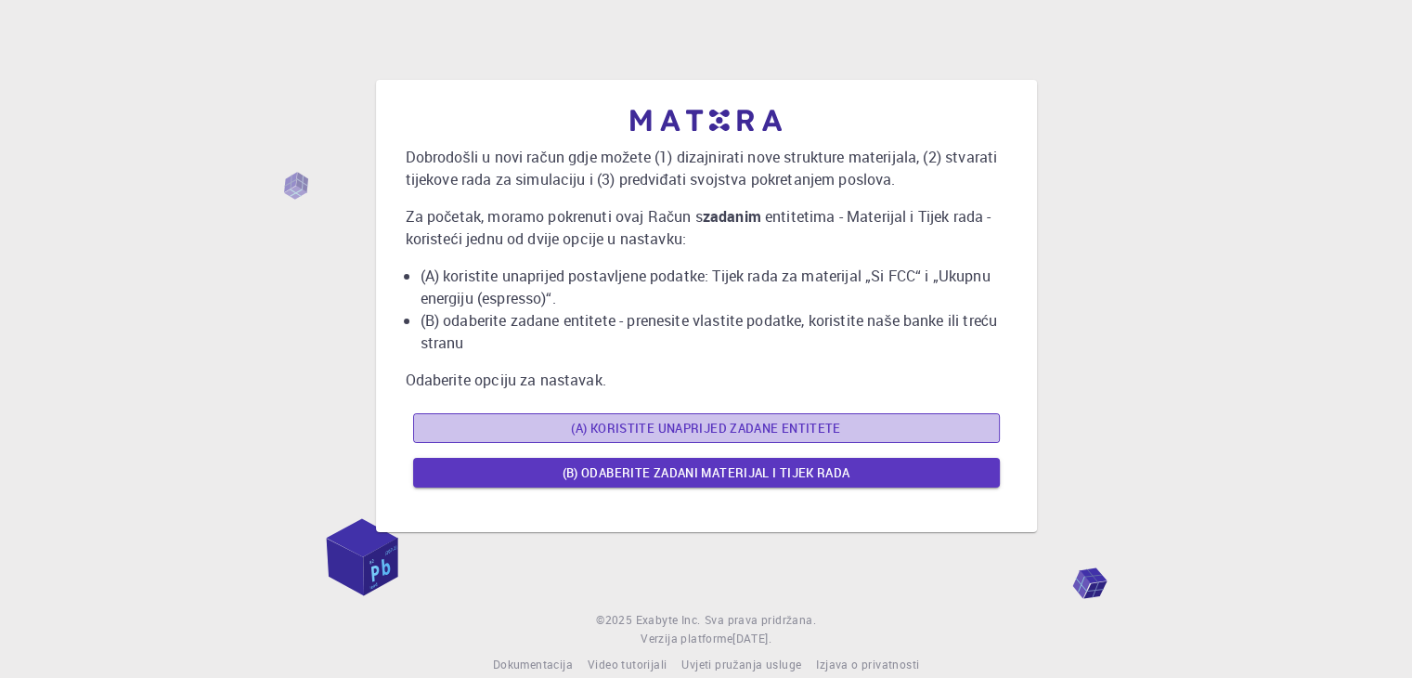
click at [578, 435] on font "(A) Koristite unaprijed zadane entitete" at bounding box center [706, 428] width 270 height 22
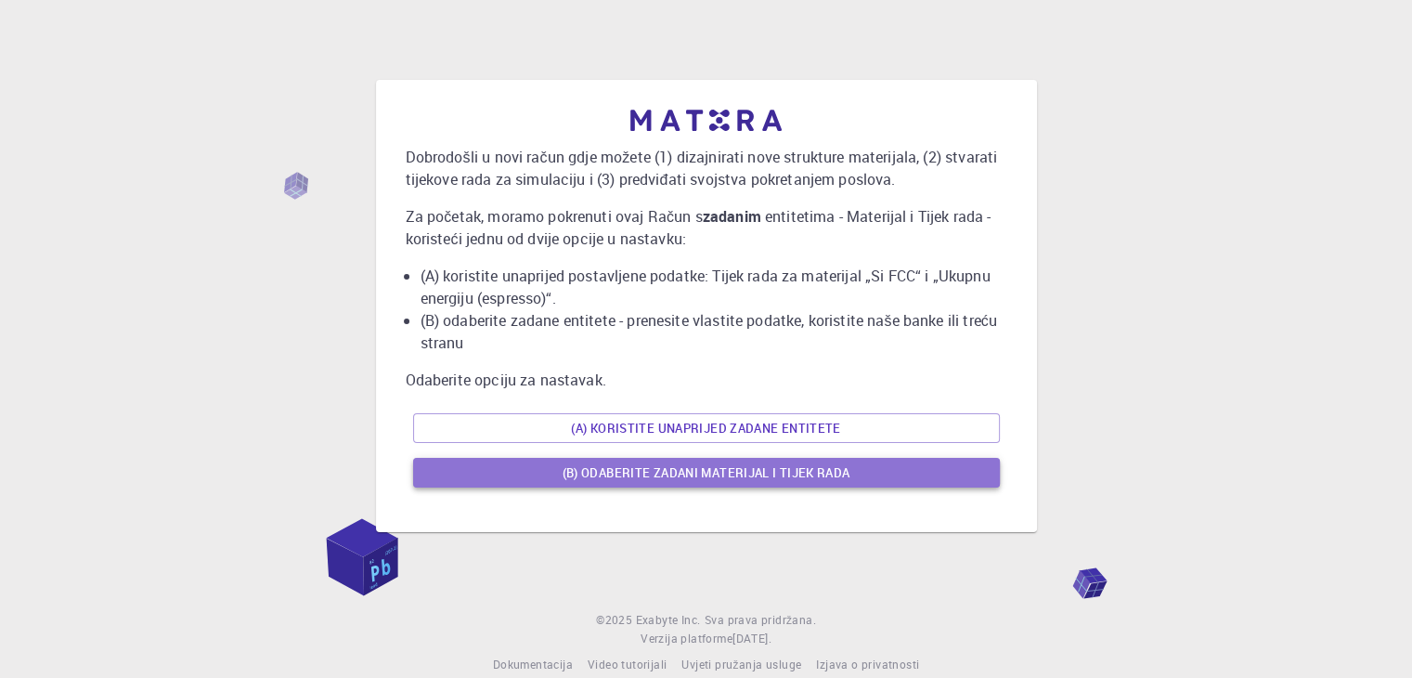
click at [531, 480] on button "(B) Odaberite zadani materijal i tijek rada" at bounding box center [706, 473] width 587 height 30
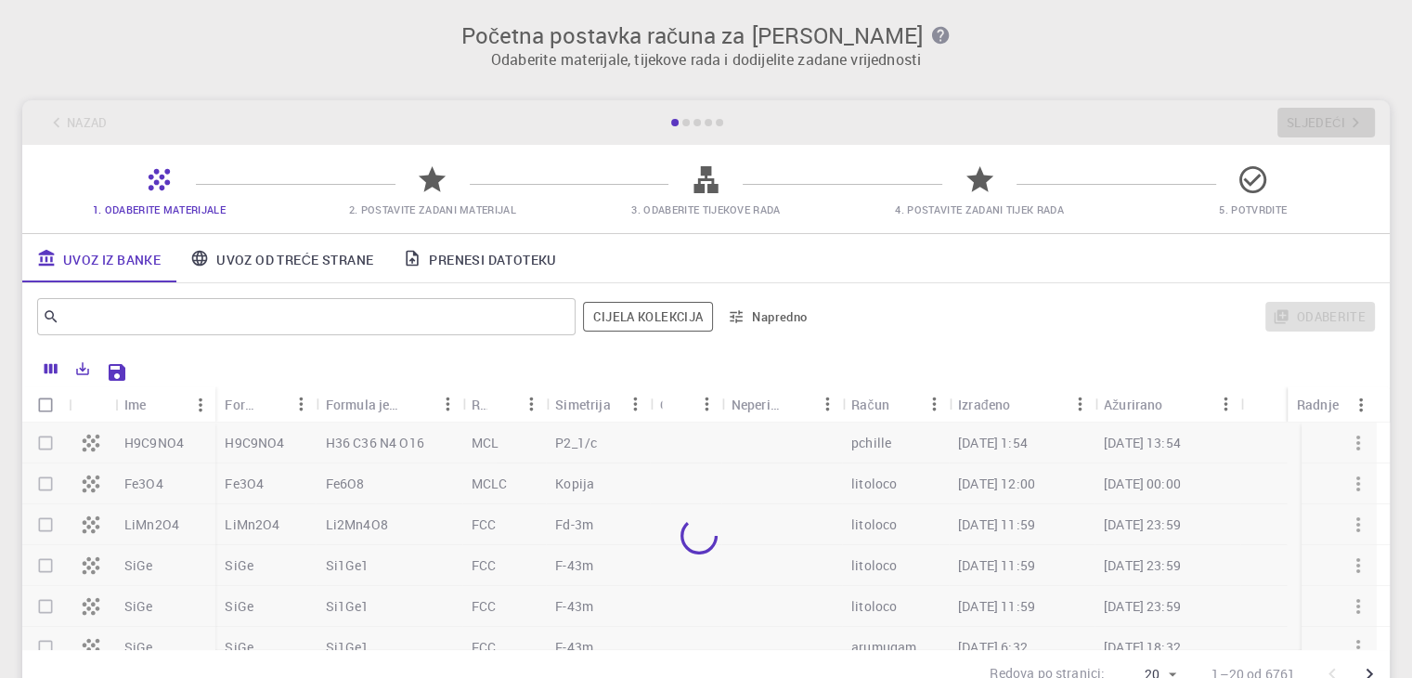
click at [1331, 128] on div "Nazad Sljedeći" at bounding box center [706, 122] width 1368 height 45
click at [687, 124] on div at bounding box center [685, 122] width 7 height 7
click at [685, 121] on div at bounding box center [685, 122] width 7 height 7
click at [474, 358] on div at bounding box center [756, 370] width 1241 height 32
click at [1212, 356] on div at bounding box center [756, 370] width 1241 height 32
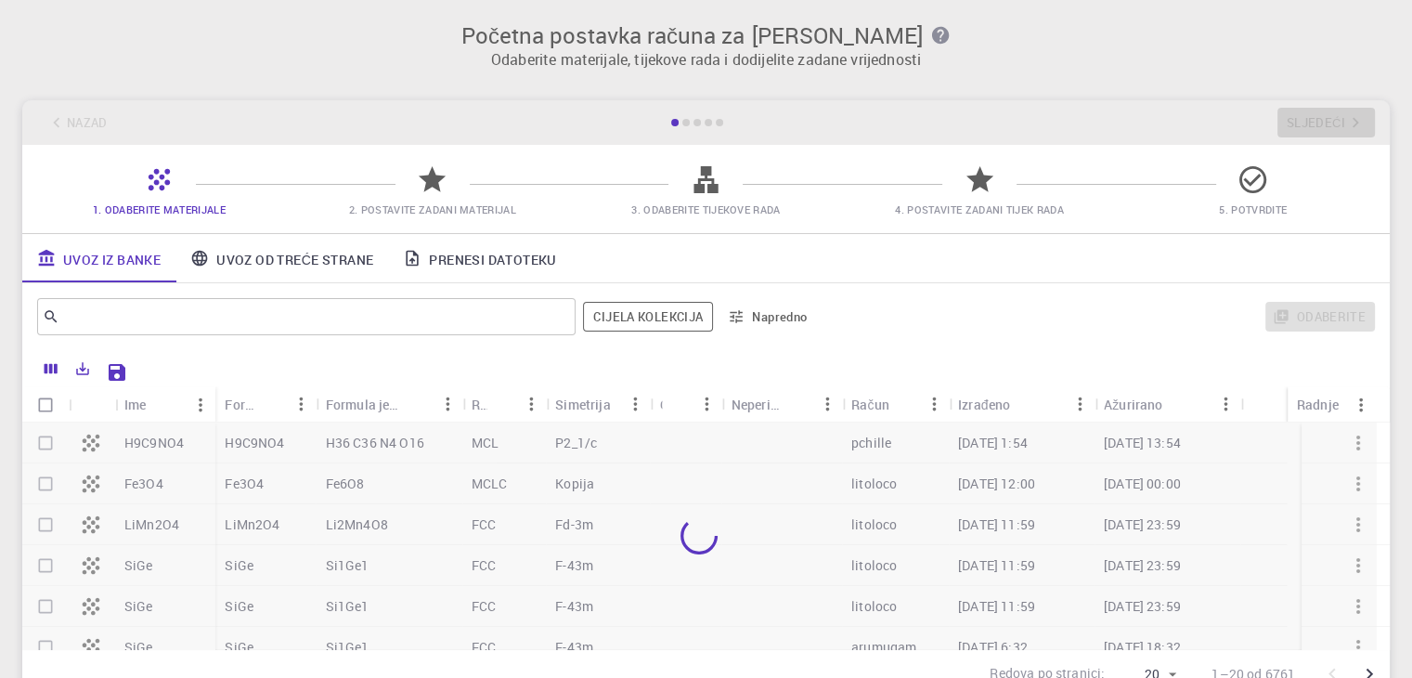
click at [420, 180] on icon at bounding box center [432, 179] width 32 height 32
click at [441, 175] on icon at bounding box center [432, 179] width 27 height 26
click at [434, 174] on icon at bounding box center [432, 179] width 27 height 26
click at [707, 190] on icon at bounding box center [706, 179] width 32 height 32
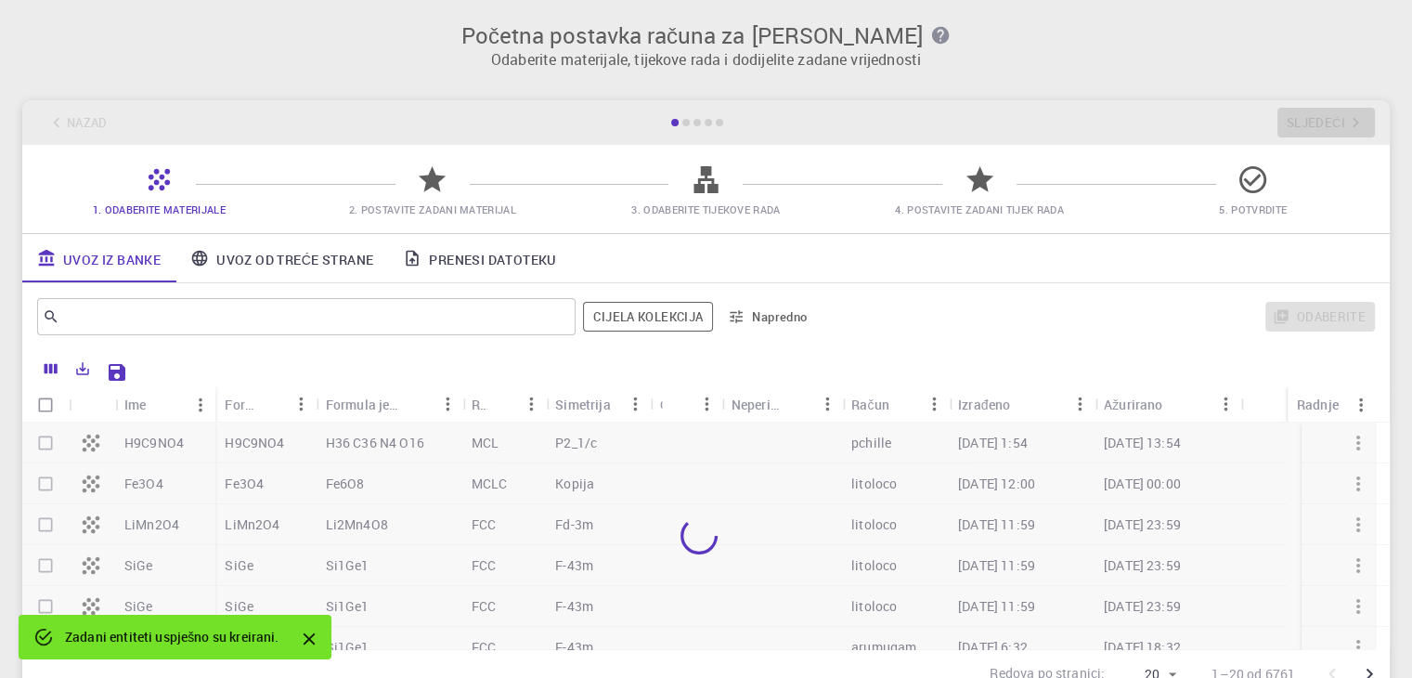
drag, startPoint x: 708, startPoint y: 174, endPoint x: 706, endPoint y: 156, distance: 17.7
click at [706, 159] on div "1. Odaberite materijale 2. Postavite zadani materijal 3. Odaberite tijekove rad…" at bounding box center [706, 189] width 1368 height 88
click at [308, 635] on icon "Zatvoriti" at bounding box center [309, 639] width 20 height 20
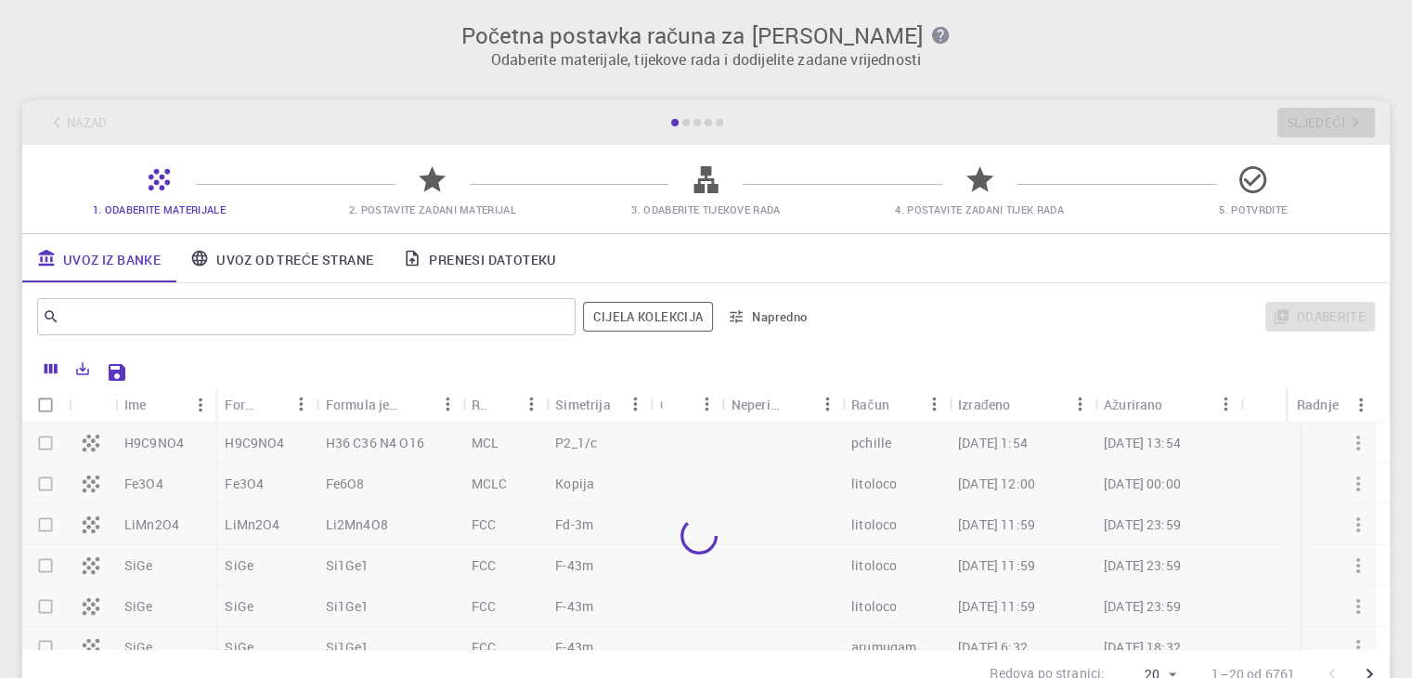
drag, startPoint x: 159, startPoint y: 305, endPoint x: 178, endPoint y: 296, distance: 21.6
click at [160, 305] on input "text" at bounding box center [299, 317] width 480 height 26
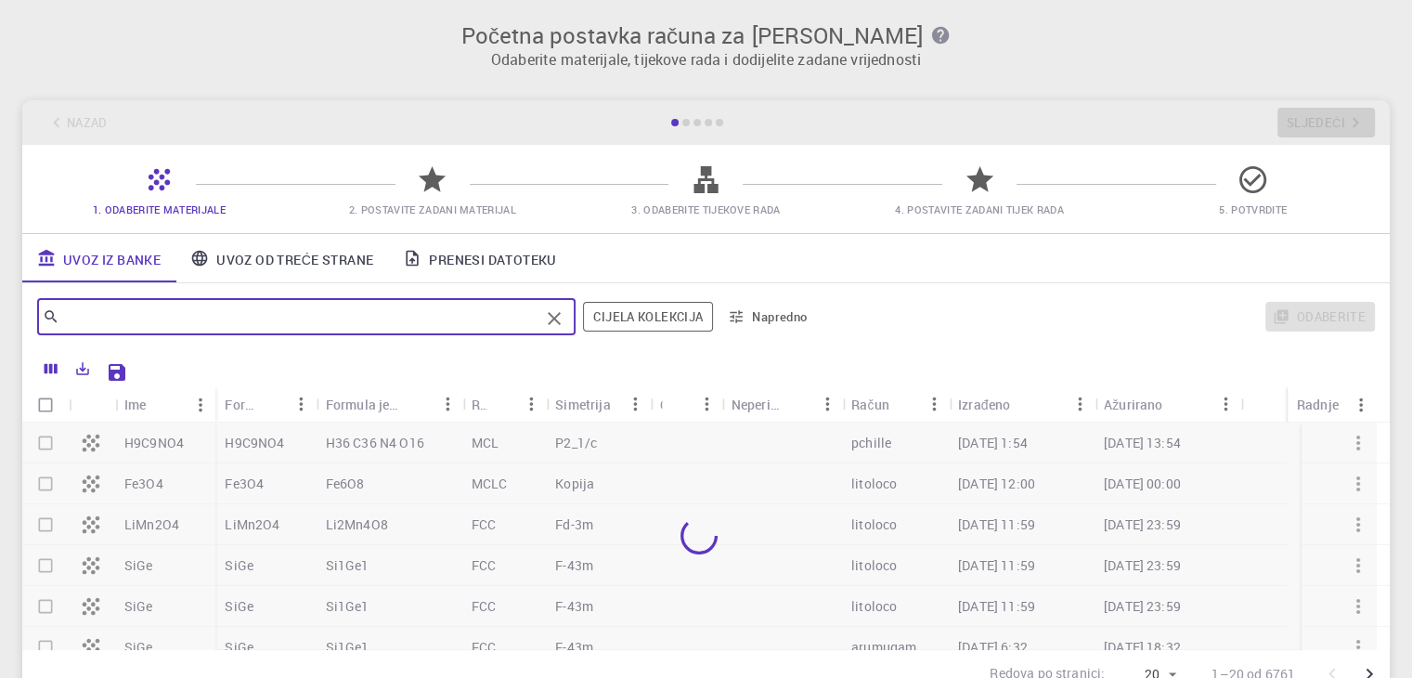
click at [226, 256] on font "Uvoz od treće strane" at bounding box center [294, 259] width 157 height 18
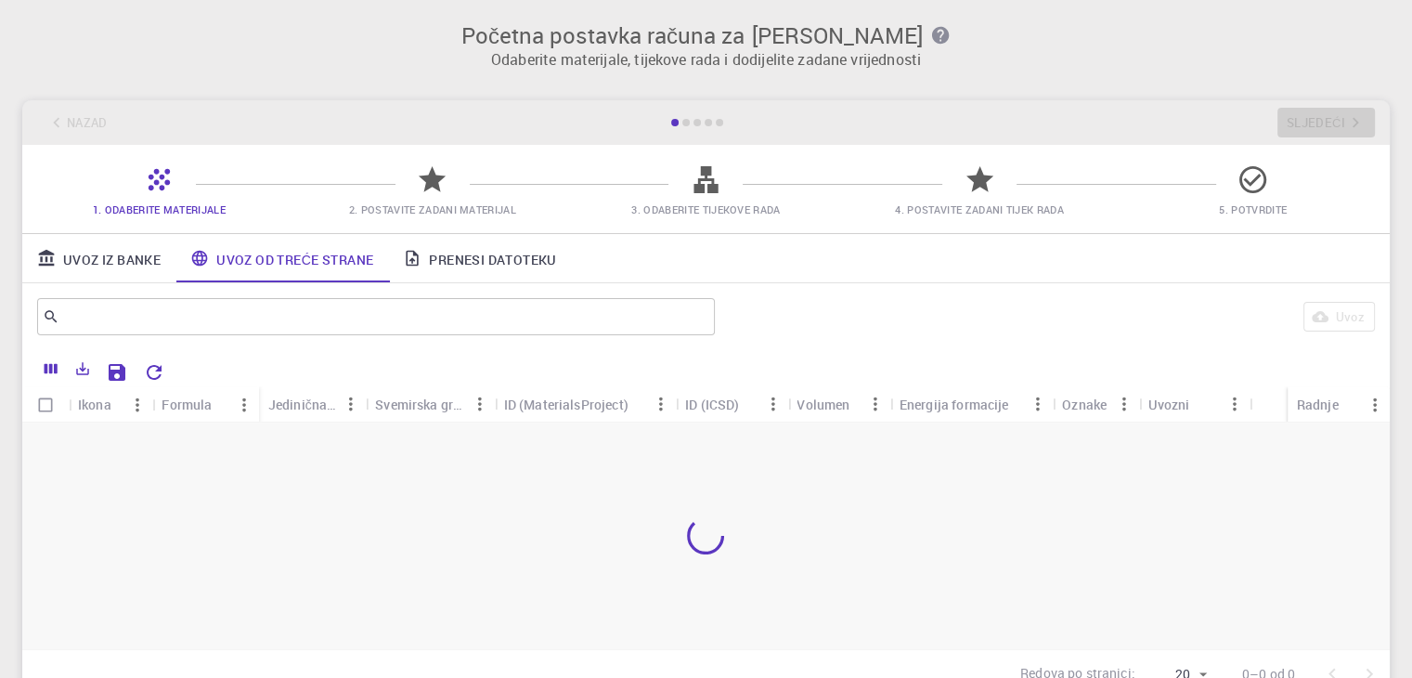
click at [446, 254] on font "Prenesi datoteku" at bounding box center [492, 259] width 127 height 18
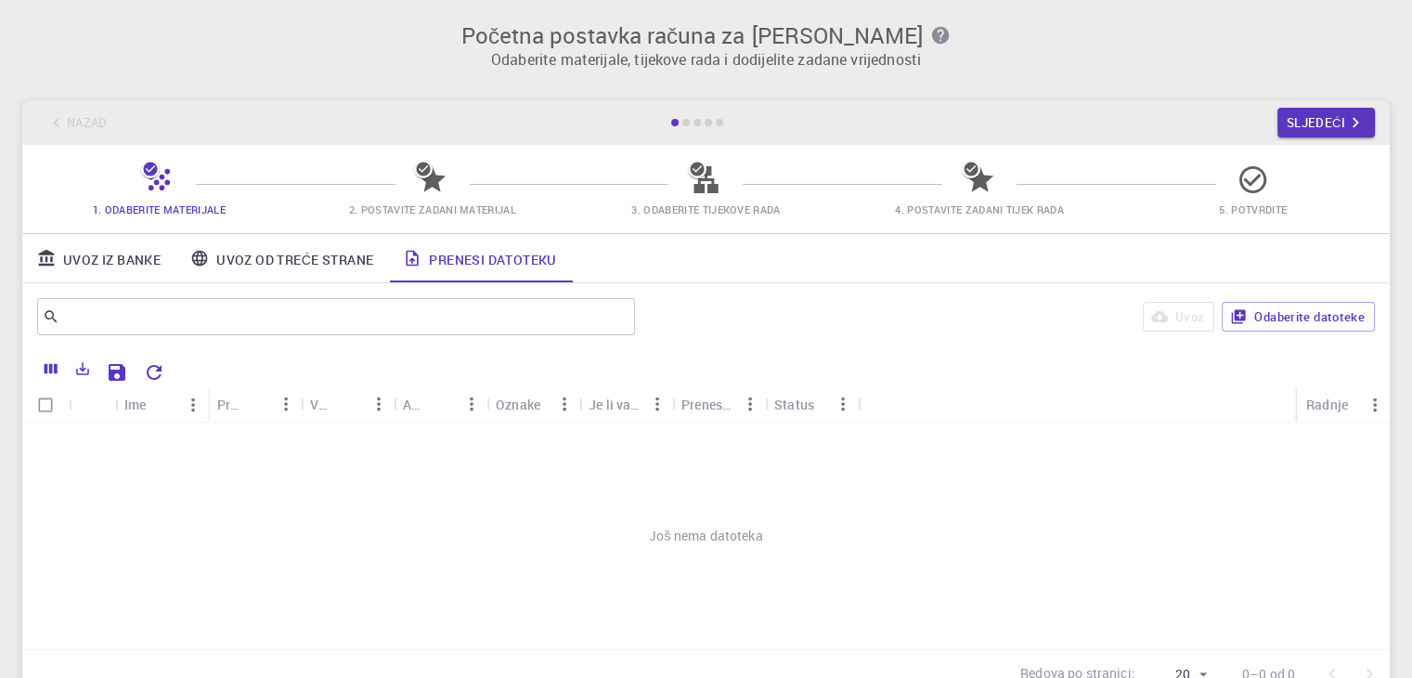
click at [158, 411] on div "Ime" at bounding box center [151, 404] width 54 height 36
click at [1130, 482] on div "Još nema datoteka" at bounding box center [706, 535] width 1368 height 227
click at [1284, 322] on font "Odaberite datoteke" at bounding box center [1309, 316] width 110 height 17
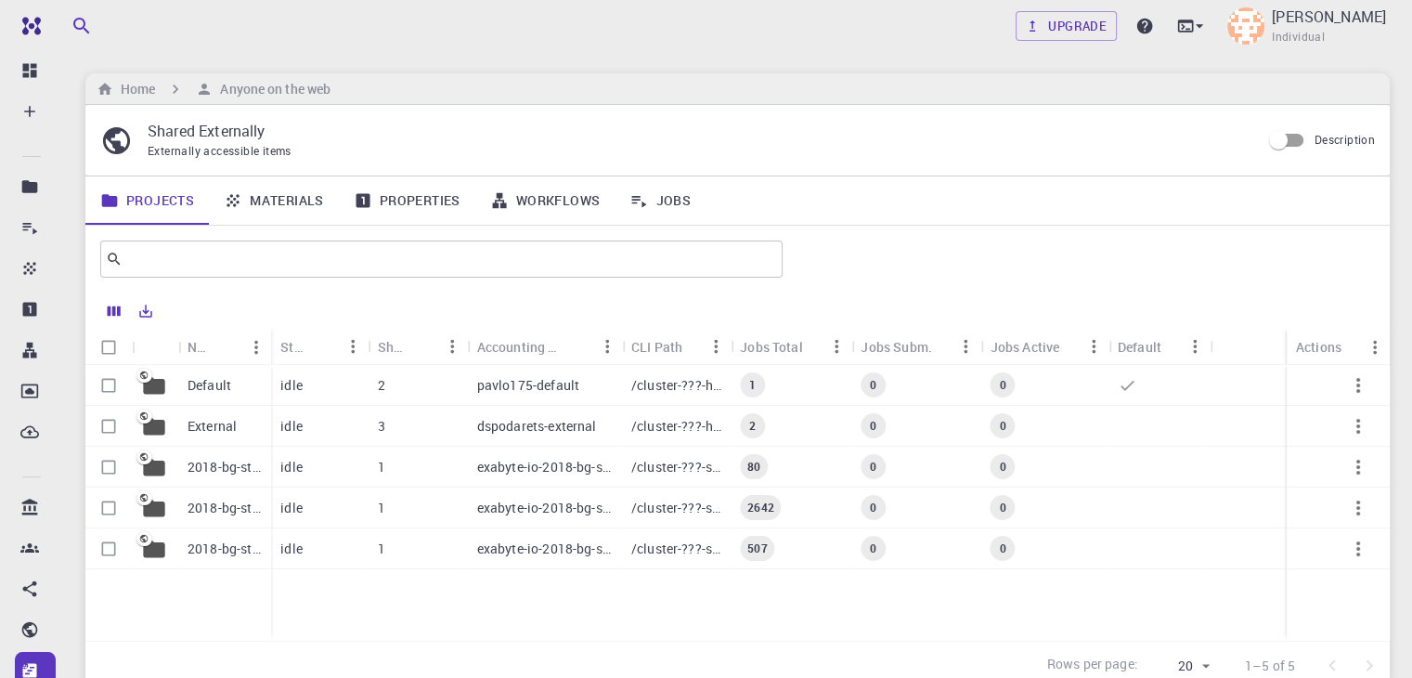
drag, startPoint x: 169, startPoint y: 198, endPoint x: 177, endPoint y: 226, distance: 29.1
click at [169, 198] on link "Projects" at bounding box center [146, 200] width 123 height 48
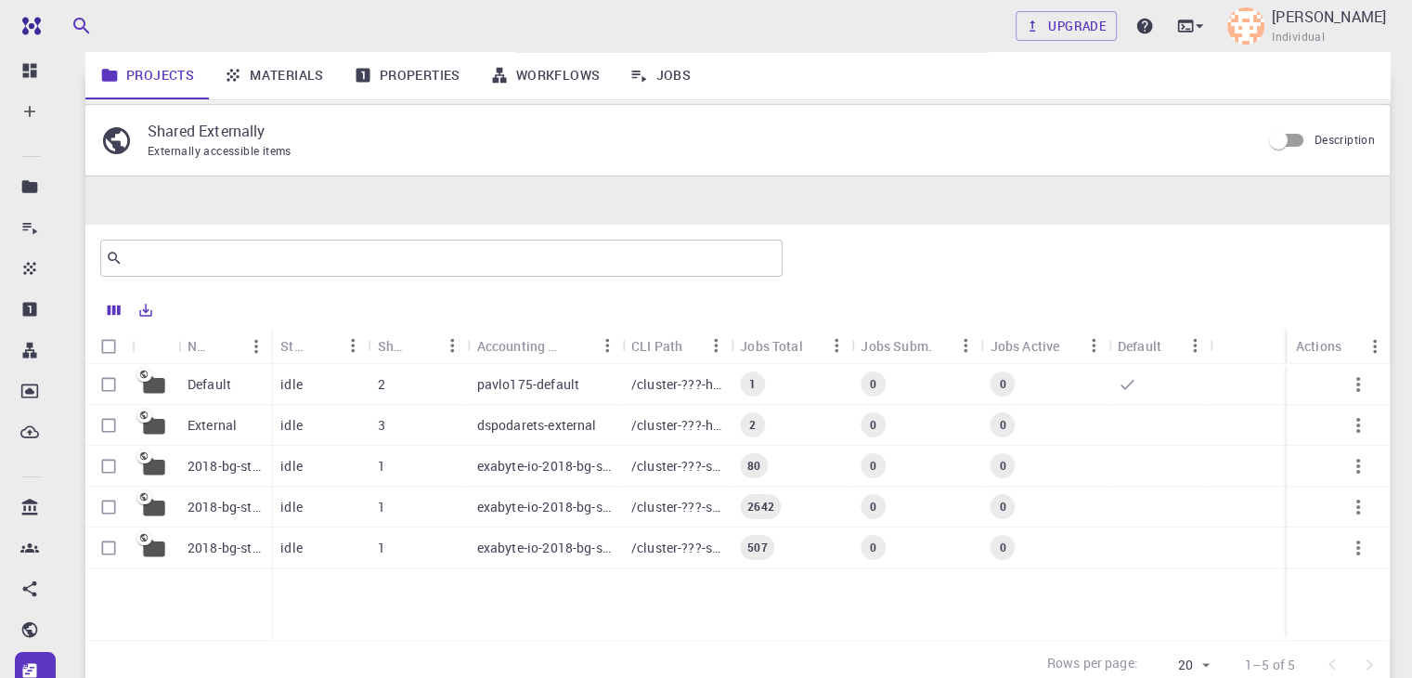
scroll to position [156, 0]
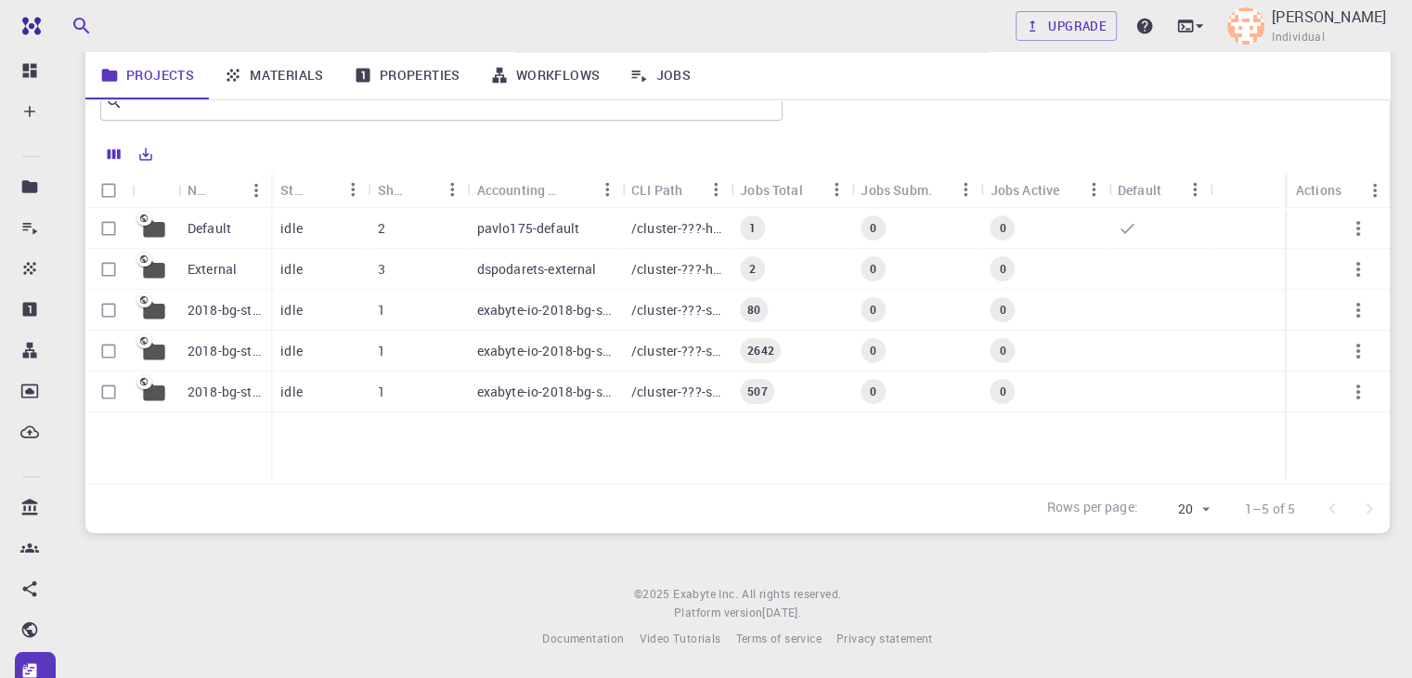
click at [219, 227] on p "Default" at bounding box center [210, 228] width 44 height 19
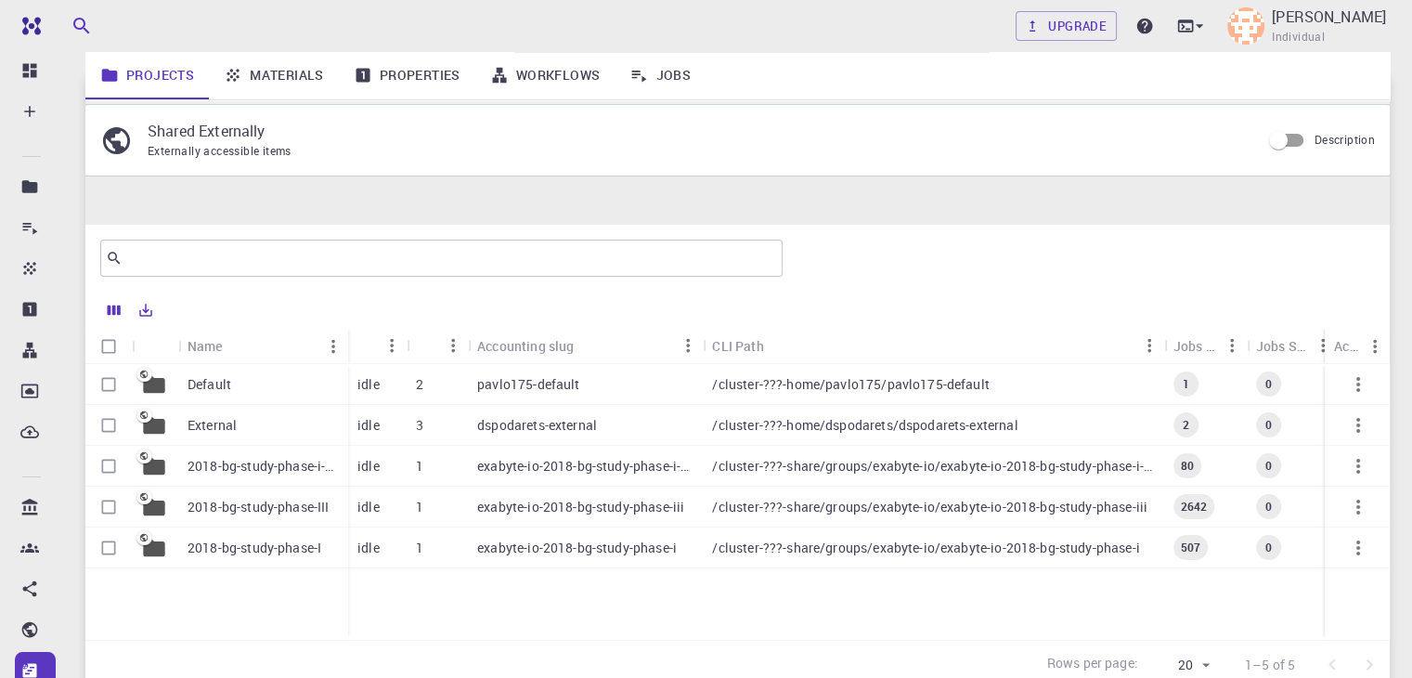
scroll to position [156, 0]
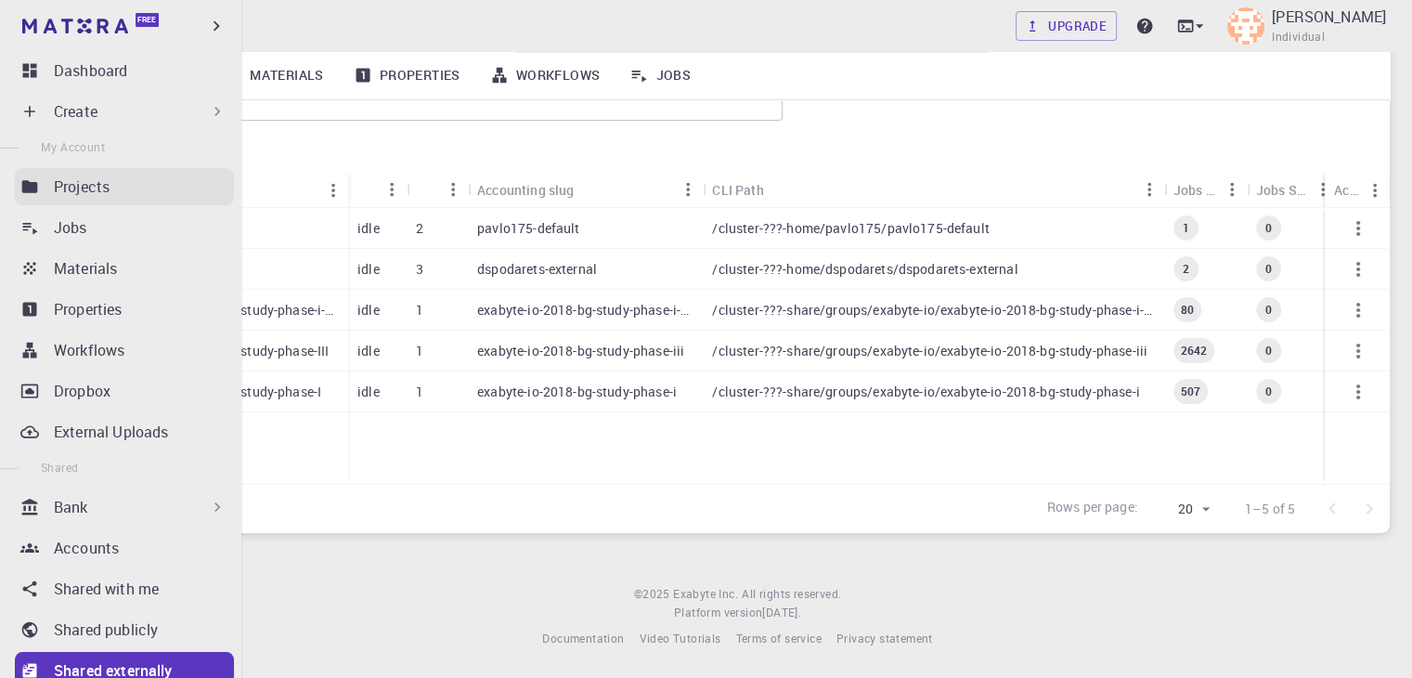
click at [29, 181] on icon at bounding box center [30, 186] width 16 height 12
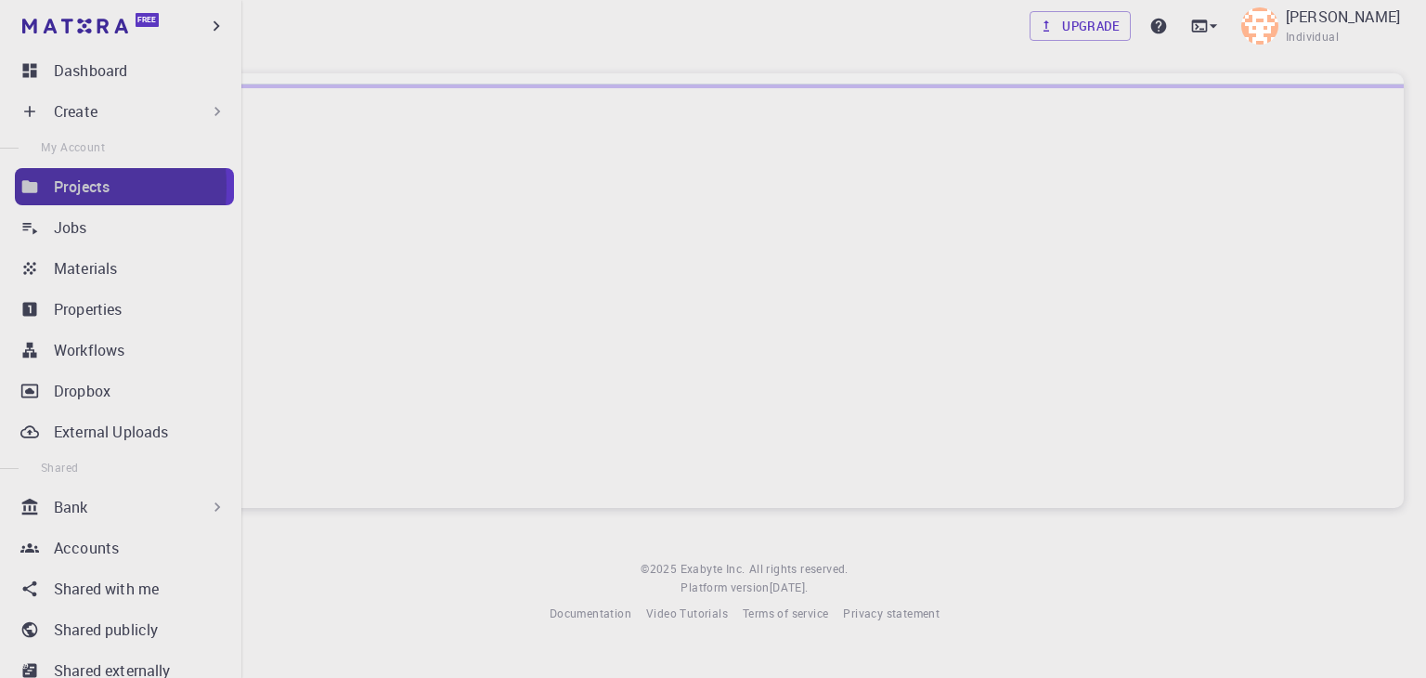
click at [34, 187] on icon at bounding box center [30, 186] width 16 height 12
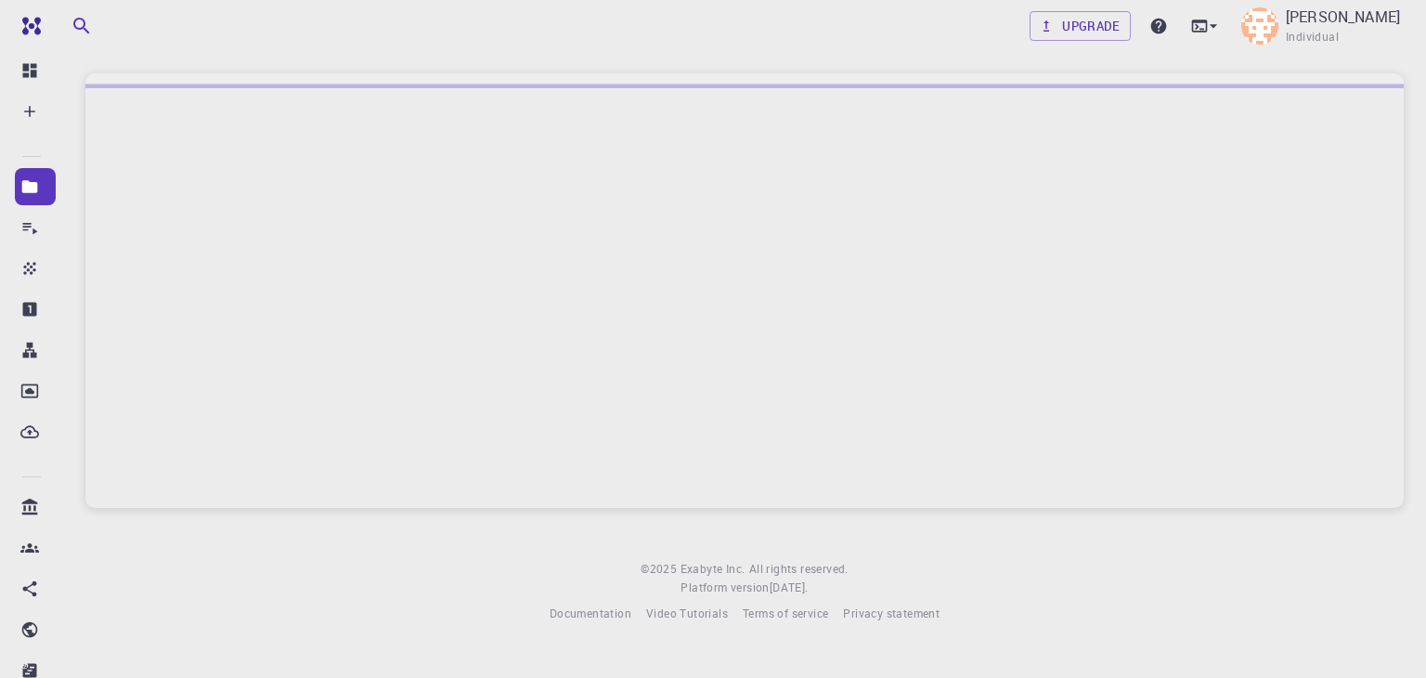
click at [335, 224] on div at bounding box center [744, 295] width 1319 height 423
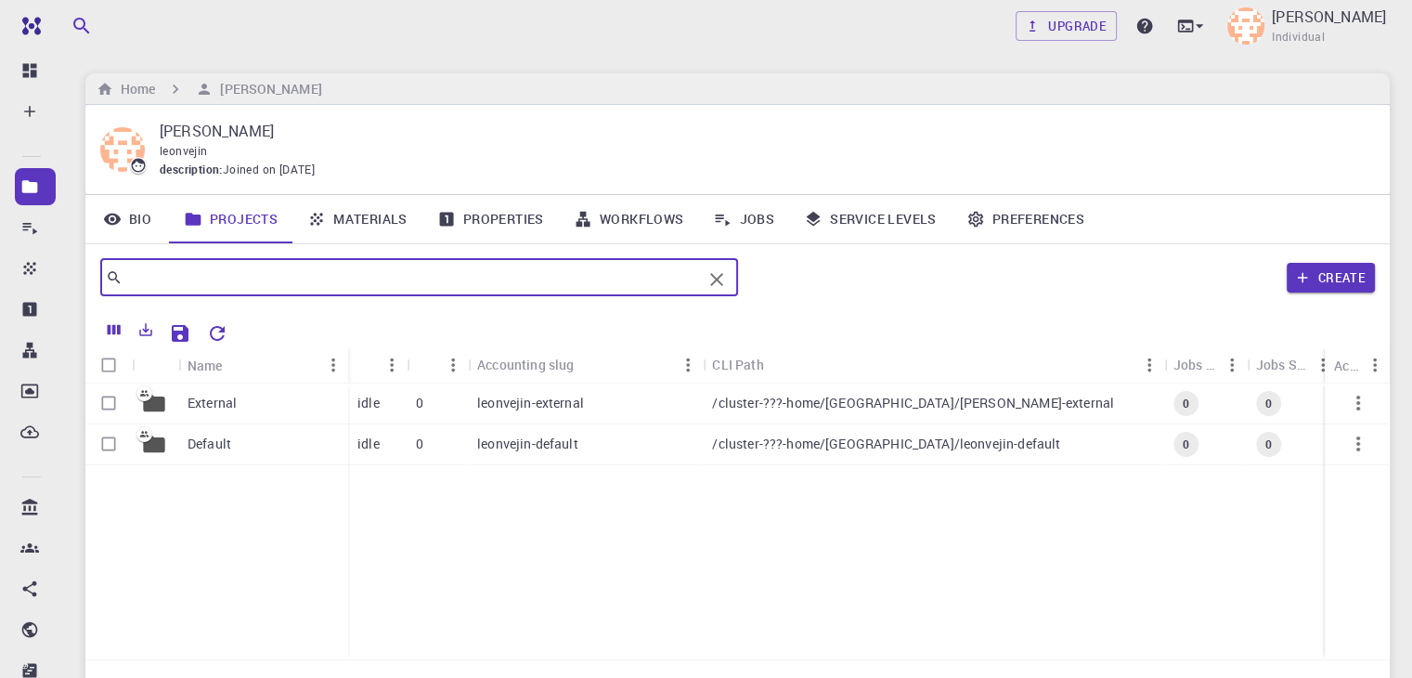
click at [273, 283] on input "text" at bounding box center [412, 278] width 579 height 26
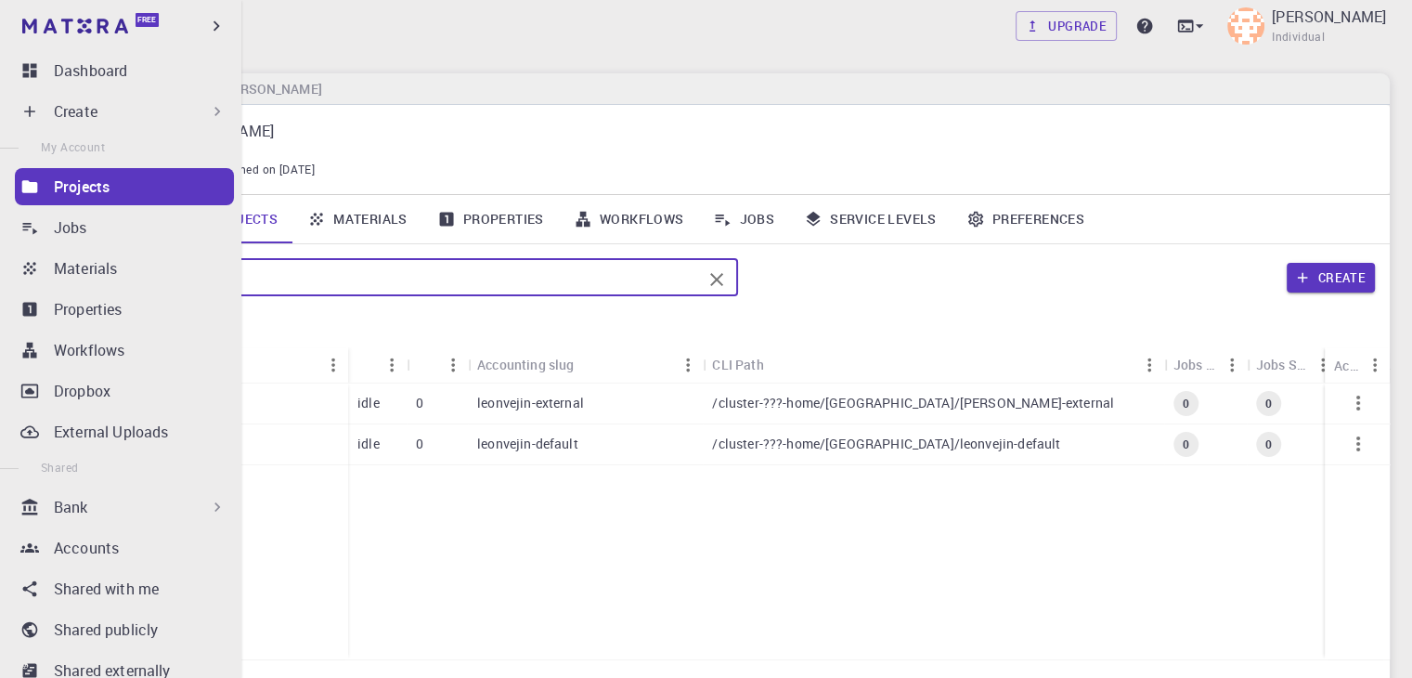
click at [126, 179] on div "Projects" at bounding box center [144, 186] width 180 height 22
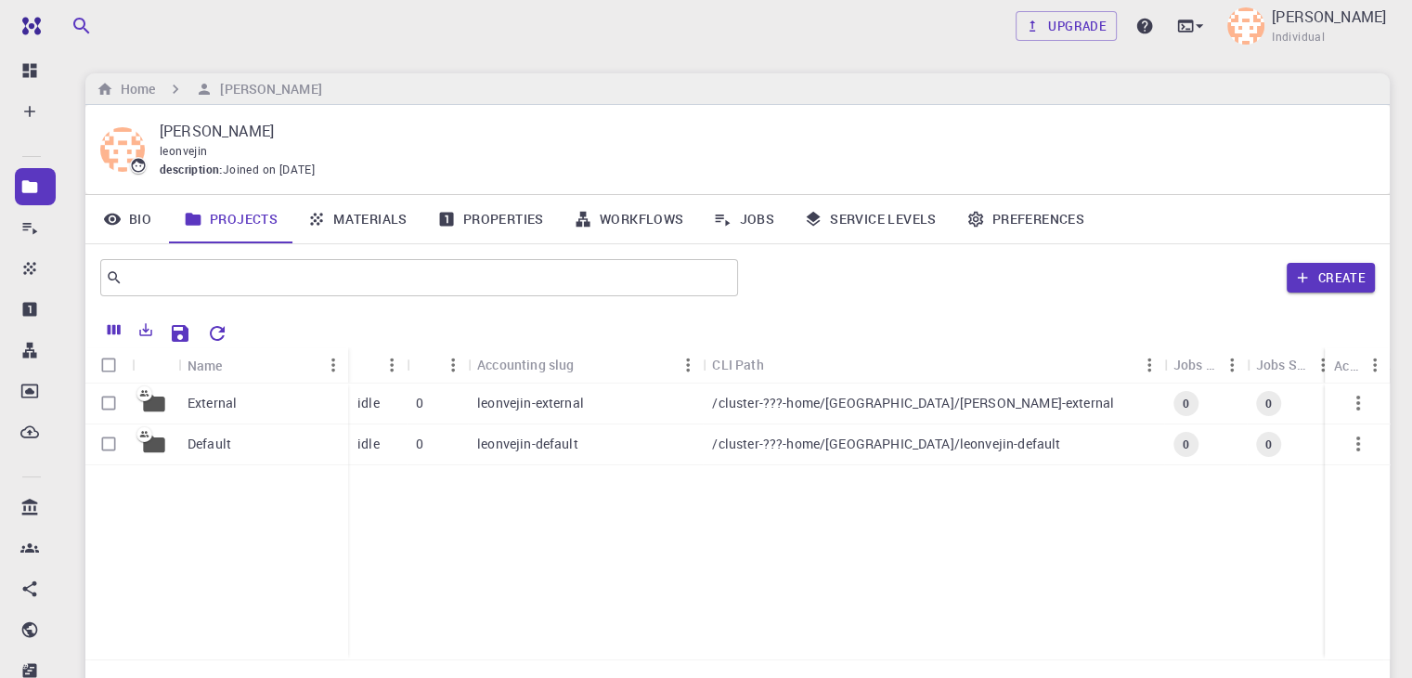
click at [376, 224] on link "Materials" at bounding box center [357, 219] width 130 height 48
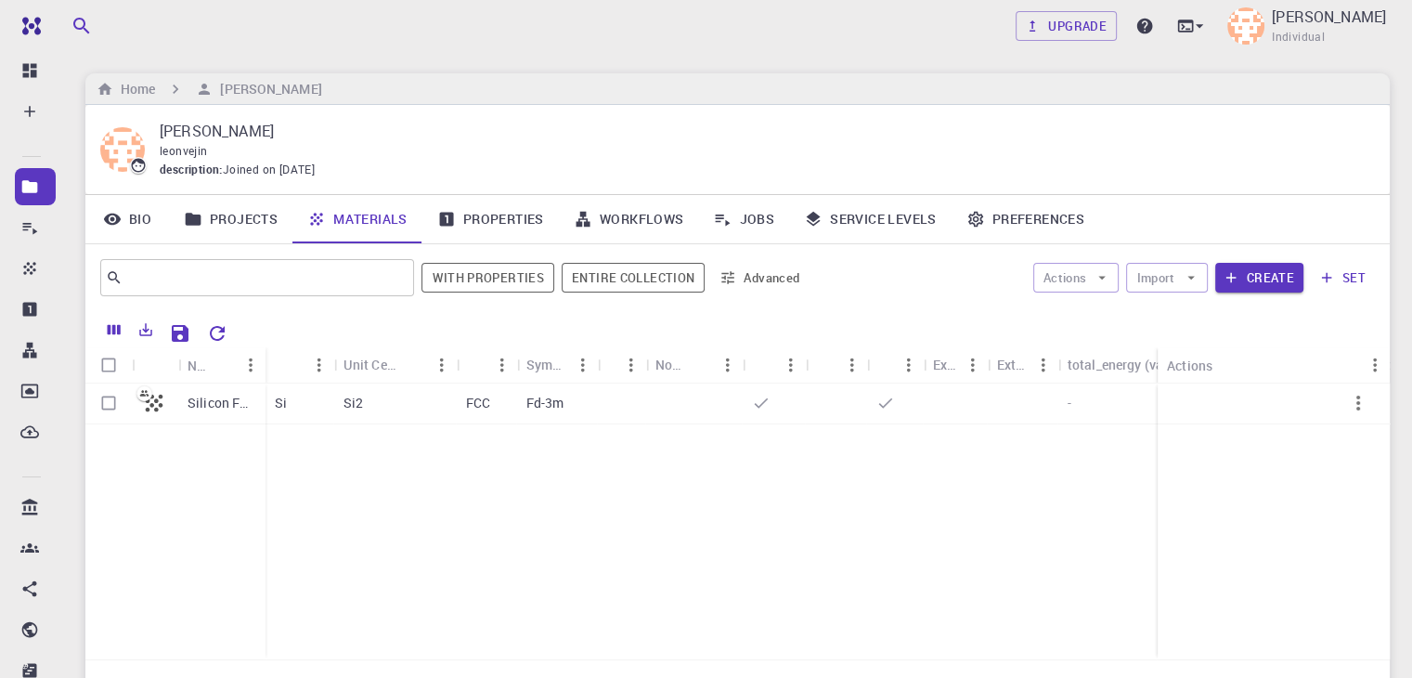
click at [255, 213] on link "Projects" at bounding box center [230, 219] width 123 height 48
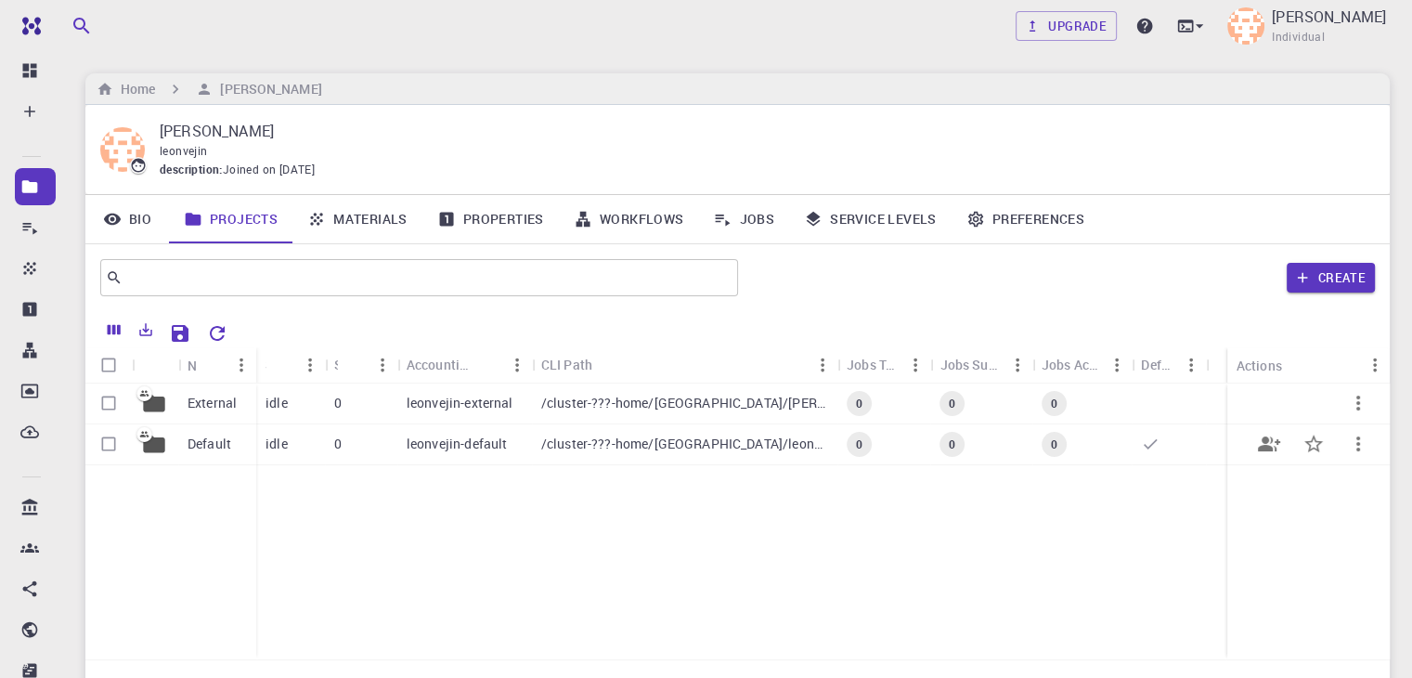
click at [221, 448] on p "Default" at bounding box center [210, 444] width 44 height 19
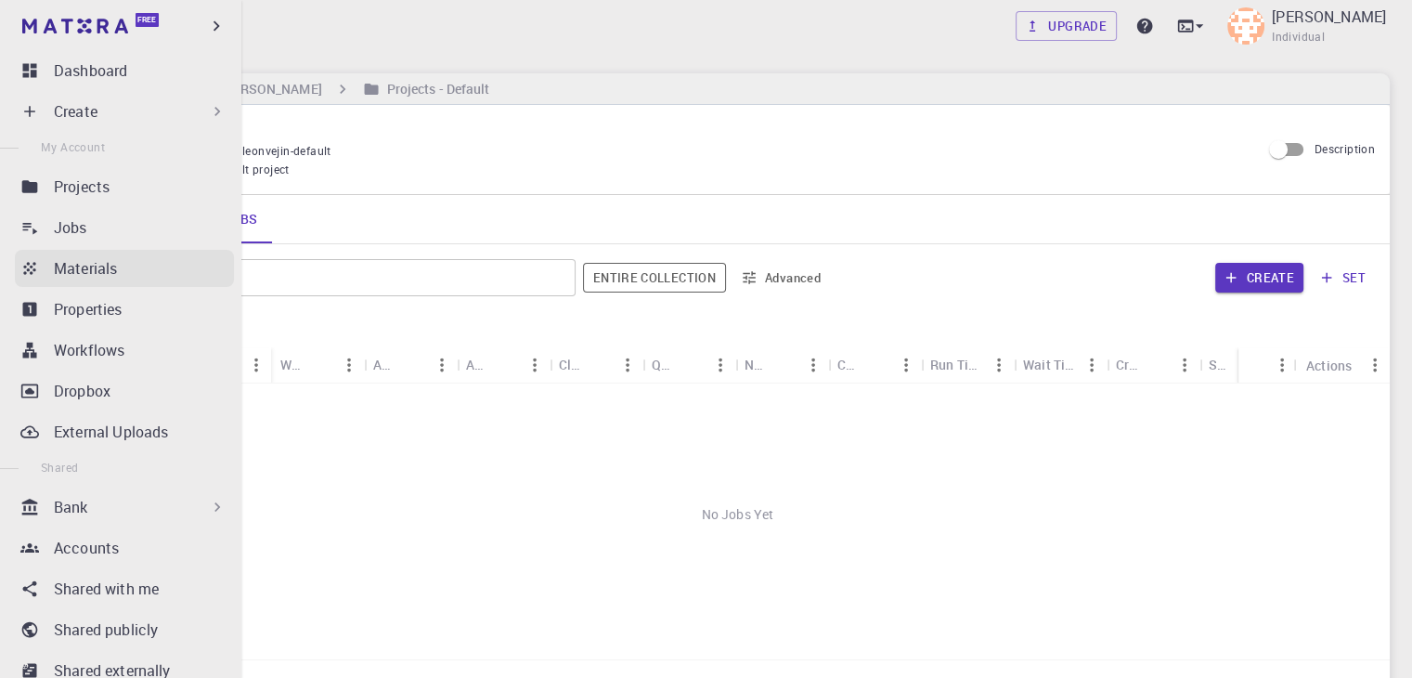
click at [83, 278] on p "Materials" at bounding box center [85, 268] width 63 height 22
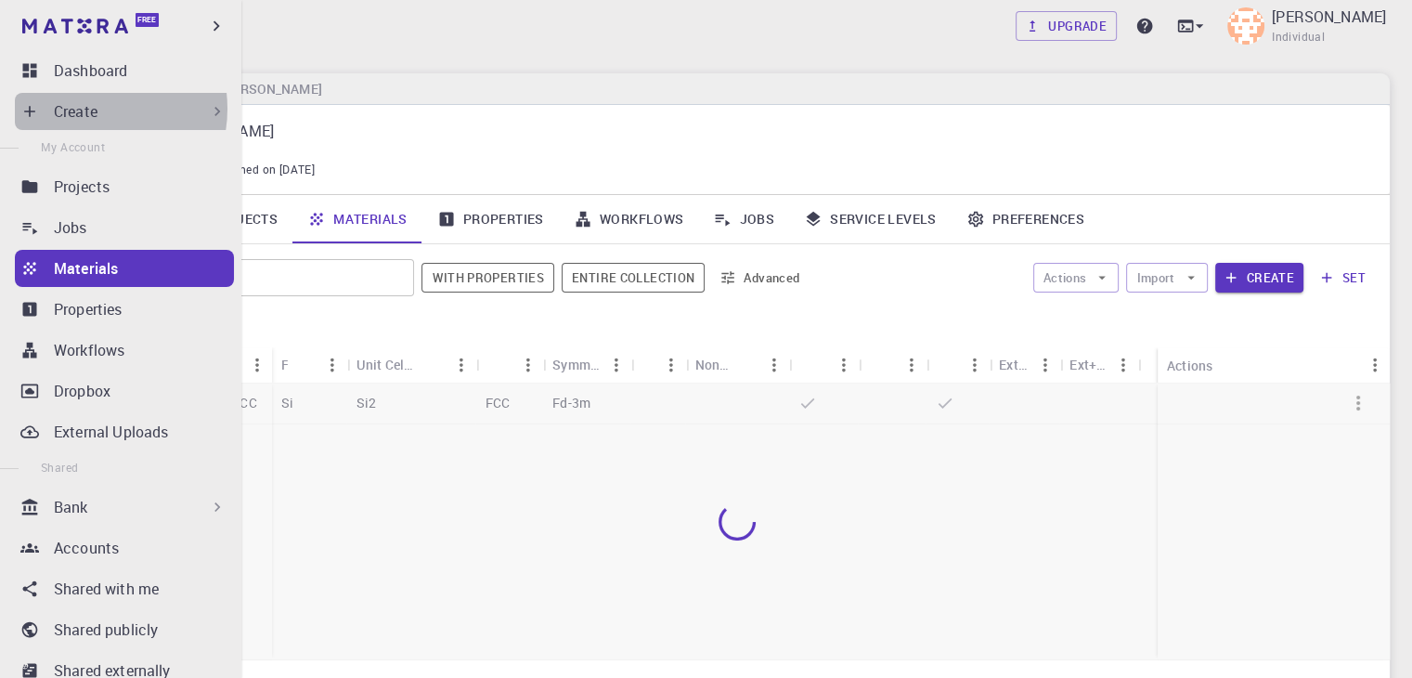
click at [89, 109] on p "Create" at bounding box center [76, 111] width 44 height 22
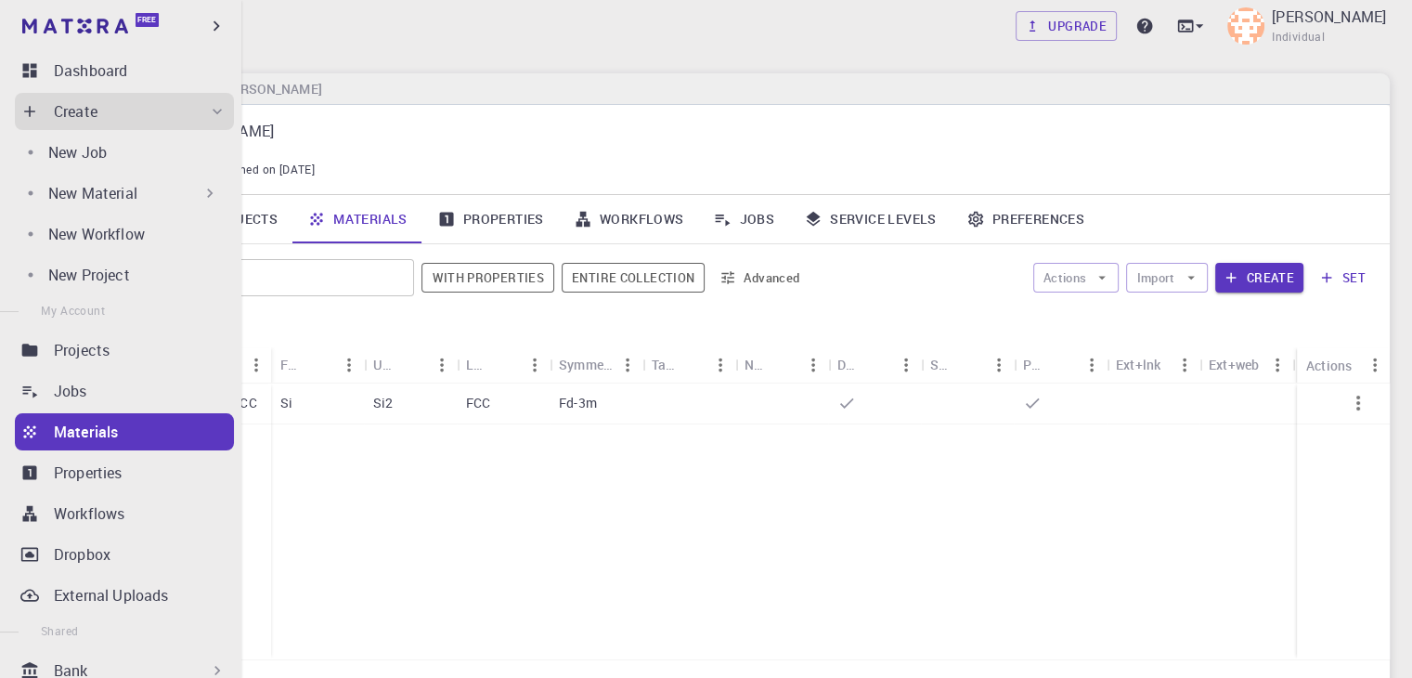
click at [131, 179] on div "New Material" at bounding box center [121, 193] width 212 height 37
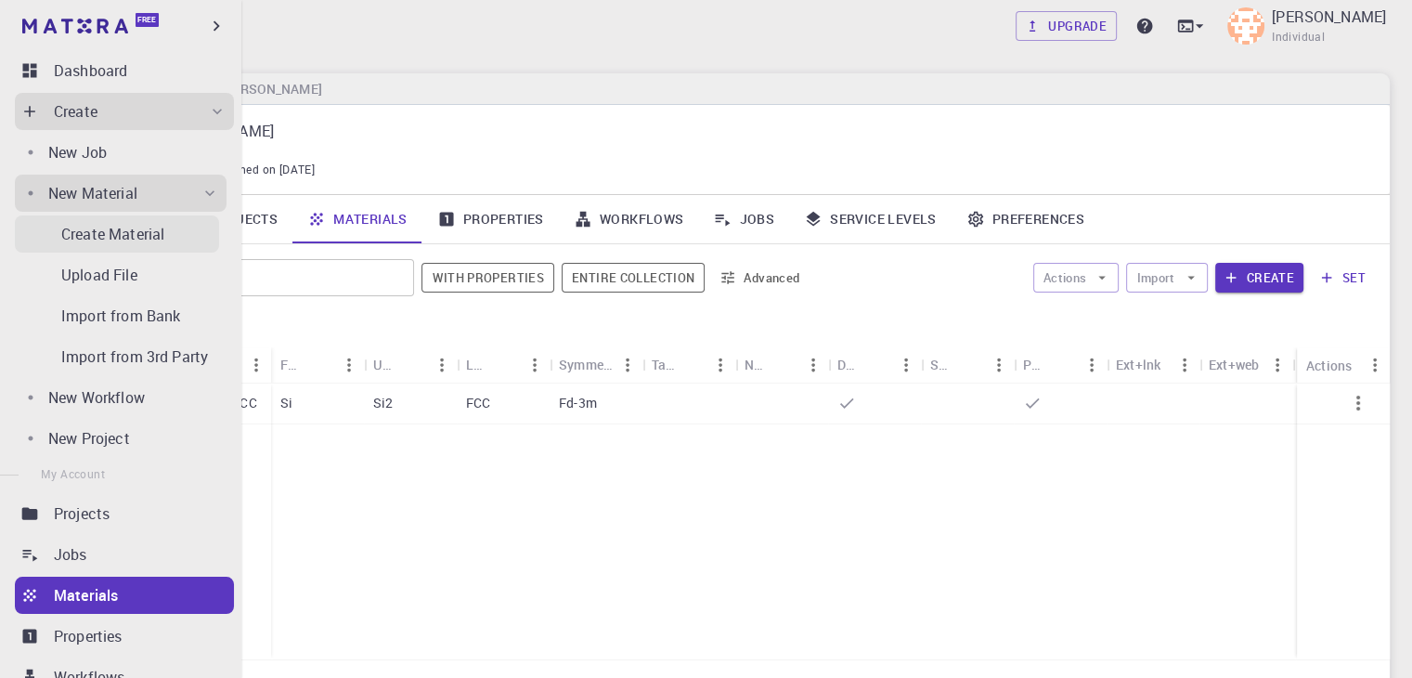
click at [137, 231] on p "Create Material" at bounding box center [112, 234] width 103 height 22
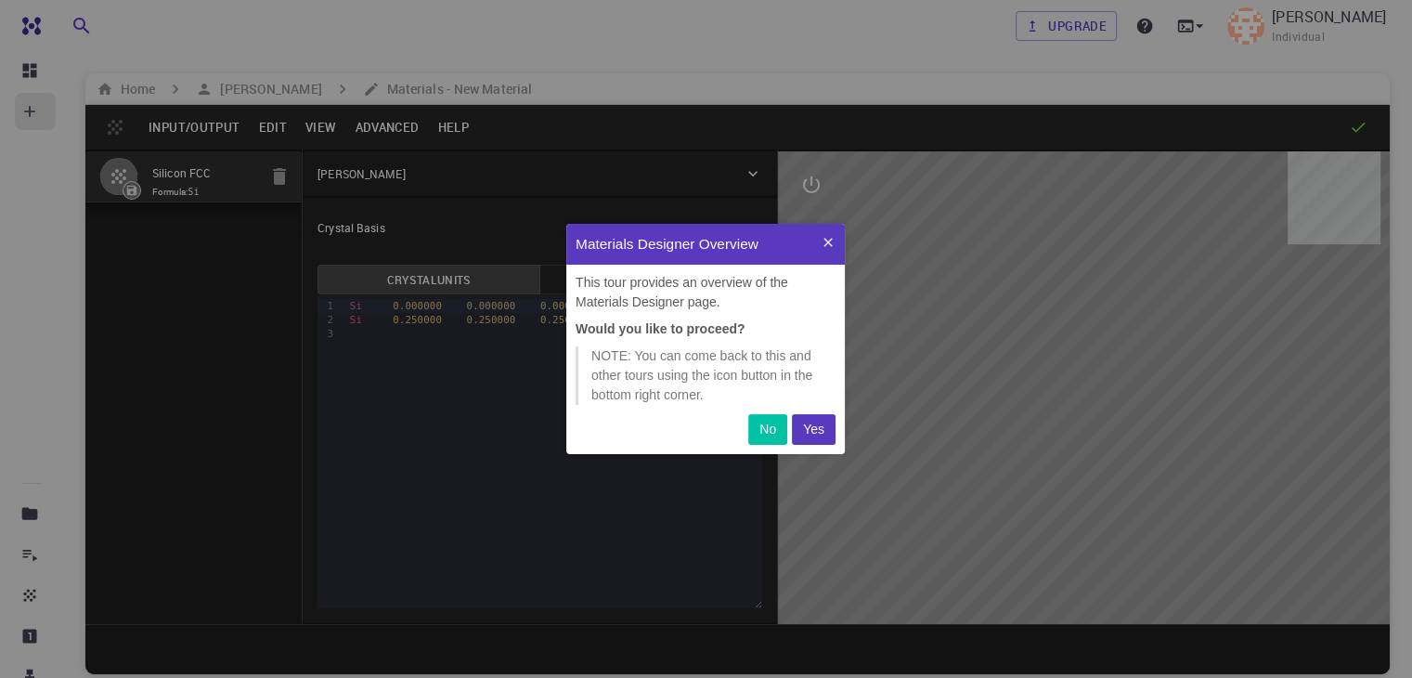
scroll to position [215, 264]
click at [762, 432] on p "No" at bounding box center [768, 429] width 17 height 19
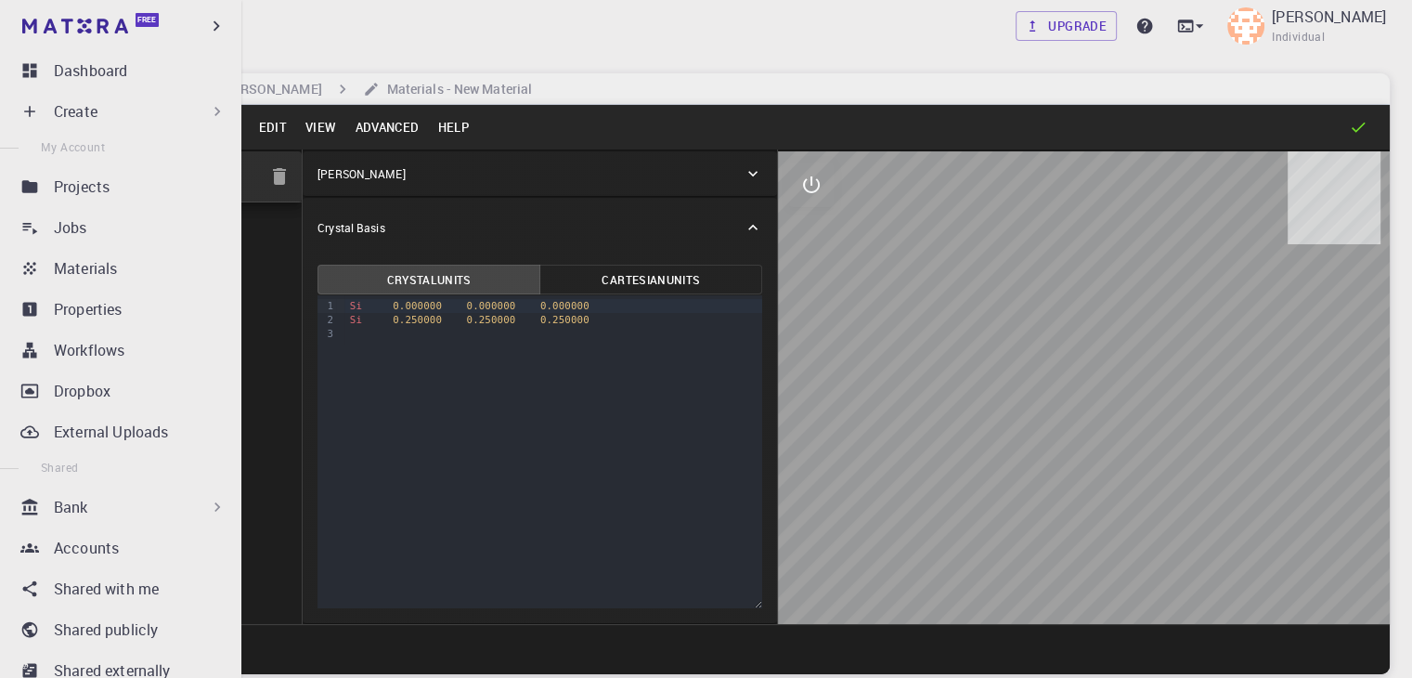
click at [78, 110] on p "Create" at bounding box center [76, 111] width 44 height 22
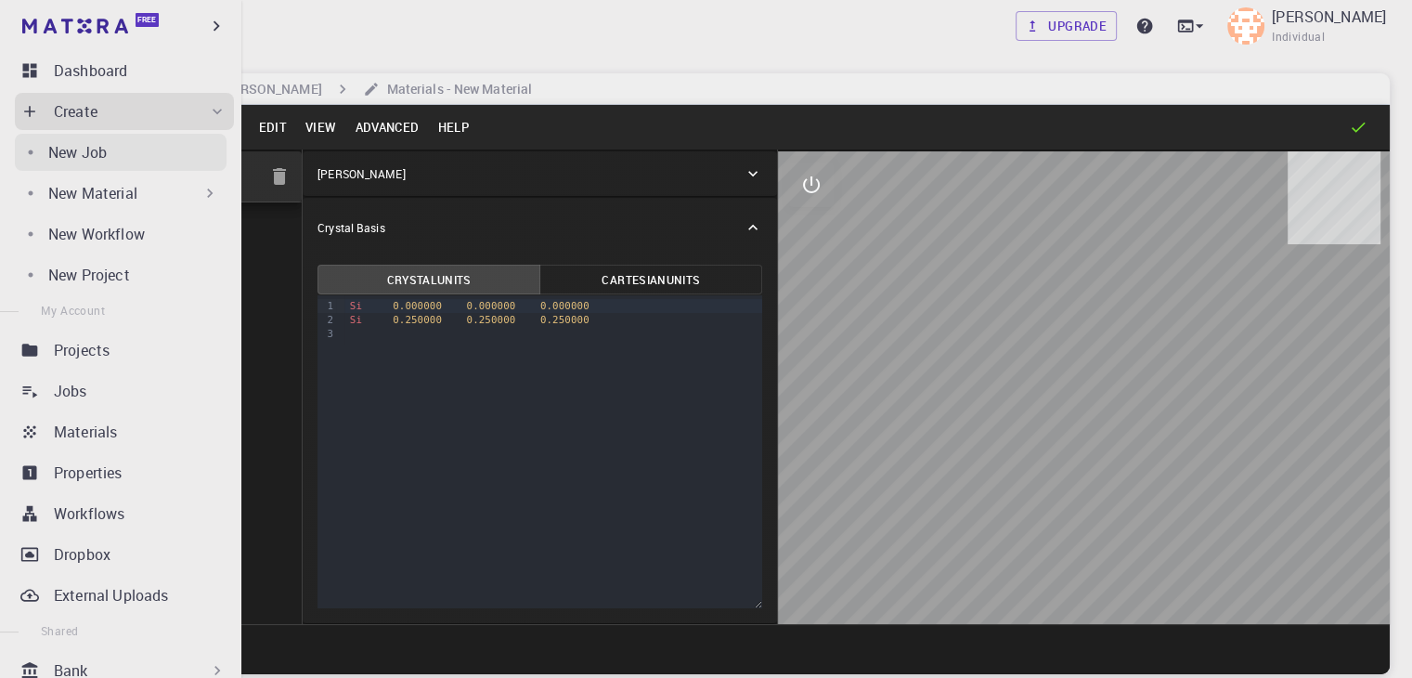
click at [123, 147] on div "New Job" at bounding box center [137, 152] width 178 height 22
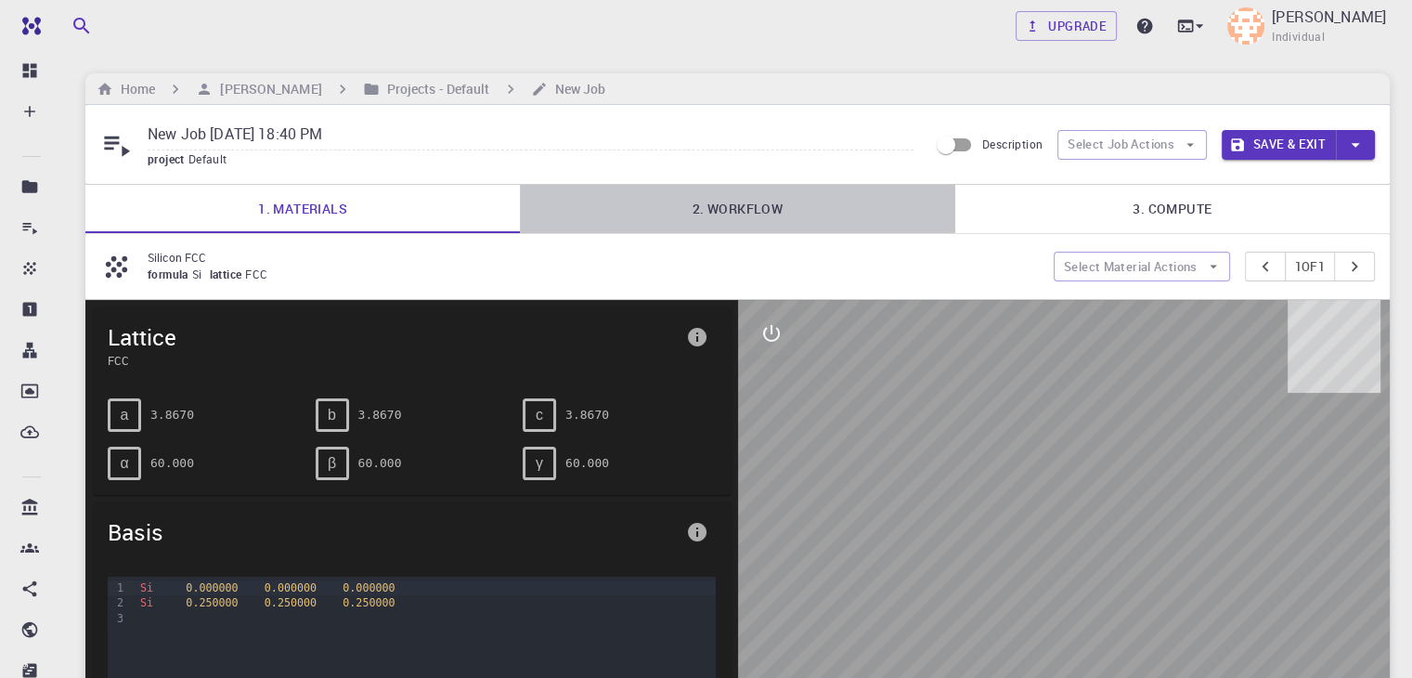
drag, startPoint x: 707, startPoint y: 207, endPoint x: 1012, endPoint y: 227, distance: 306.2
click at [708, 208] on link "2. Workflow" at bounding box center [737, 209] width 435 height 48
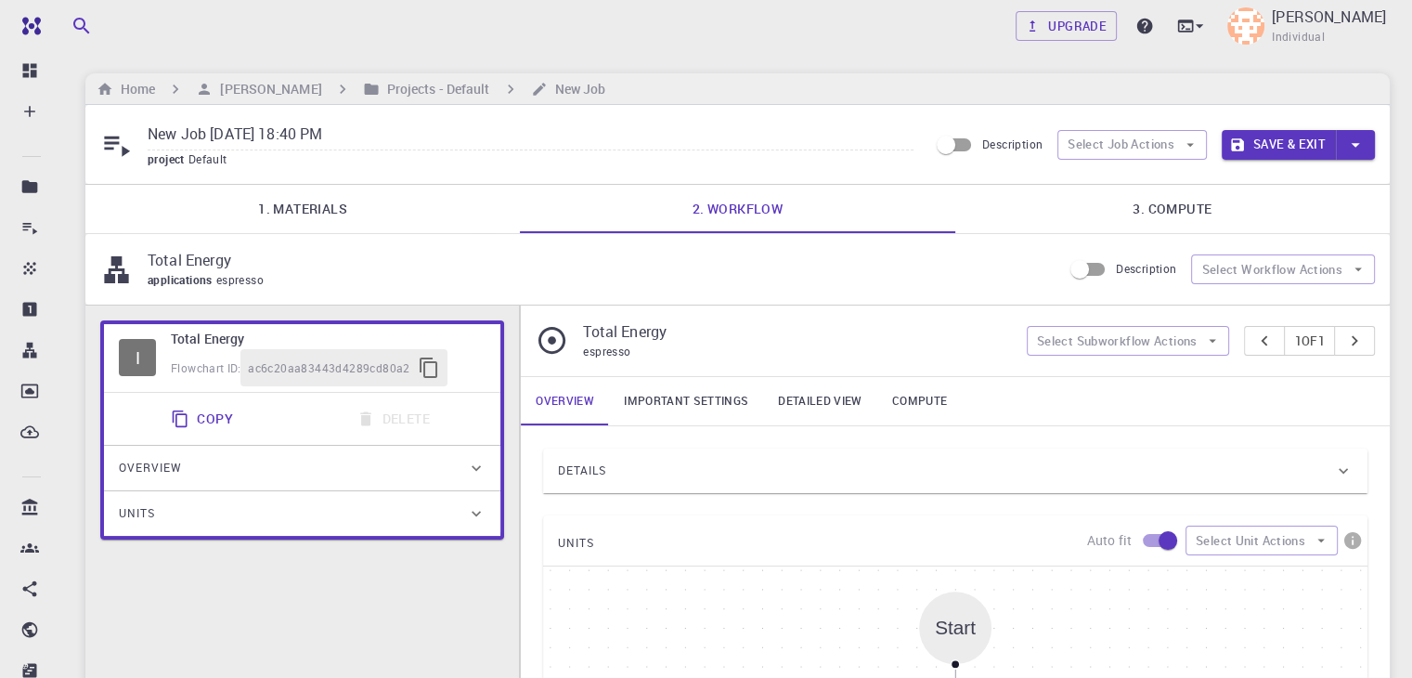
click at [1202, 211] on link "3. Compute" at bounding box center [1172, 209] width 435 height 48
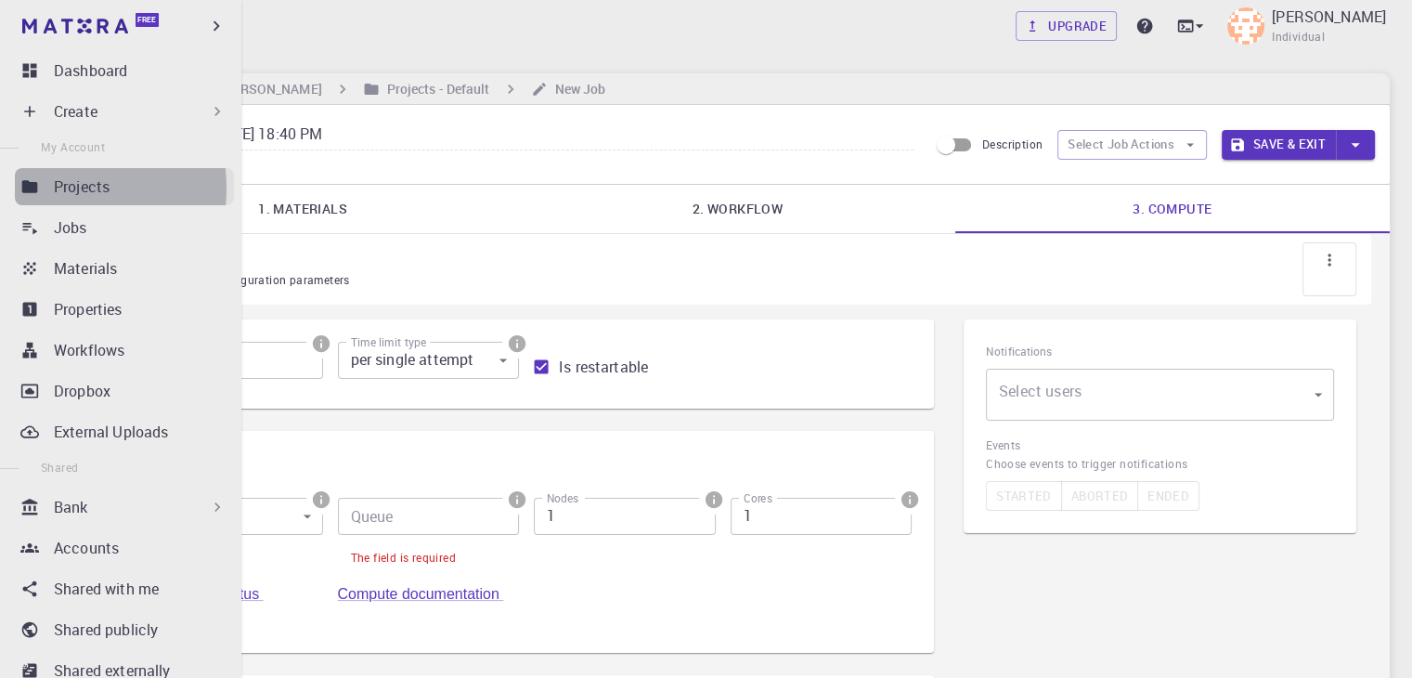
click at [48, 188] on link "Projects" at bounding box center [124, 186] width 219 height 37
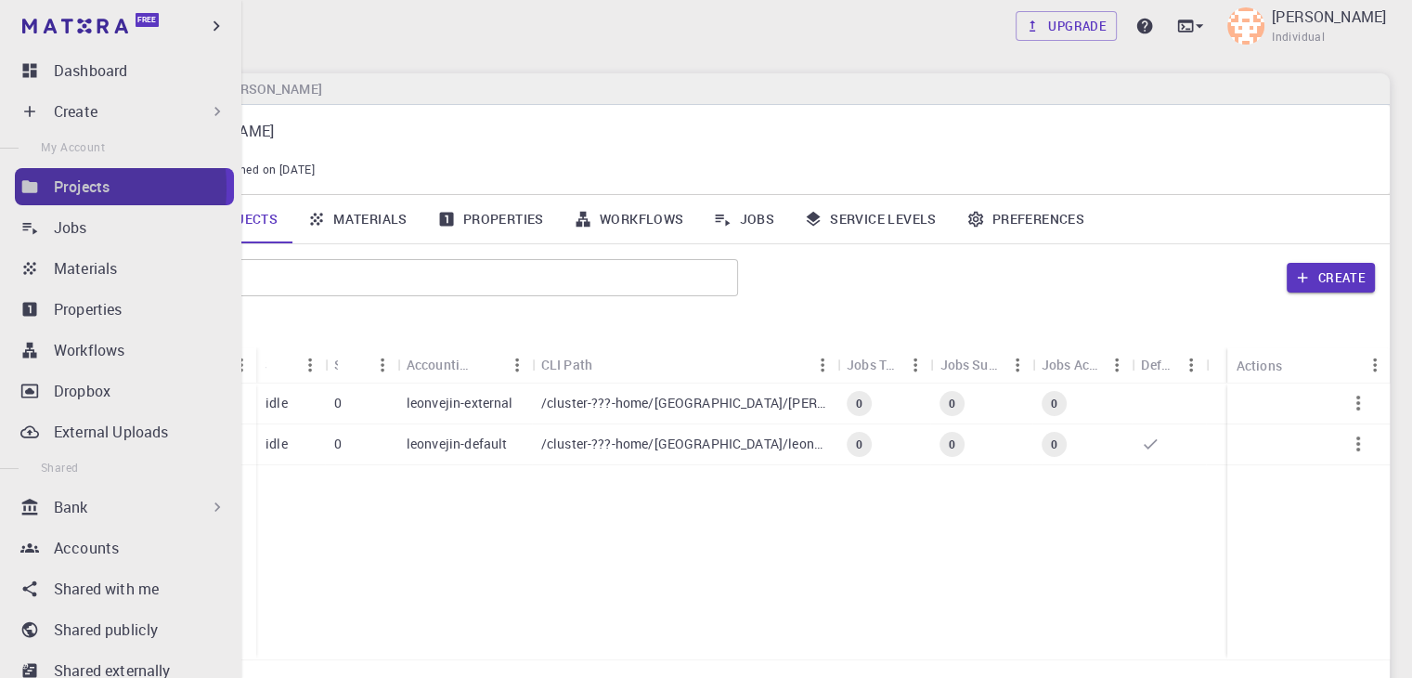
click at [48, 188] on link "Projects" at bounding box center [124, 186] width 219 height 37
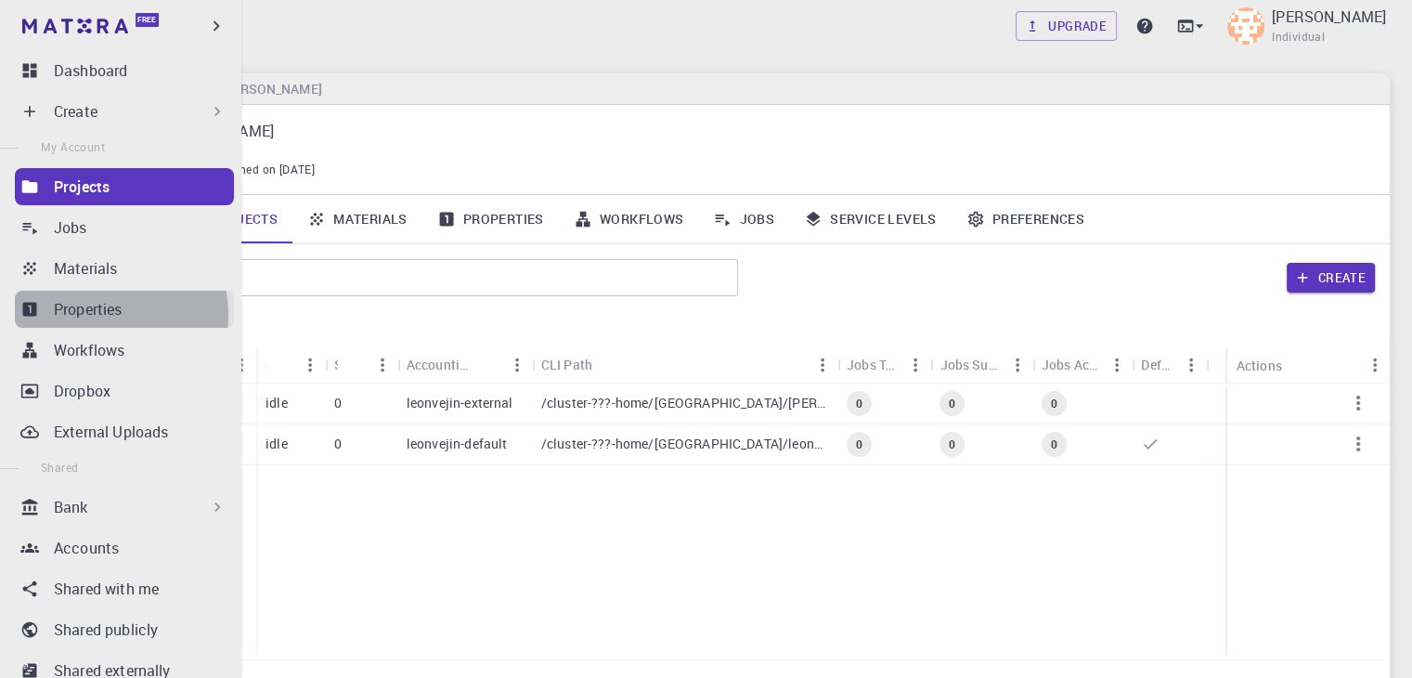
click at [87, 316] on p "Properties" at bounding box center [88, 309] width 69 height 22
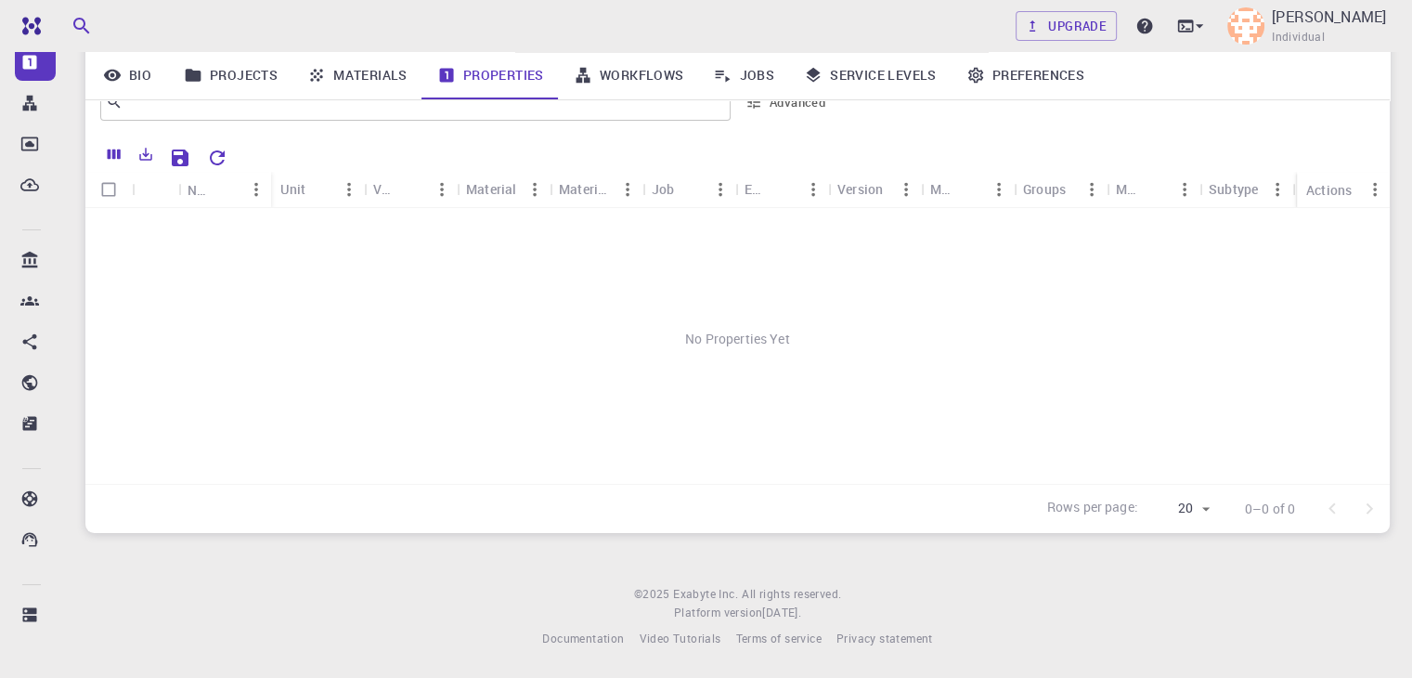
scroll to position [246, 0]
